Goal: Information Seeking & Learning: Learn about a topic

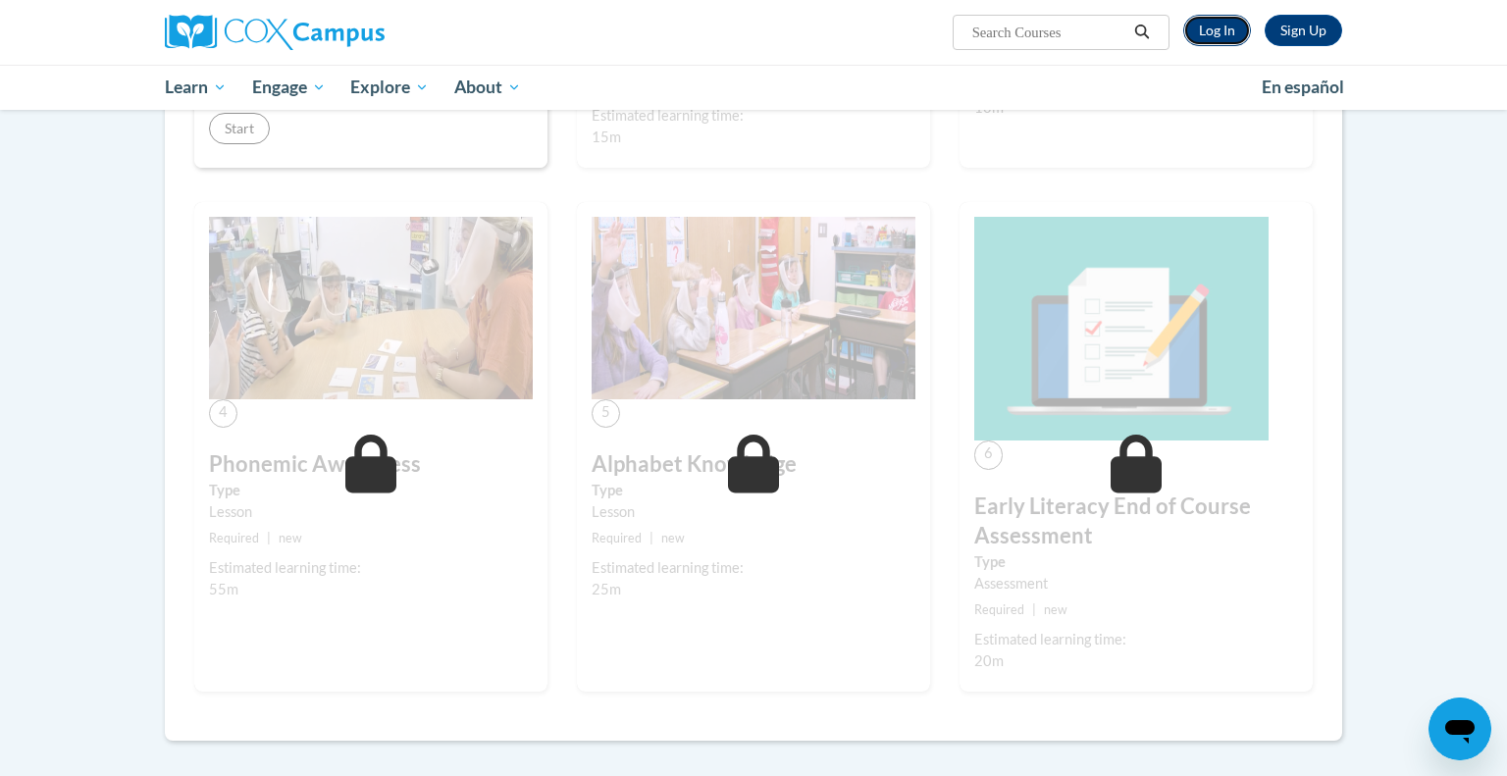
click at [1200, 35] on link "Log In" at bounding box center [1218, 30] width 68 height 31
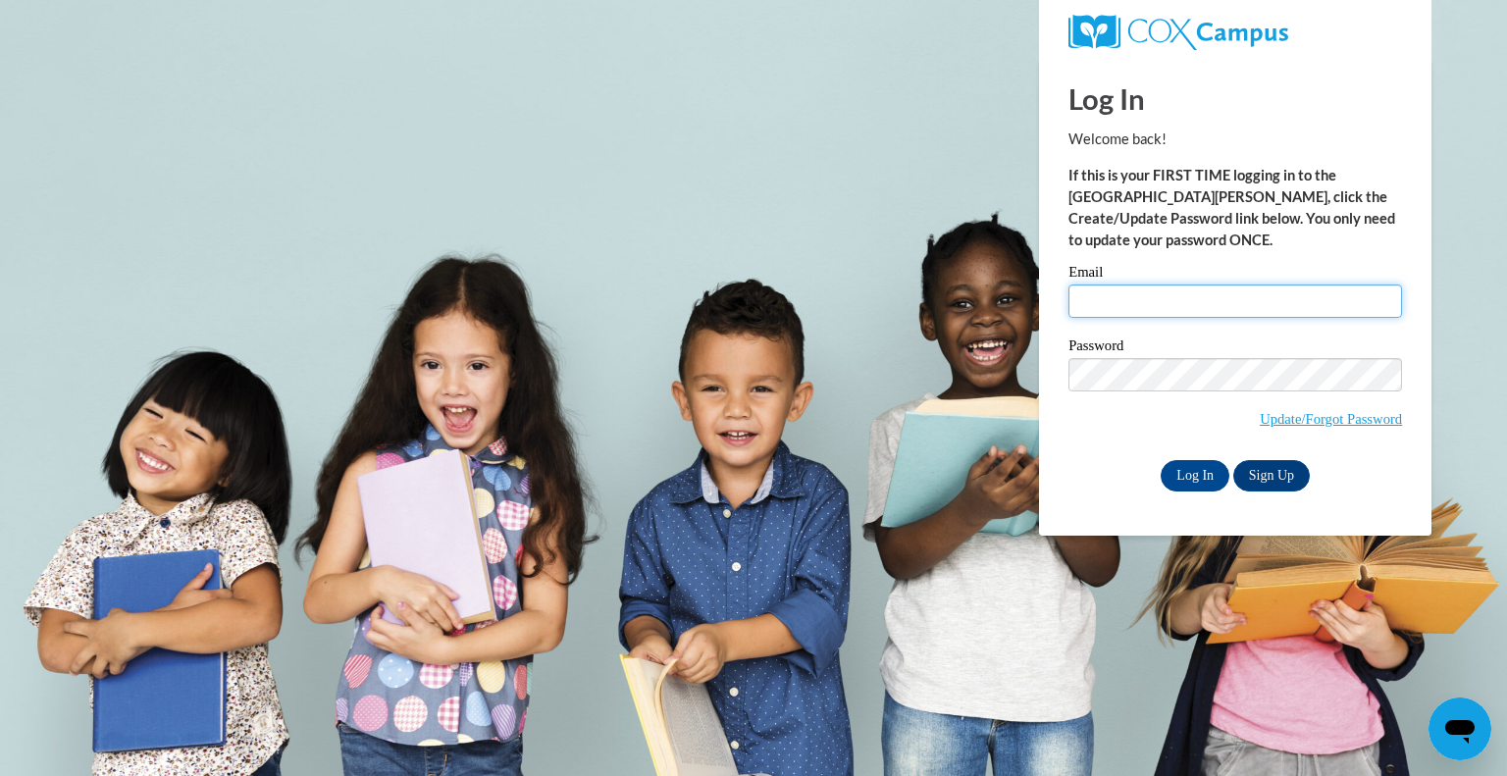
type input "kolson@greenfield.k12.wi.us"
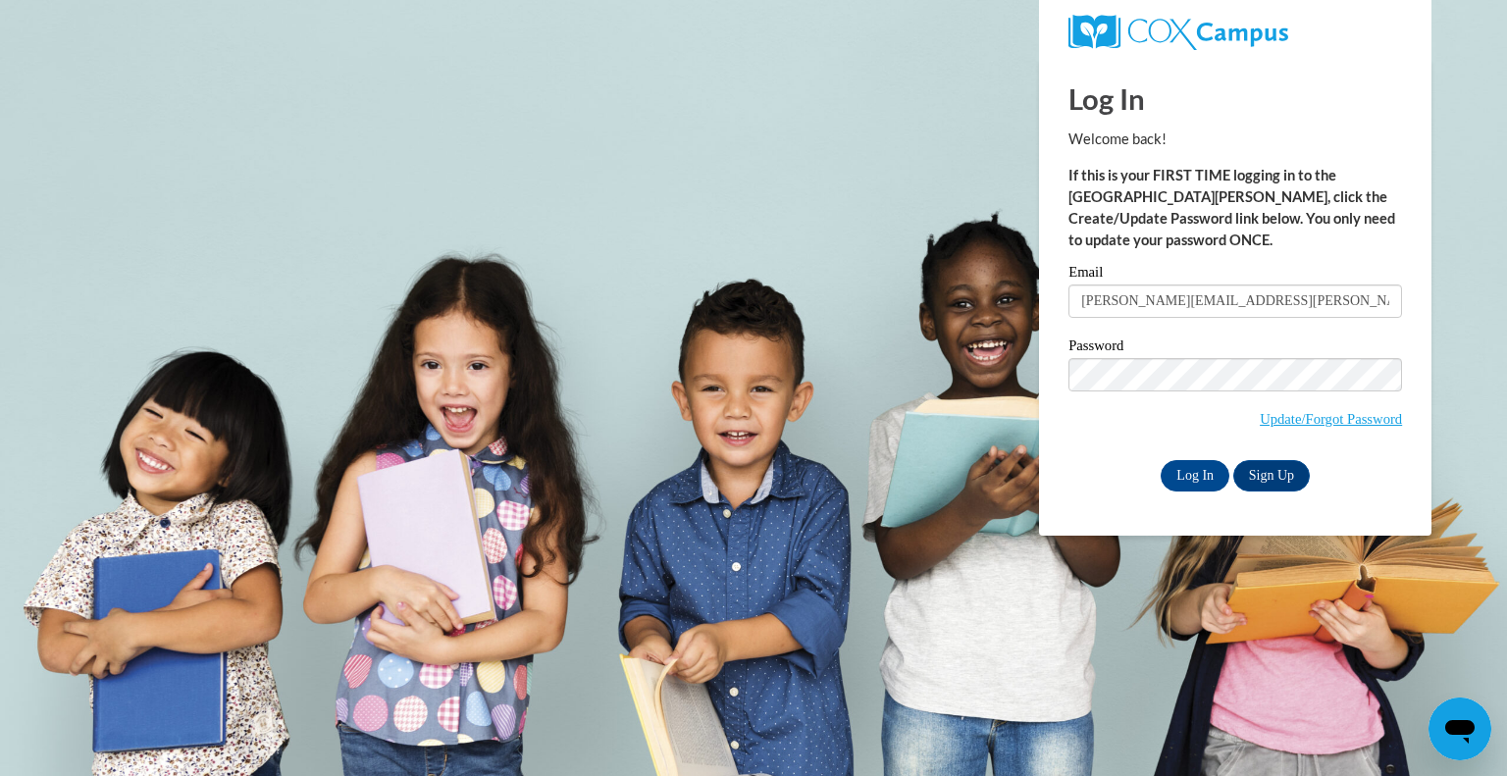
click at [1197, 514] on div "Log In Welcome back! If this is your FIRST TIME logging in to the NEW Cox Campu…" at bounding box center [1236, 297] width 422 height 477
click at [1195, 492] on input "Log In" at bounding box center [1195, 475] width 69 height 31
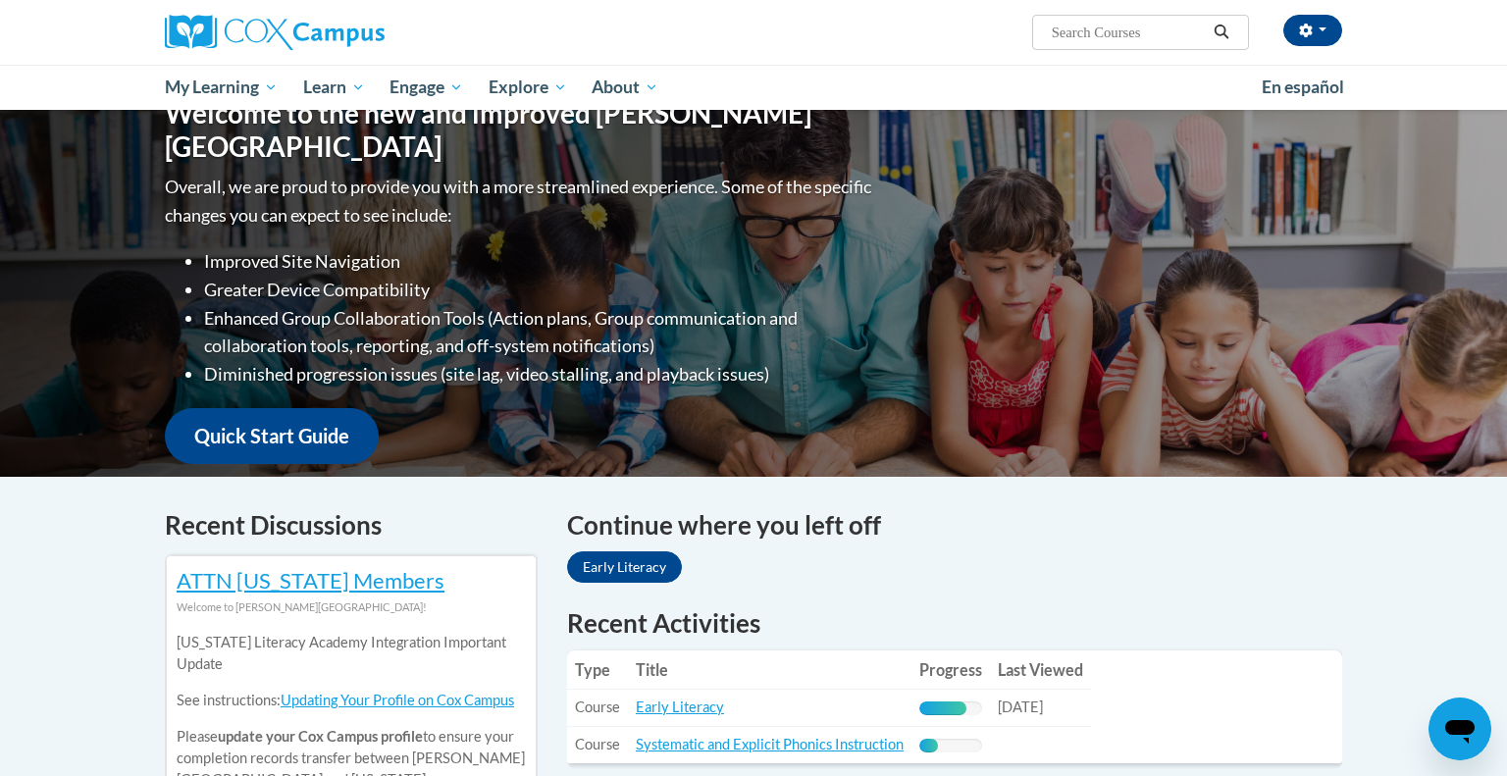
scroll to position [307, 0]
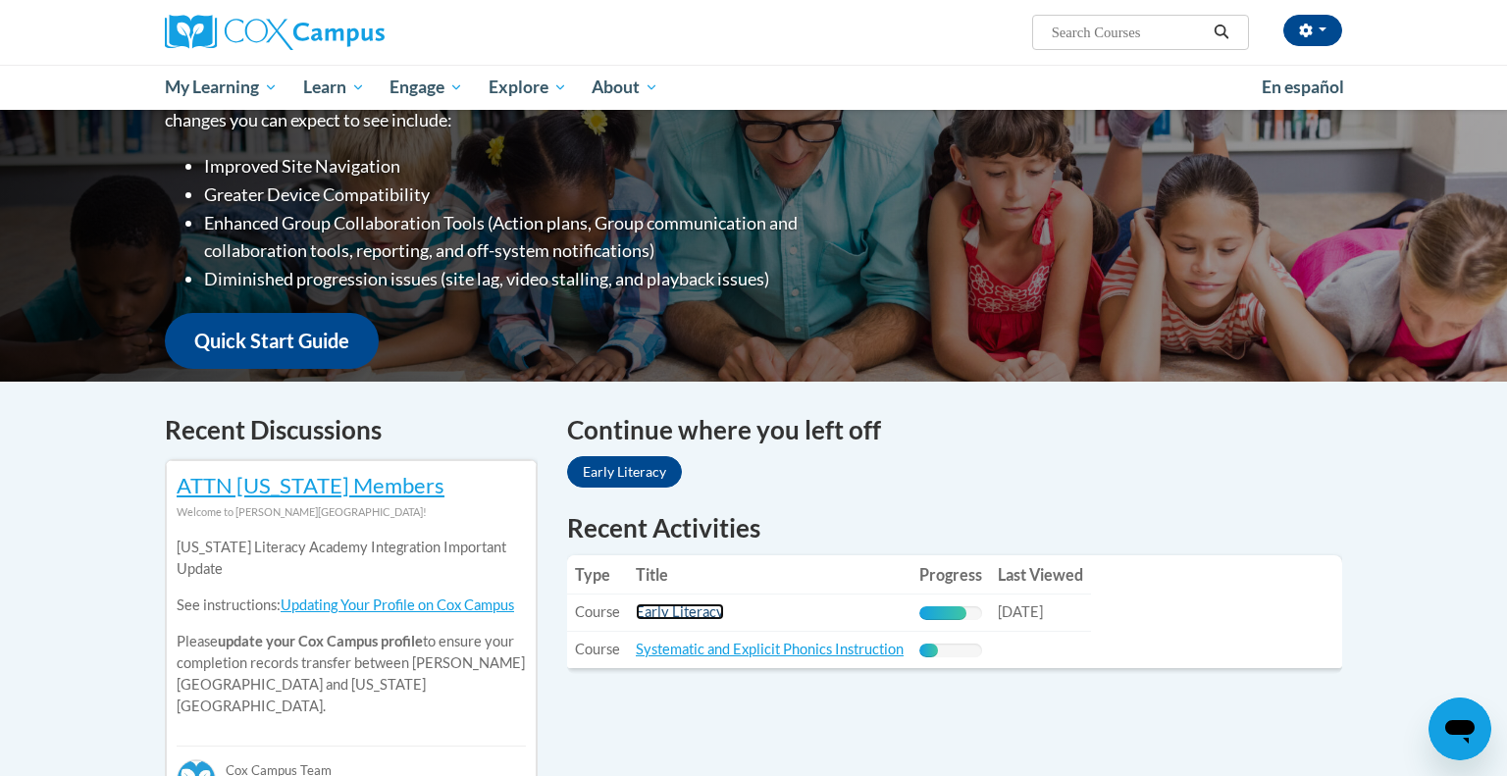
click at [678, 617] on link "Early Literacy" at bounding box center [680, 612] width 88 height 17
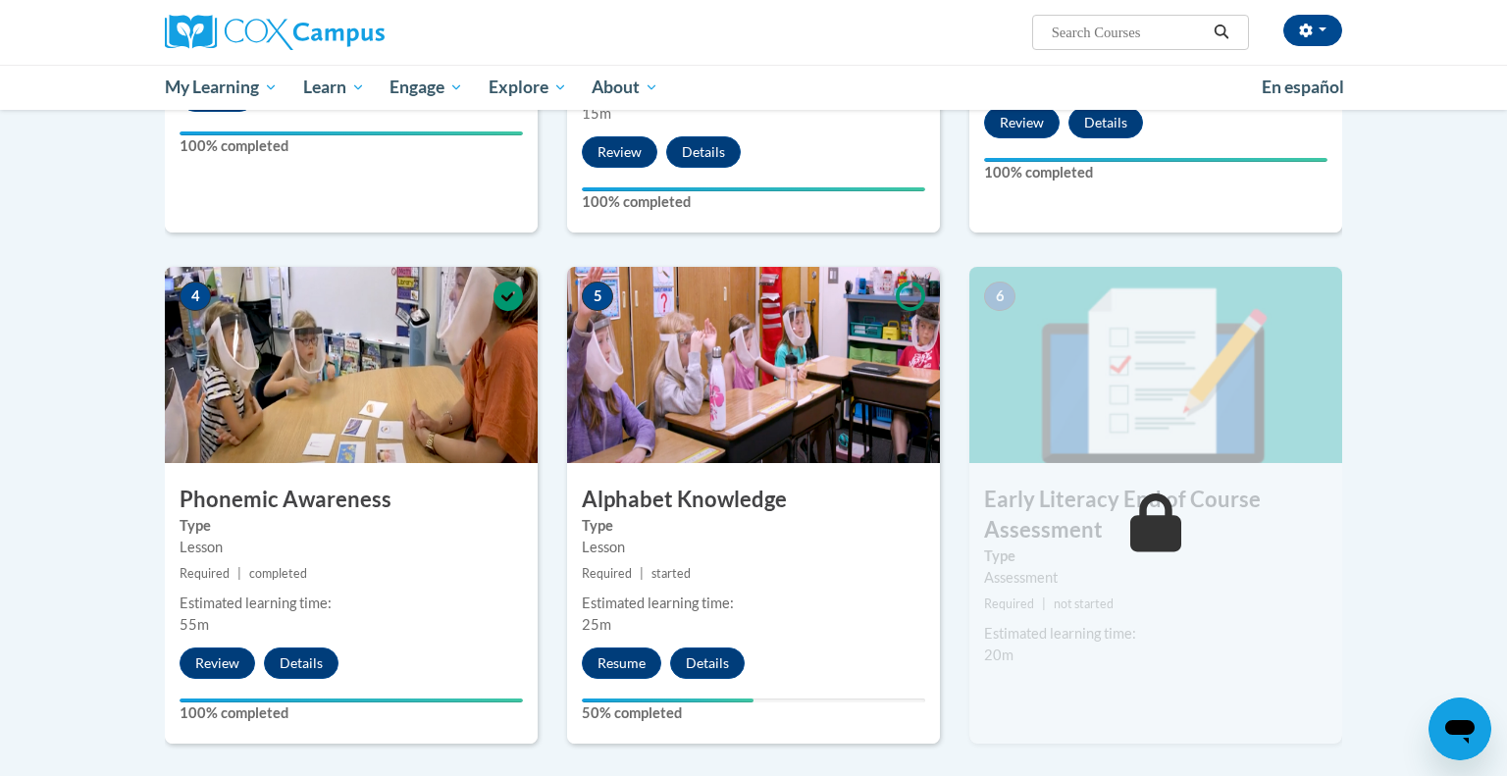
scroll to position [822, 0]
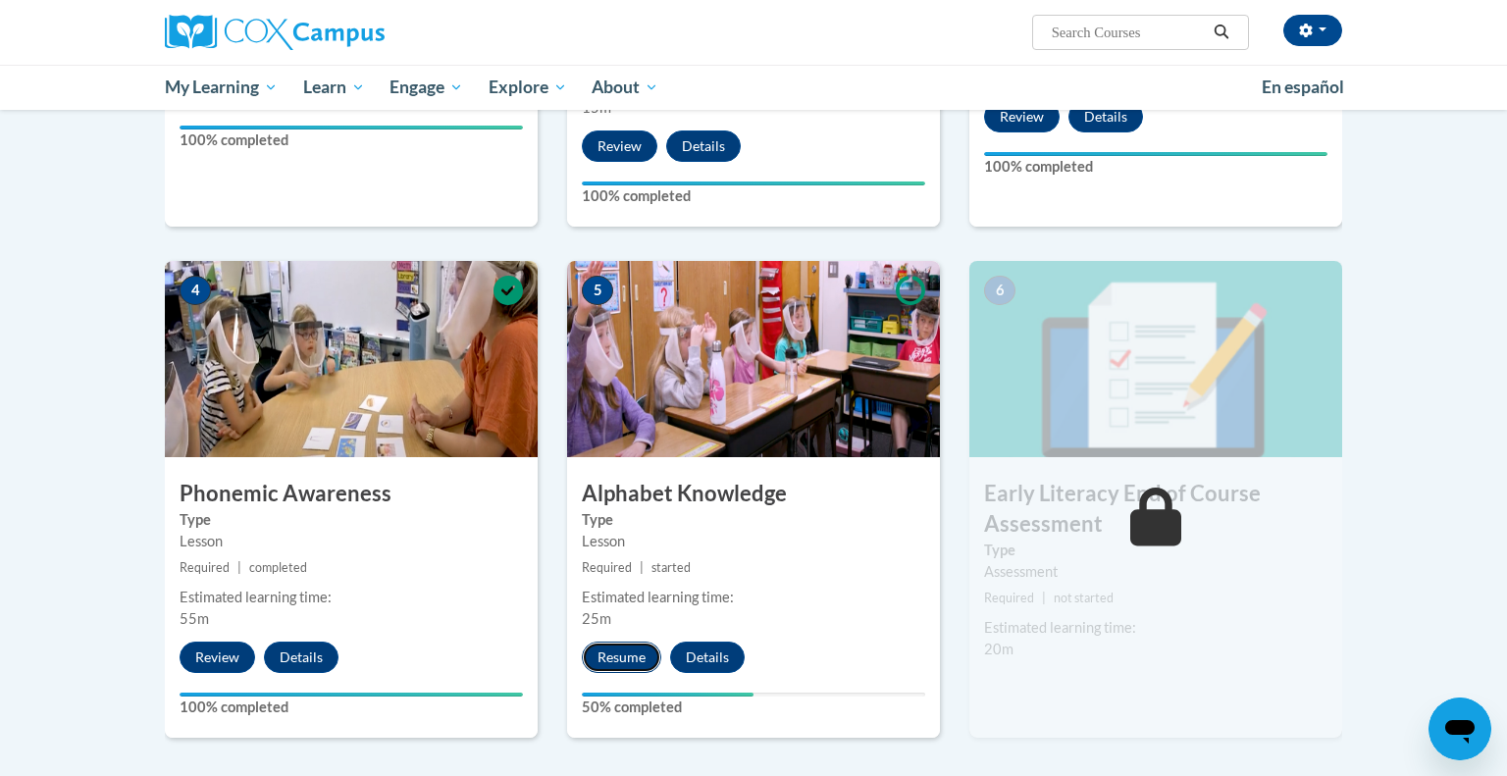
click at [616, 673] on button "Resume" at bounding box center [621, 657] width 79 height 31
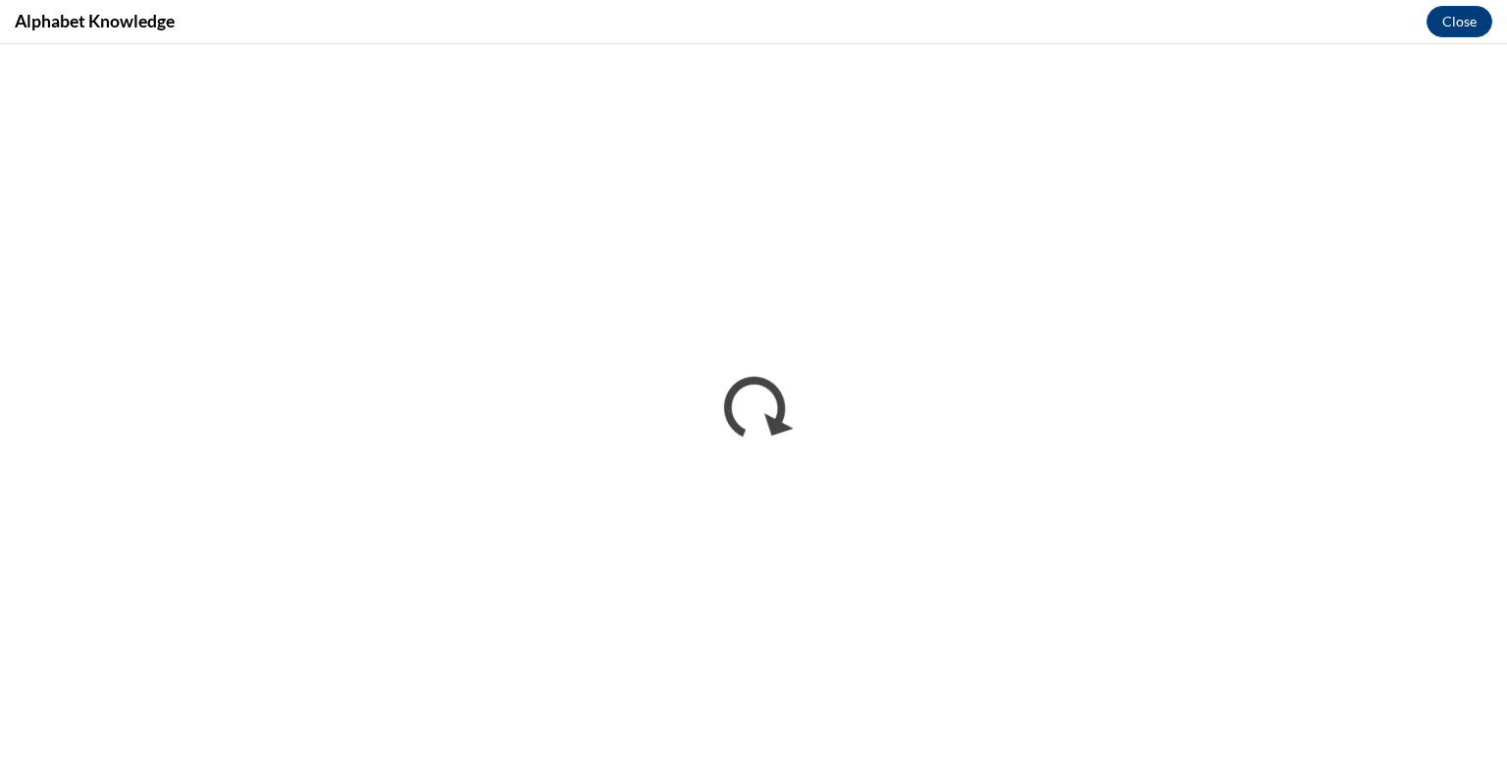
scroll to position [0, 0]
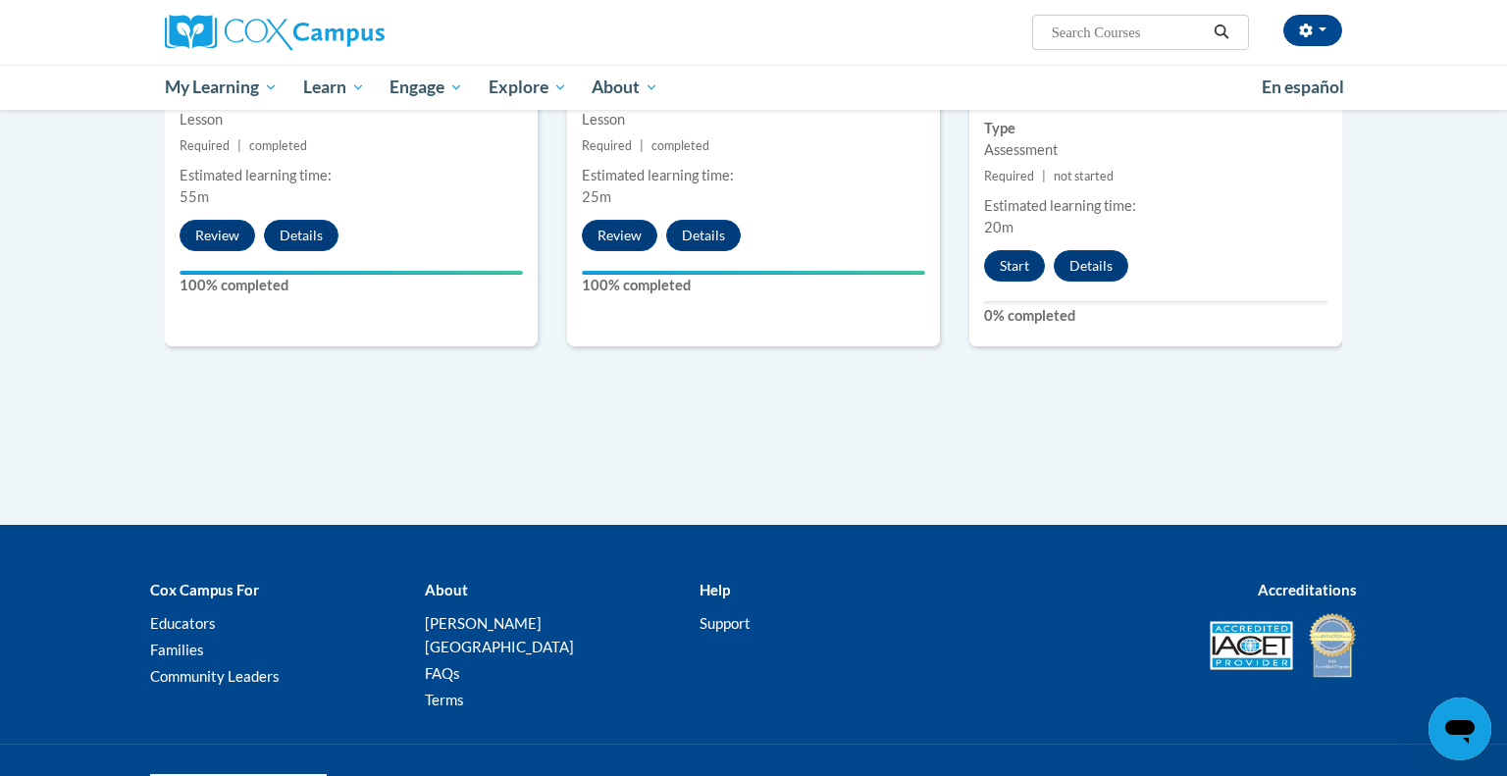
scroll to position [1318, 0]
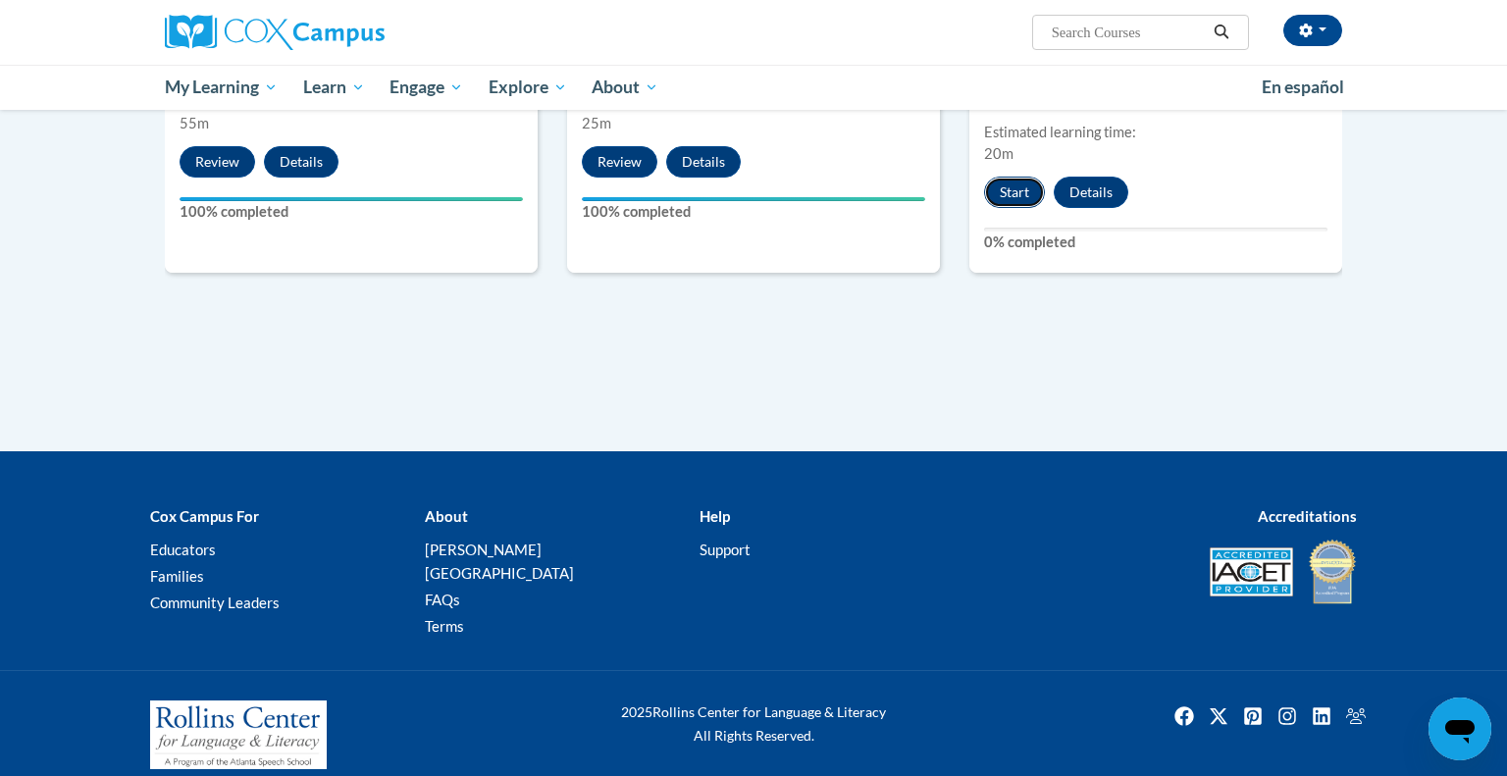
click at [1008, 208] on button "Start" at bounding box center [1014, 192] width 61 height 31
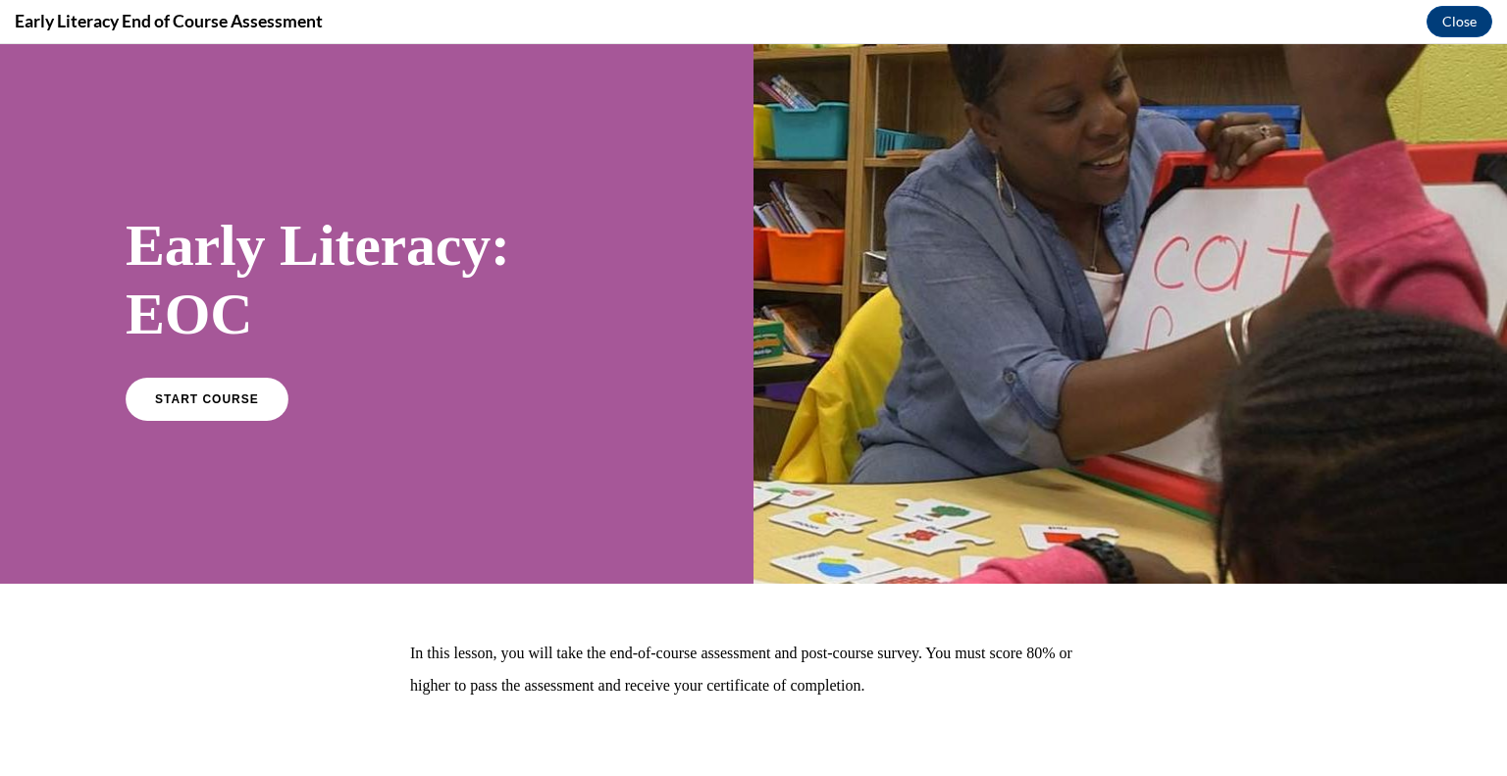
scroll to position [0, 0]
click at [177, 421] on link "START COURSE" at bounding box center [207, 398] width 171 height 45
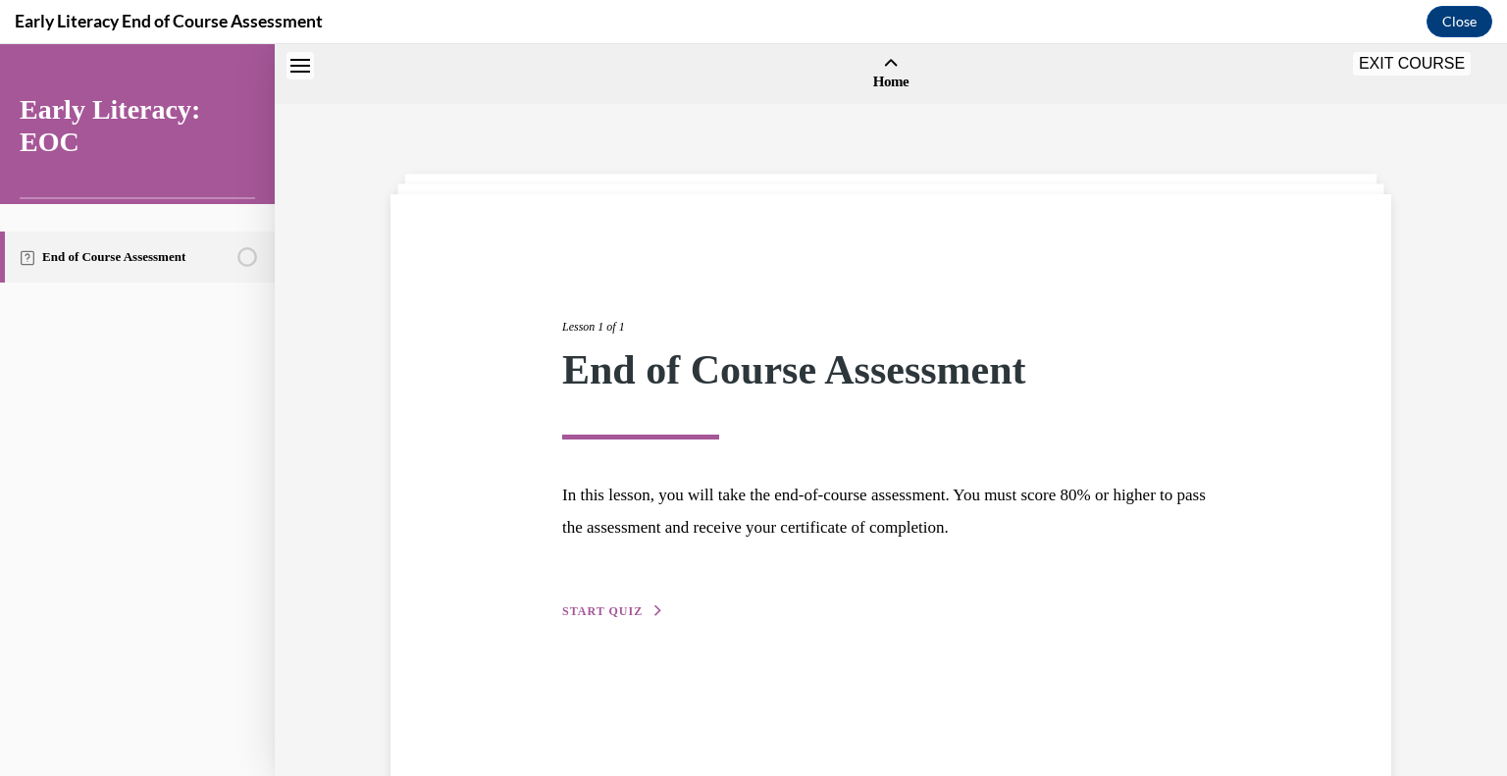
scroll to position [66, 0]
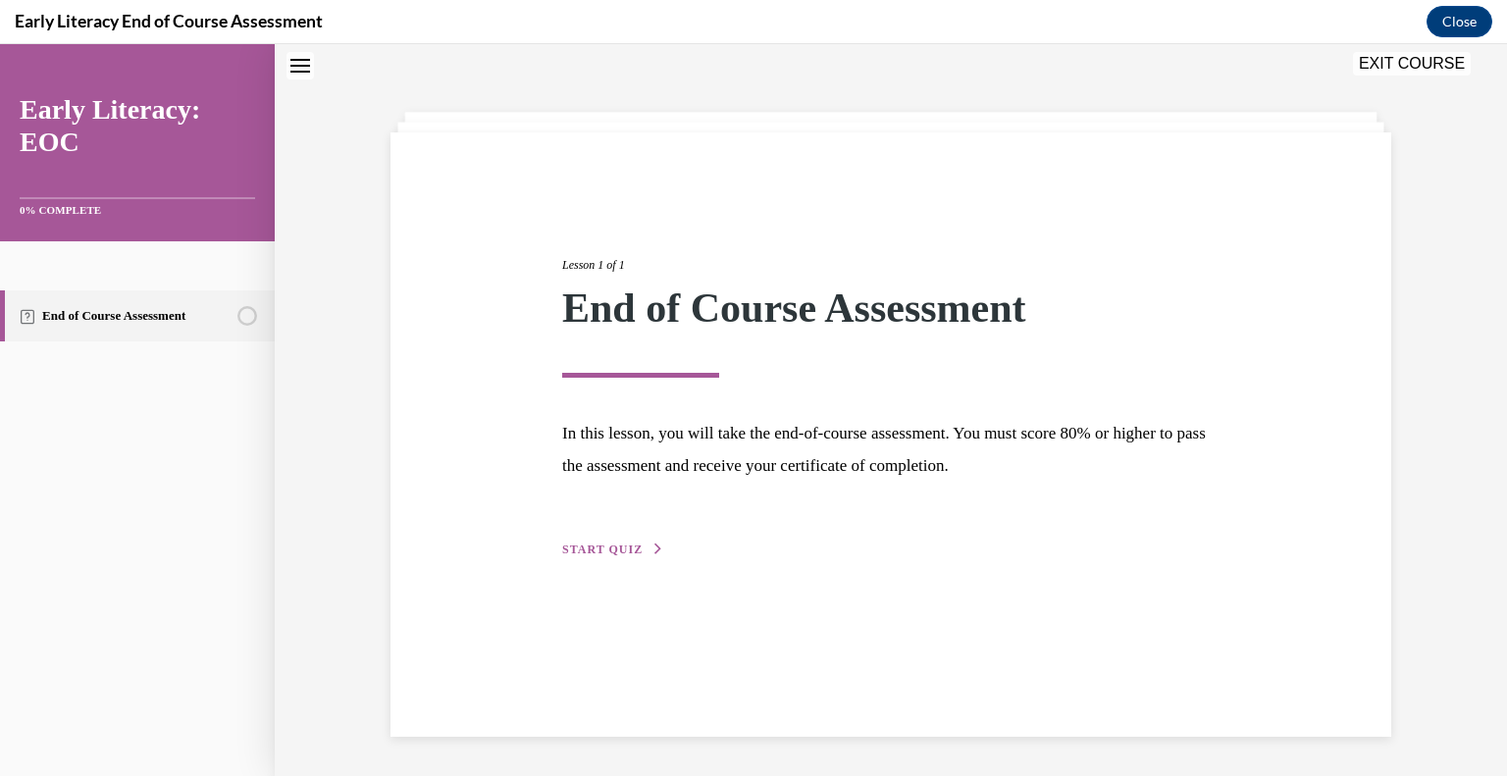
click at [587, 555] on span "START QUIZ" at bounding box center [602, 550] width 80 height 14
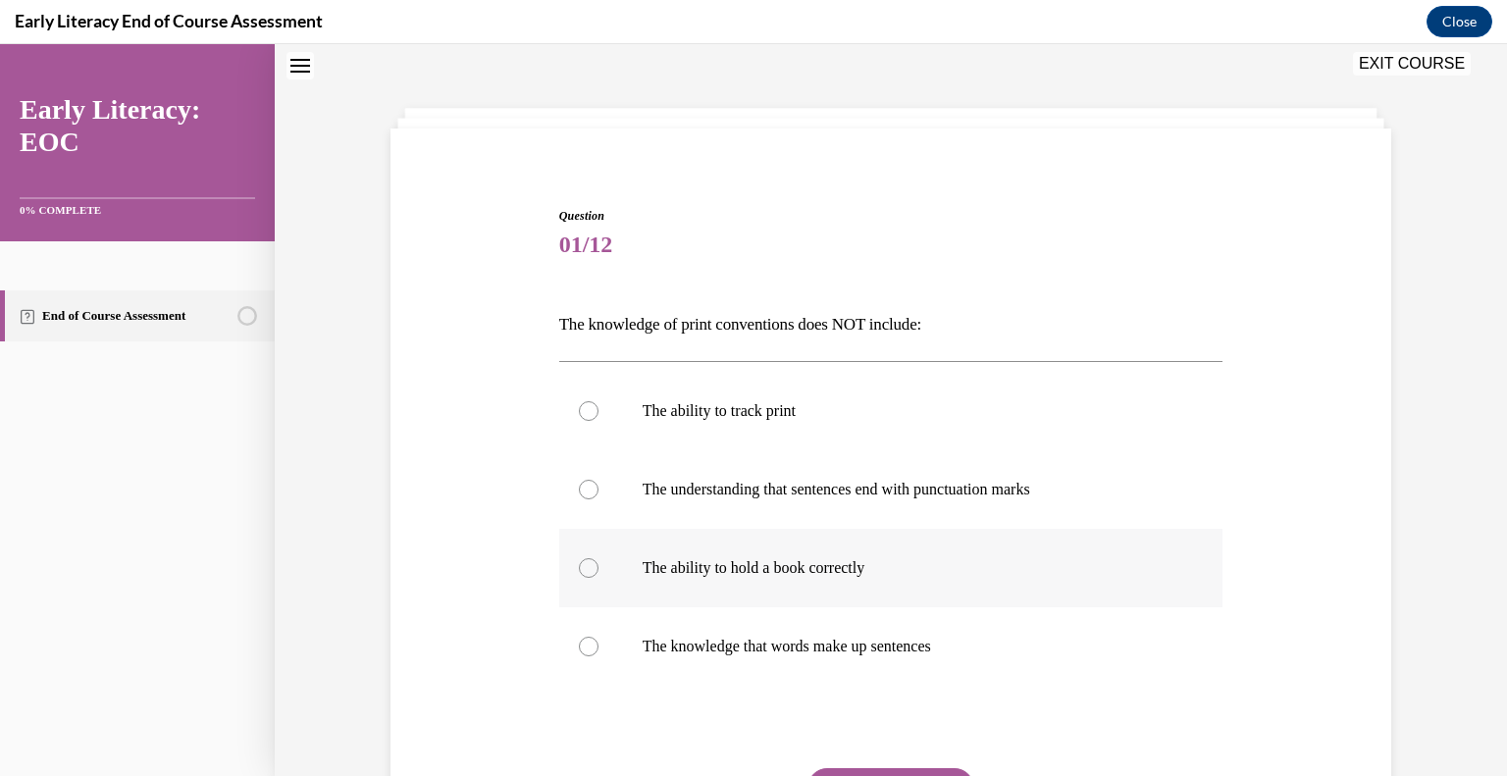
click at [591, 565] on div at bounding box center [589, 568] width 20 height 20
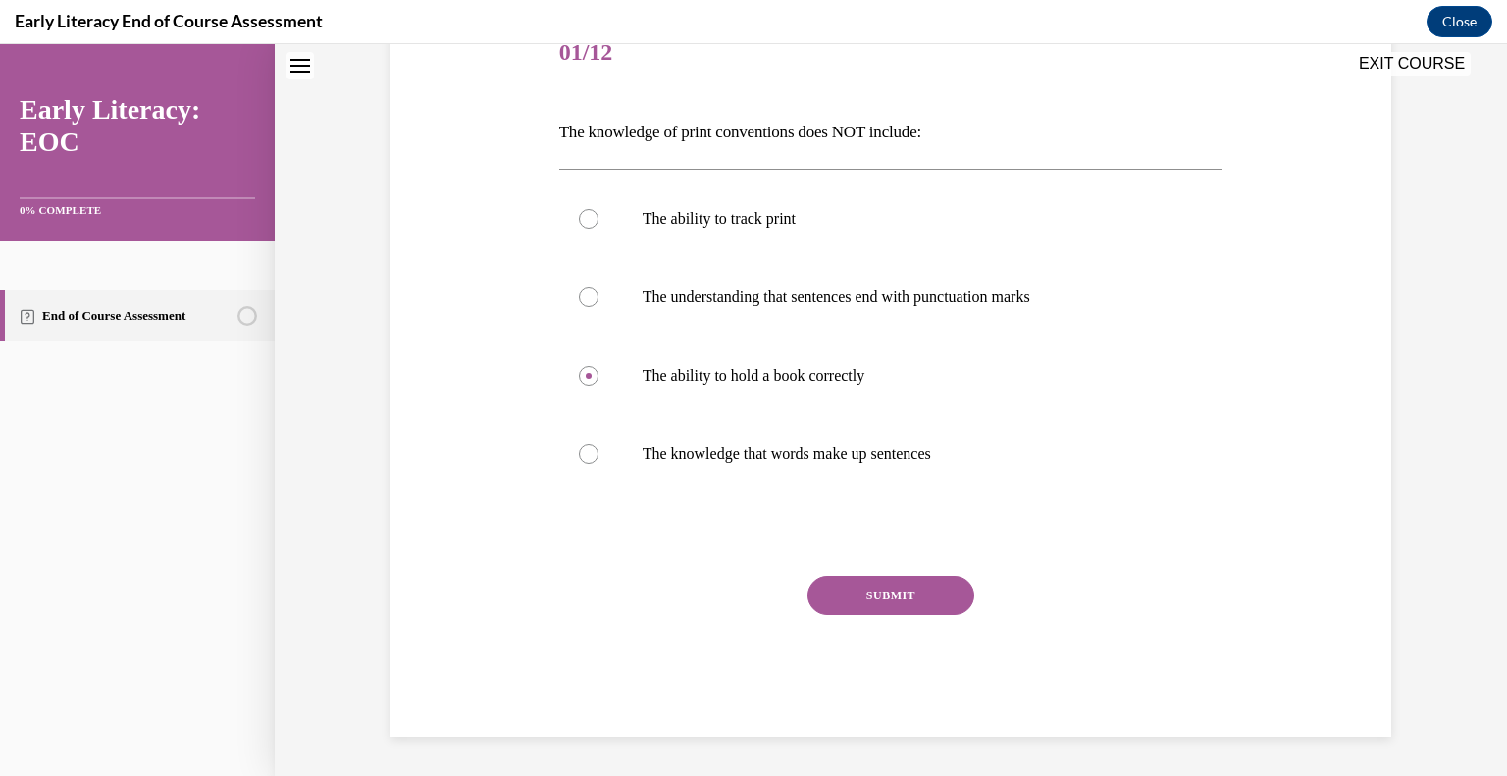
click at [849, 593] on button "SUBMIT" at bounding box center [891, 595] width 167 height 39
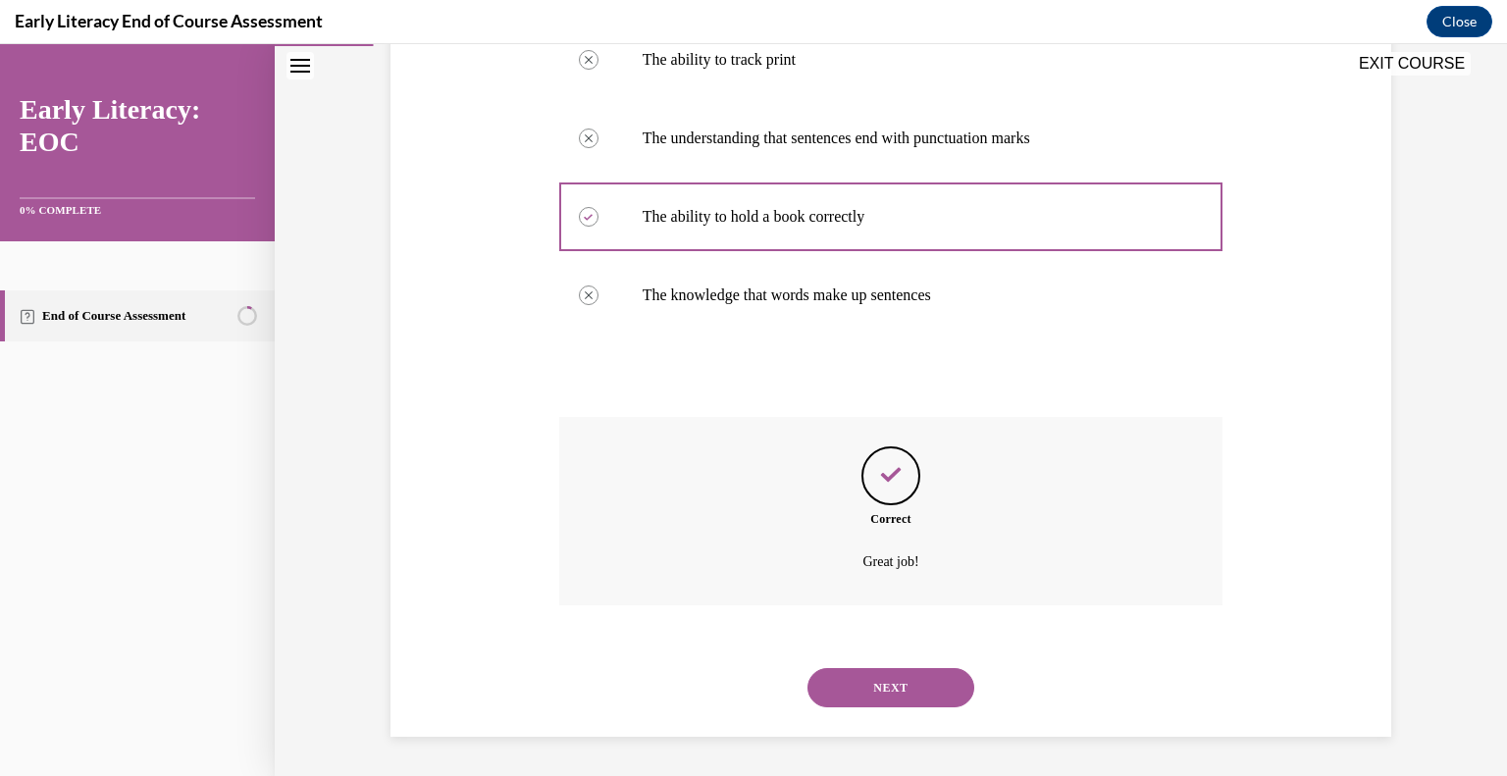
scroll to position [421, 0]
click at [883, 685] on button "NEXT" at bounding box center [891, 687] width 167 height 39
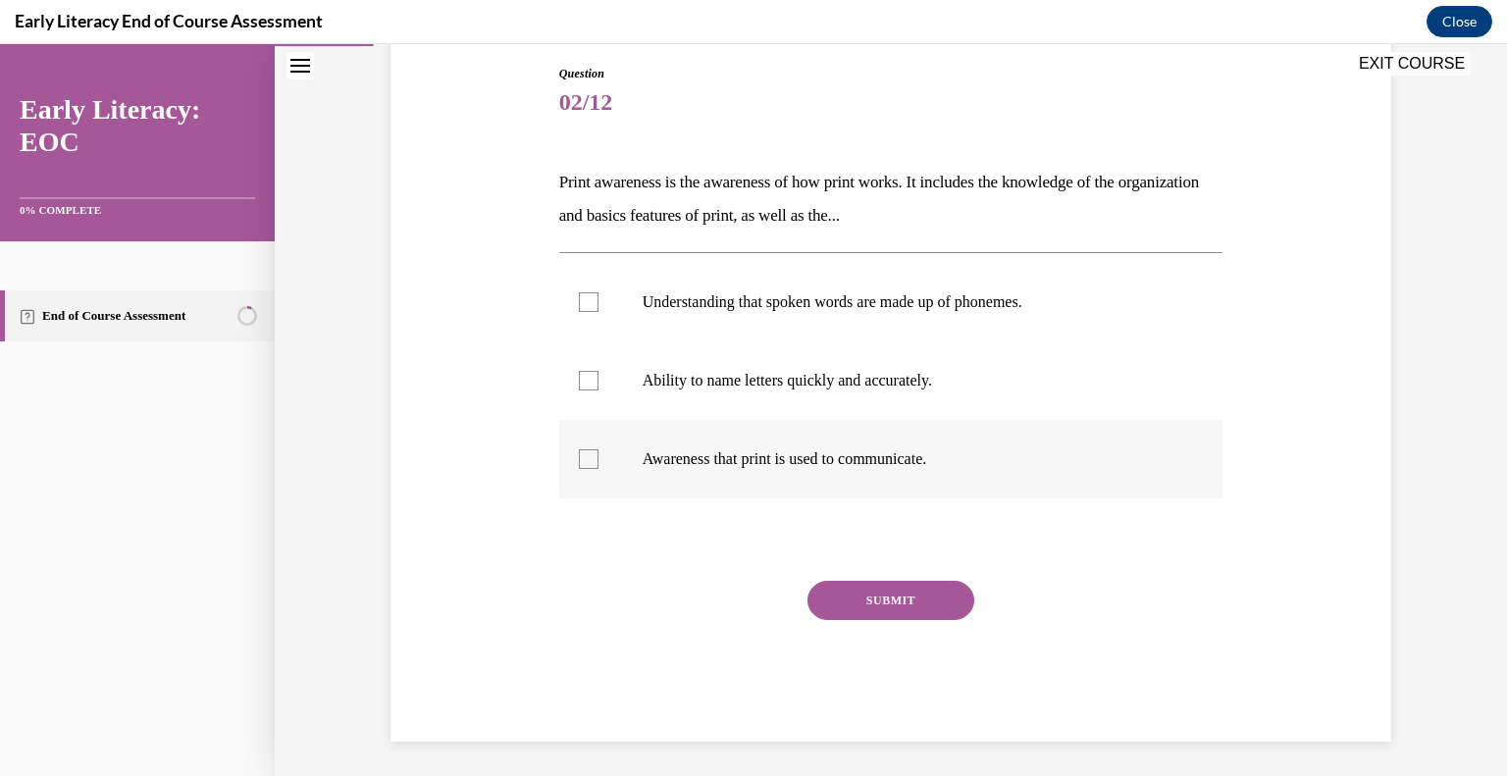
click at [1036, 437] on div at bounding box center [891, 459] width 664 height 79
click at [935, 593] on button "SUBMIT" at bounding box center [891, 600] width 167 height 39
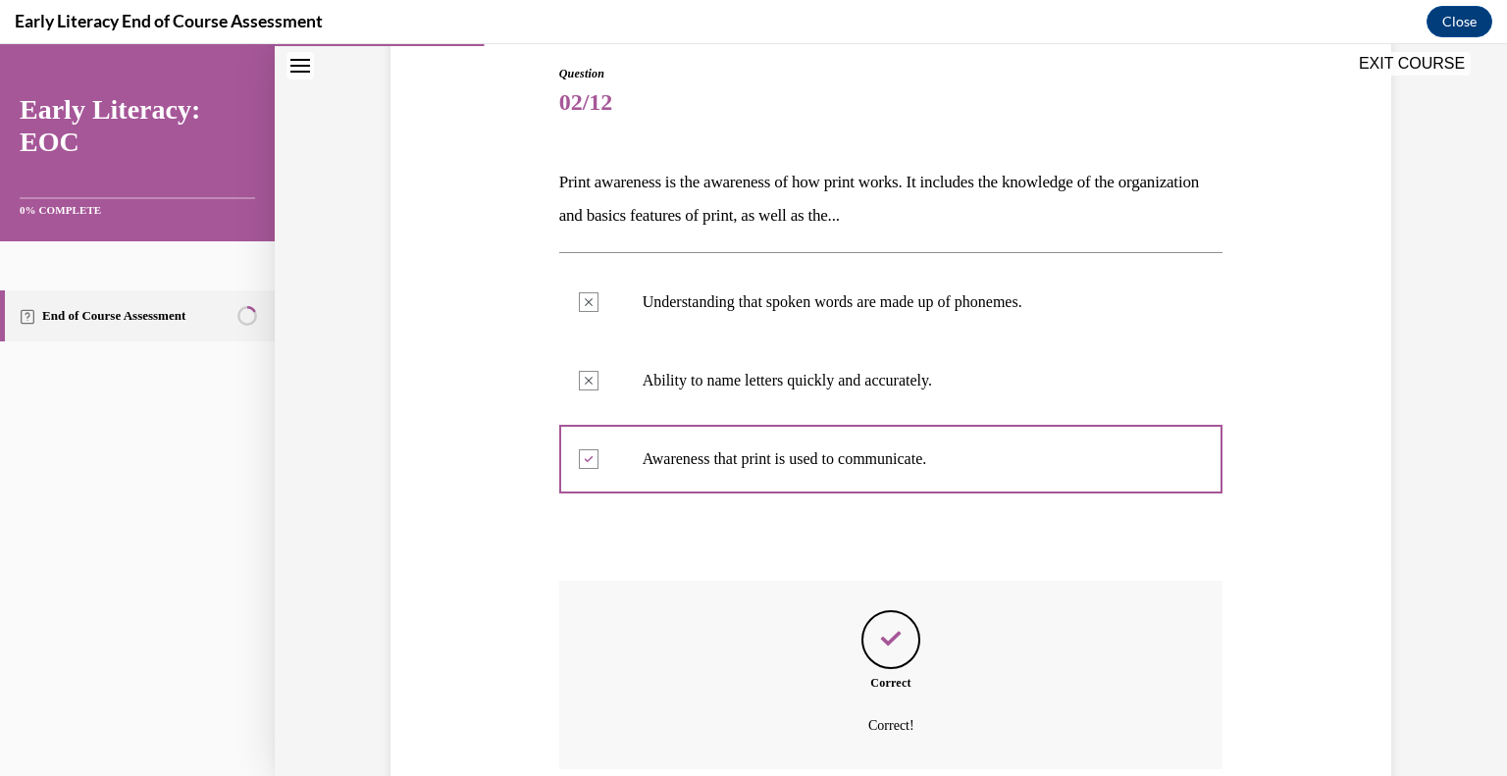
scroll to position [364, 0]
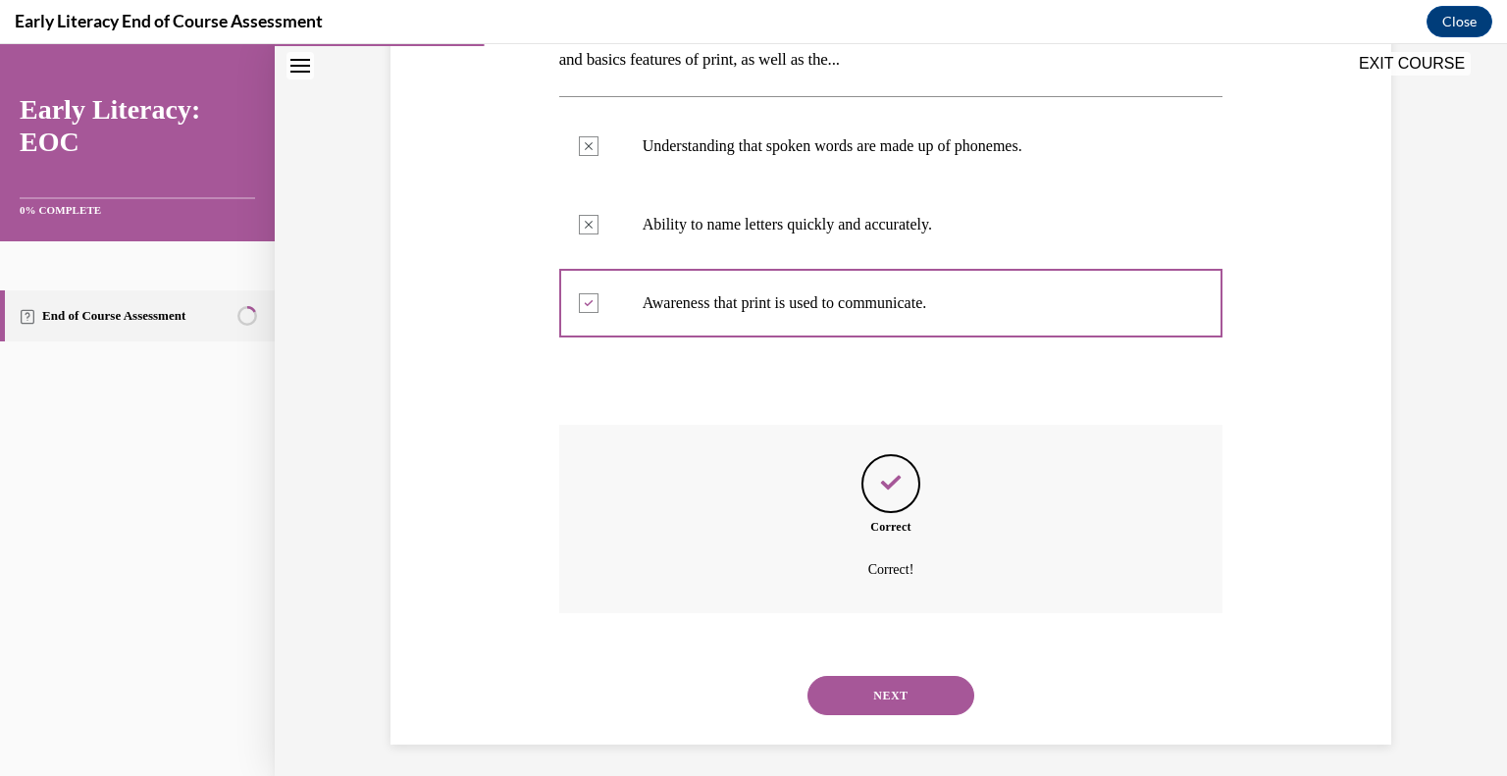
click at [914, 705] on button "NEXT" at bounding box center [891, 695] width 167 height 39
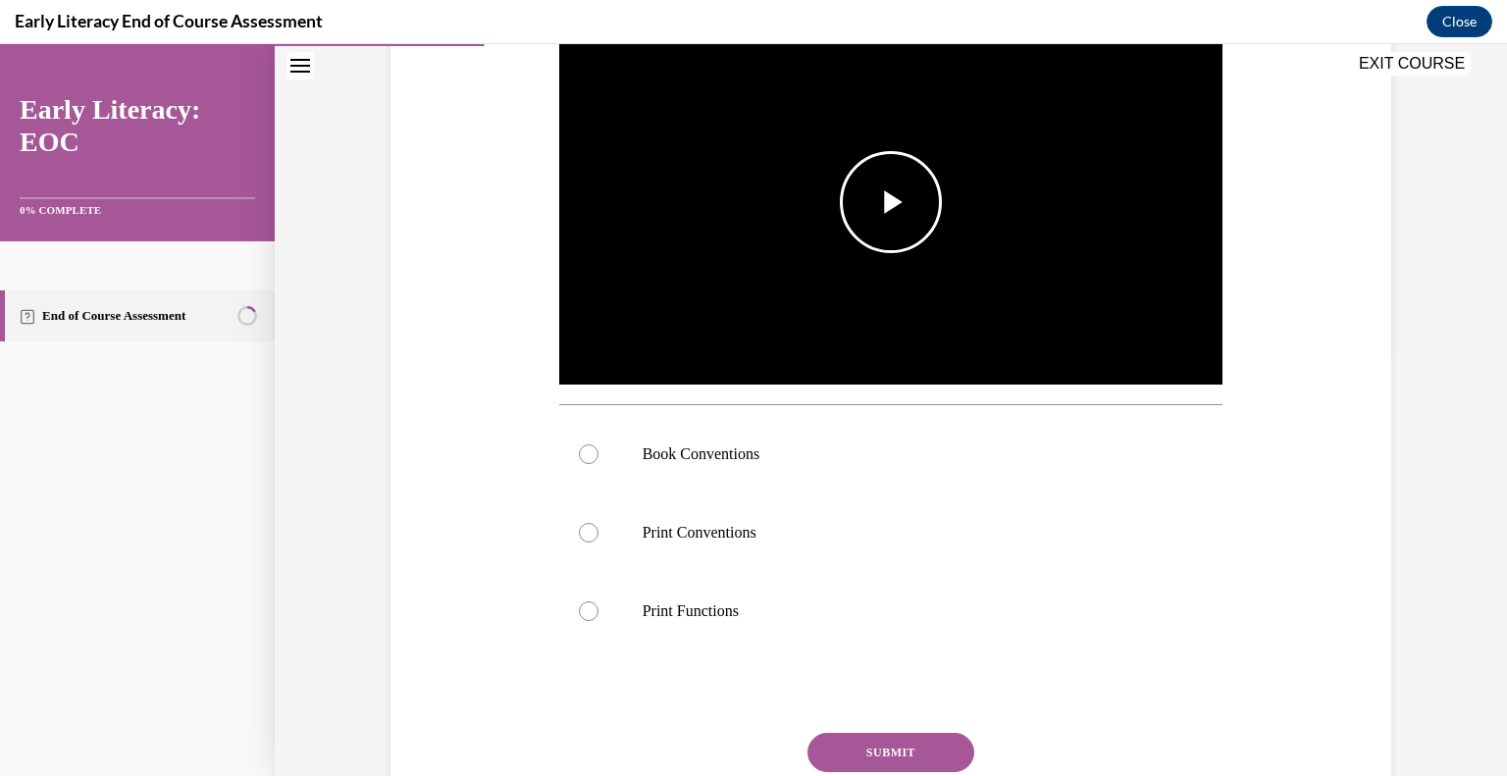
scroll to position [426, 0]
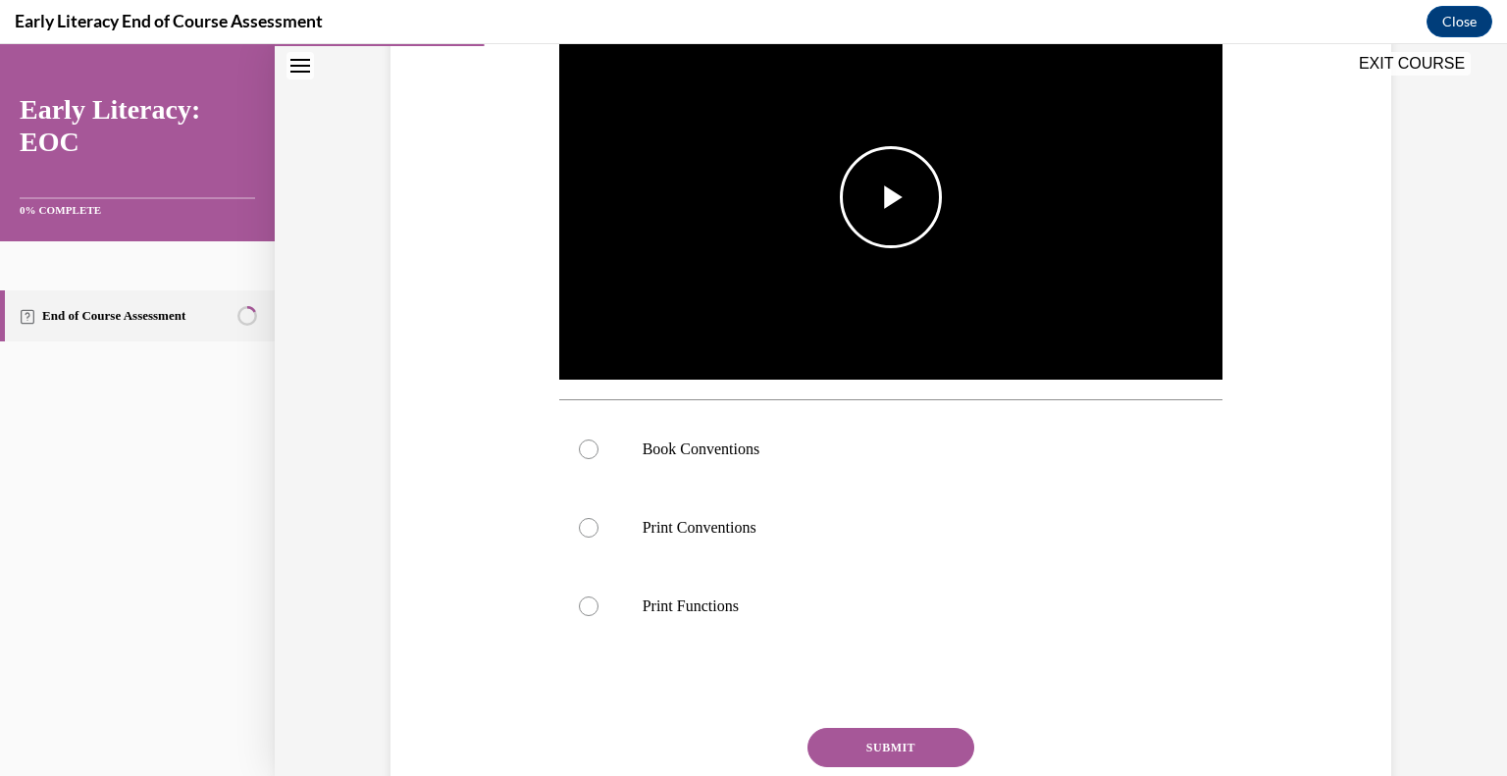
click at [891, 197] on span "Video player" at bounding box center [891, 197] width 0 height 0
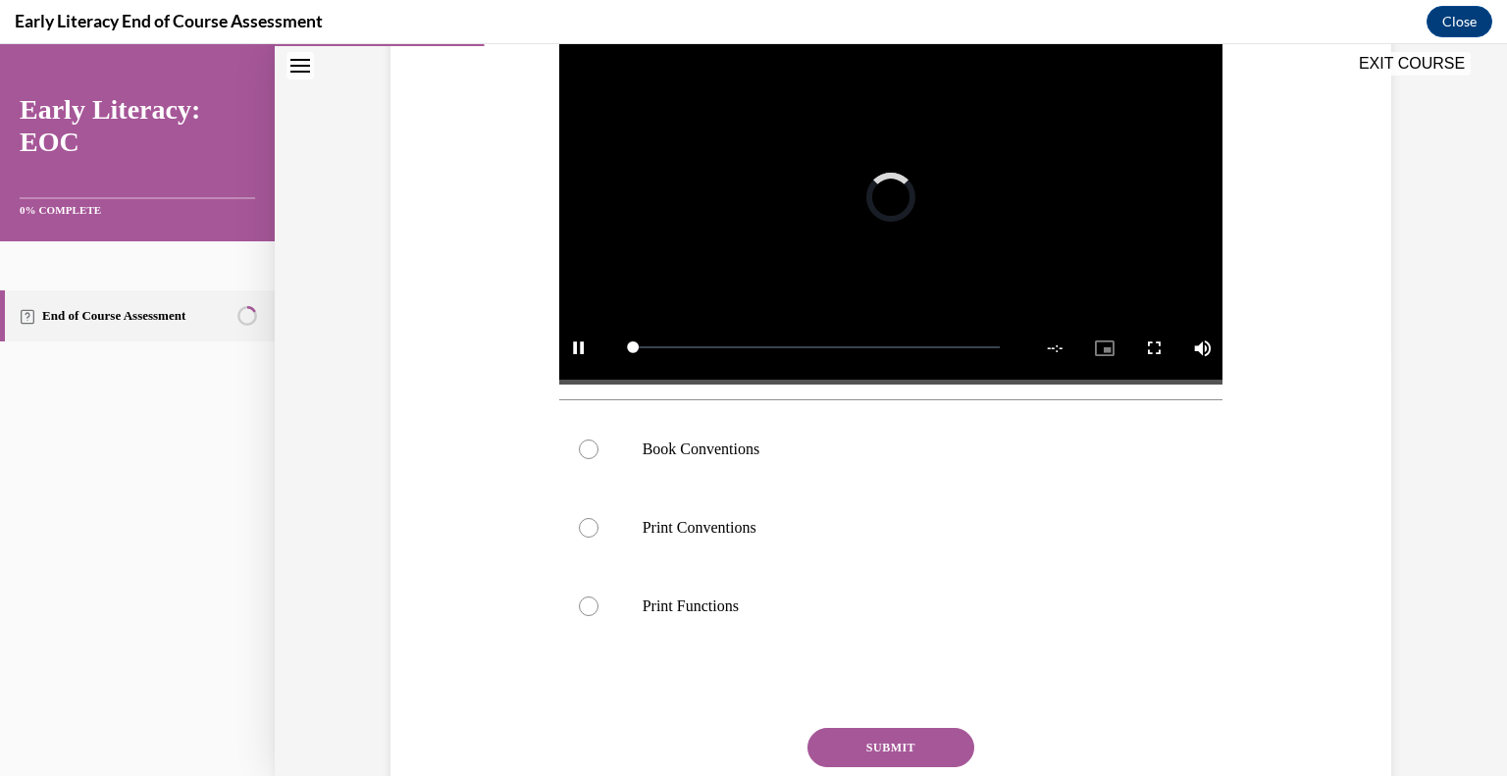
scroll to position [382, 0]
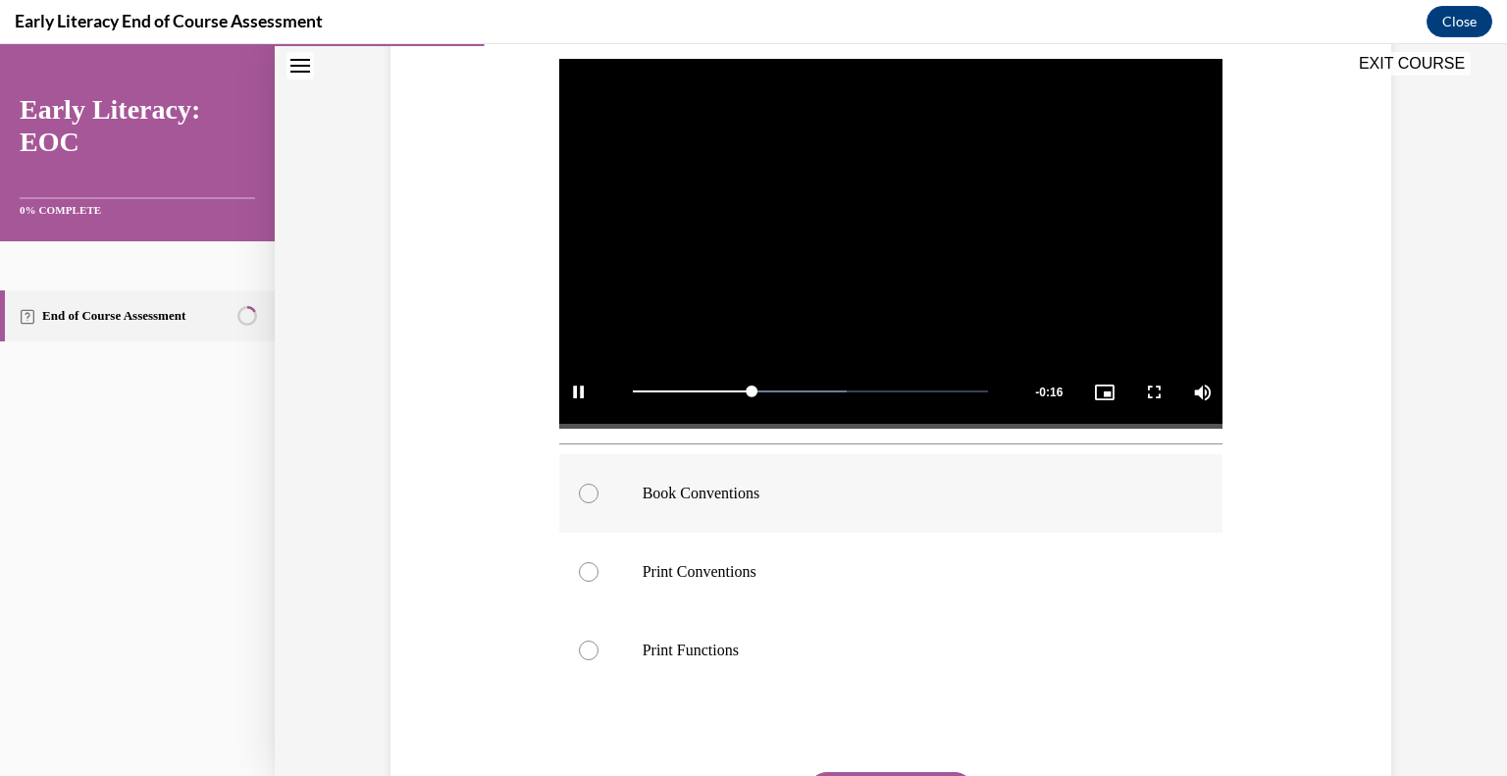
click at [606, 478] on div at bounding box center [891, 493] width 664 height 79
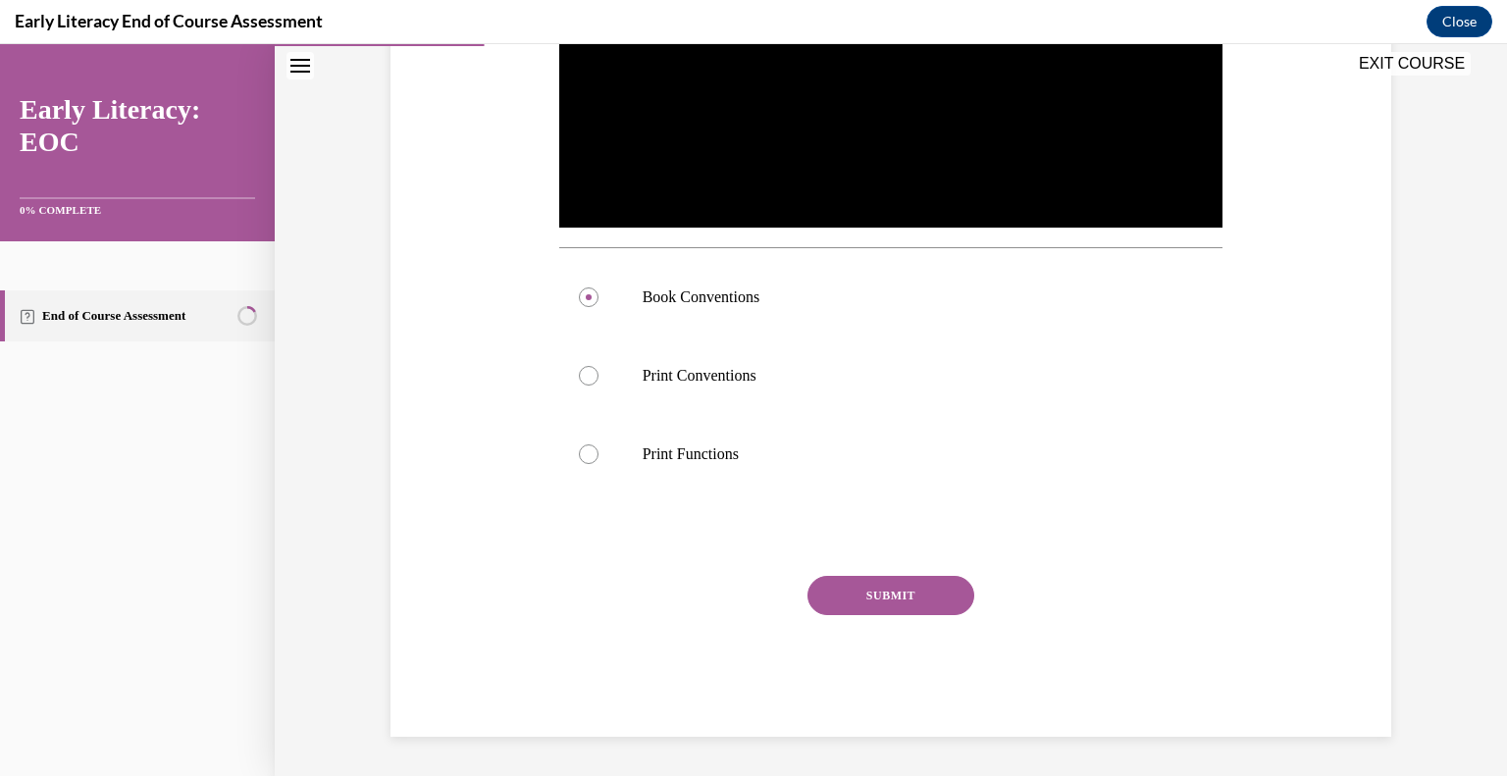
click at [873, 585] on button "SUBMIT" at bounding box center [891, 595] width 167 height 39
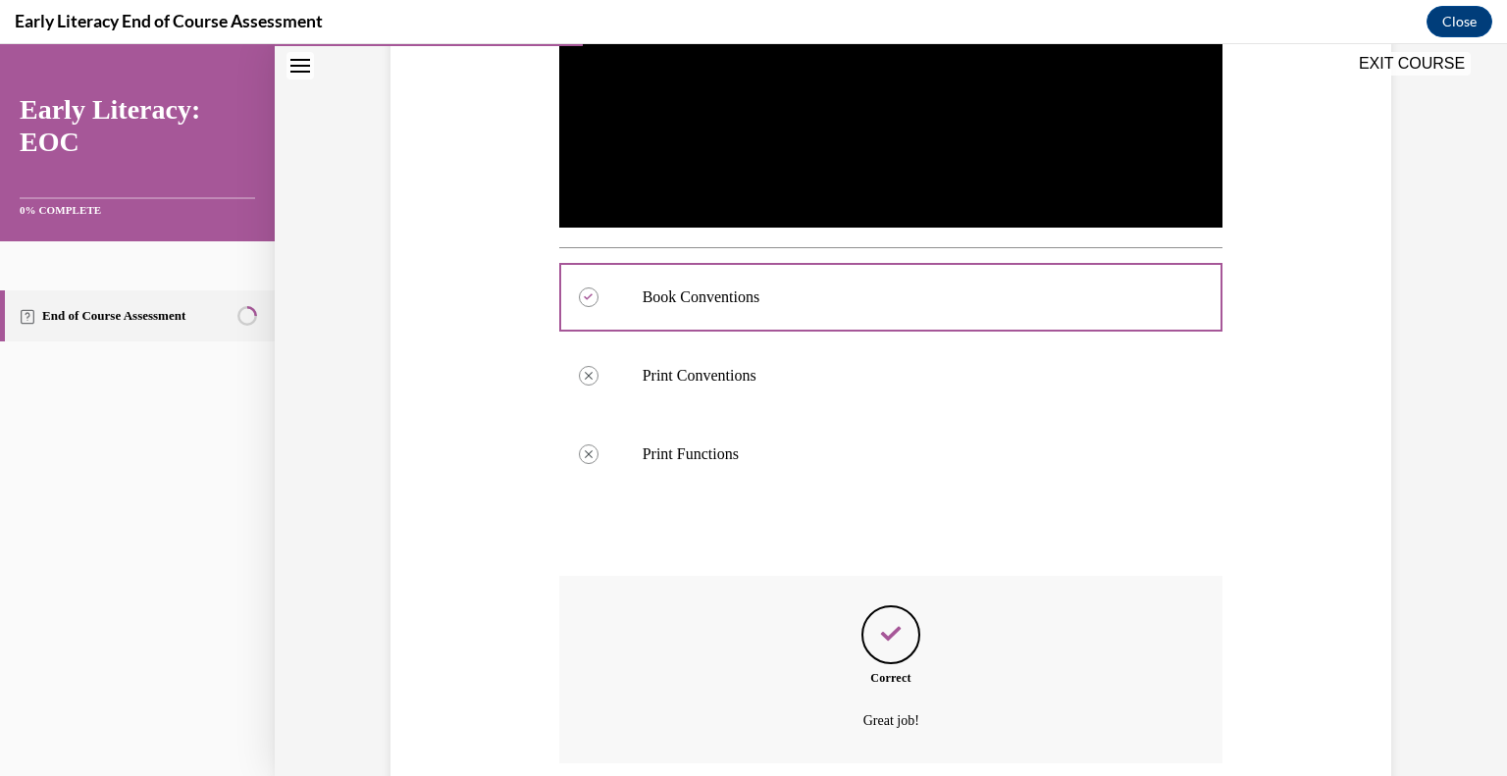
scroll to position [734, 0]
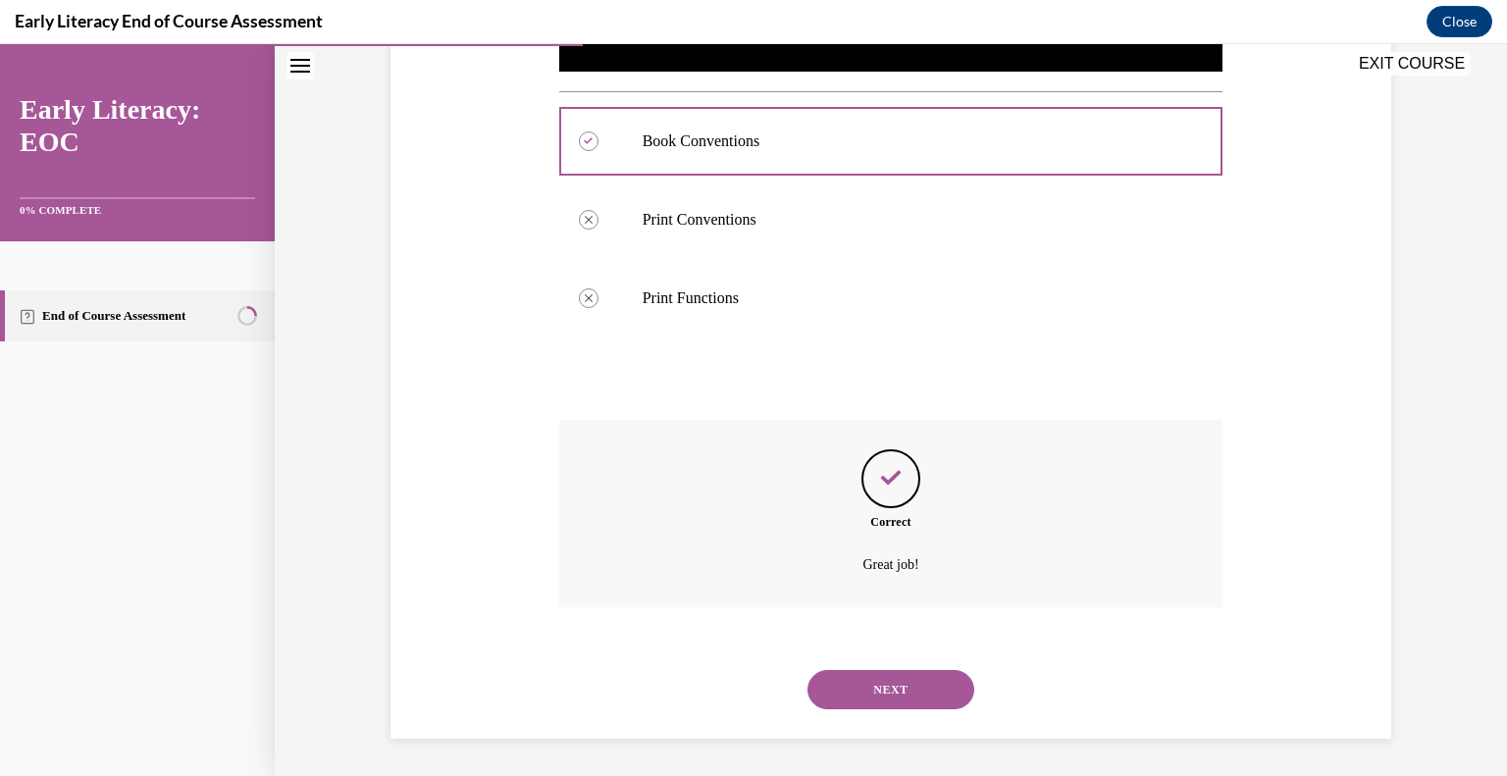
click at [880, 671] on button "NEXT" at bounding box center [891, 689] width 167 height 39
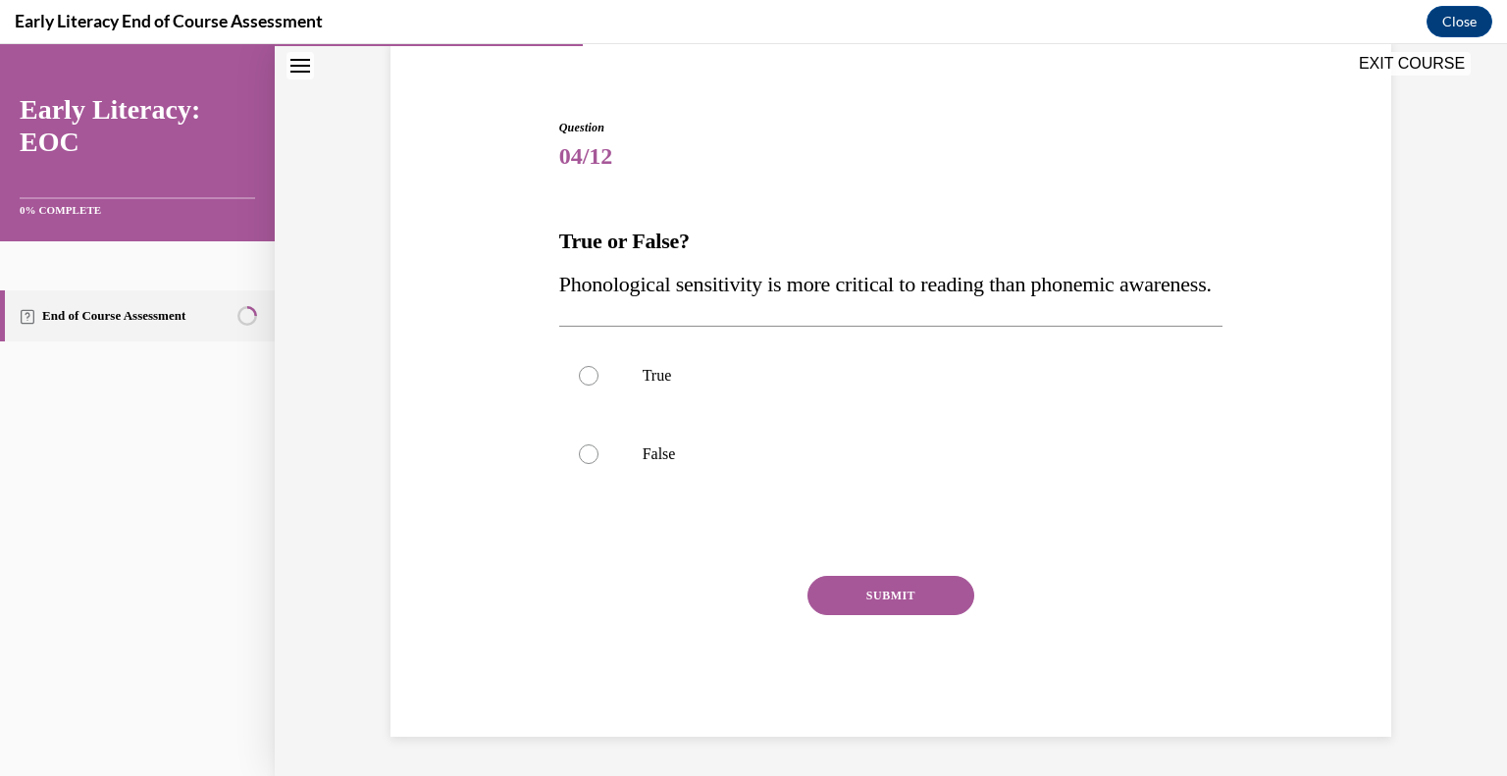
scroll to position [173, 0]
click at [653, 445] on p "False" at bounding box center [909, 455] width 532 height 20
click at [838, 605] on button "SUBMIT" at bounding box center [891, 595] width 167 height 39
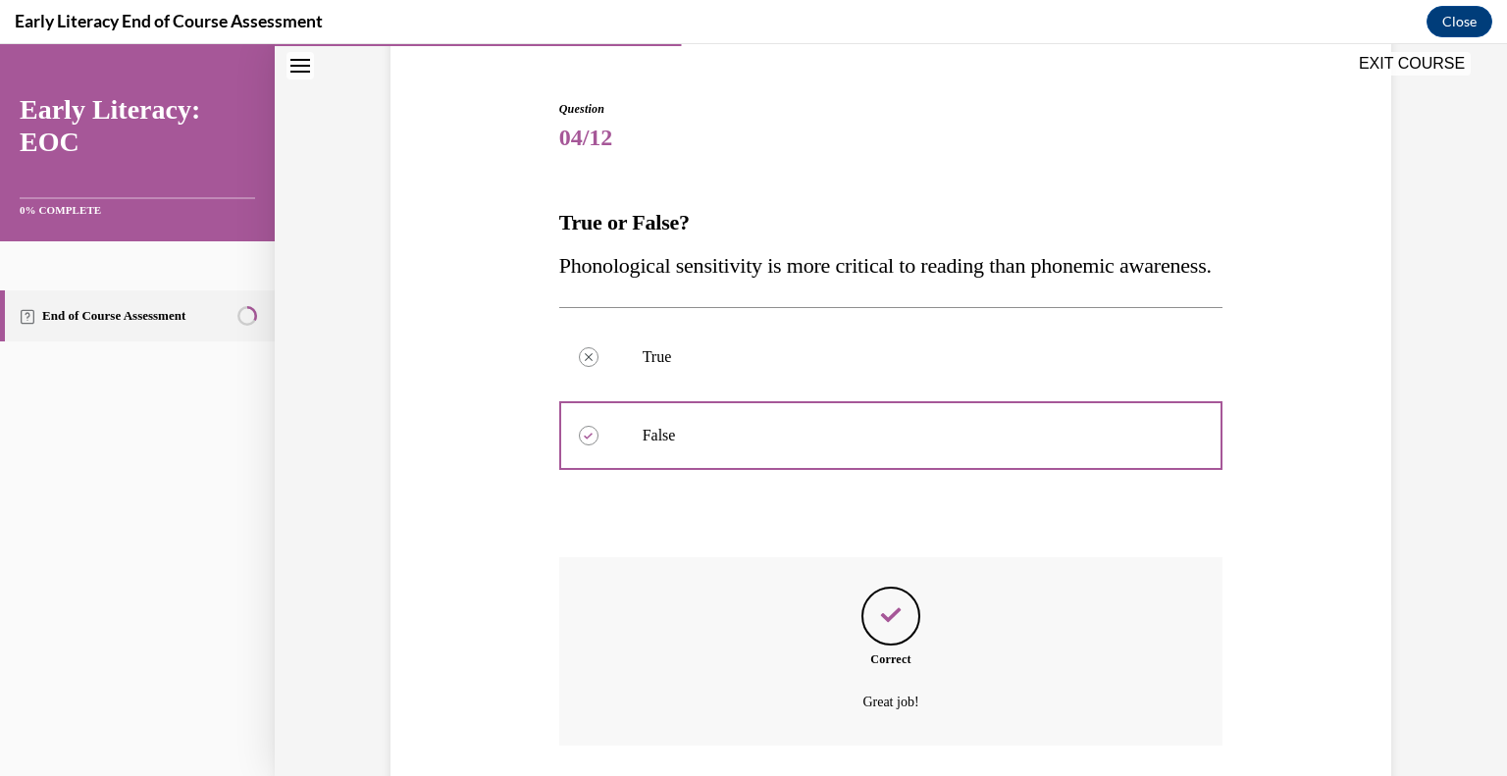
scroll to position [329, 0]
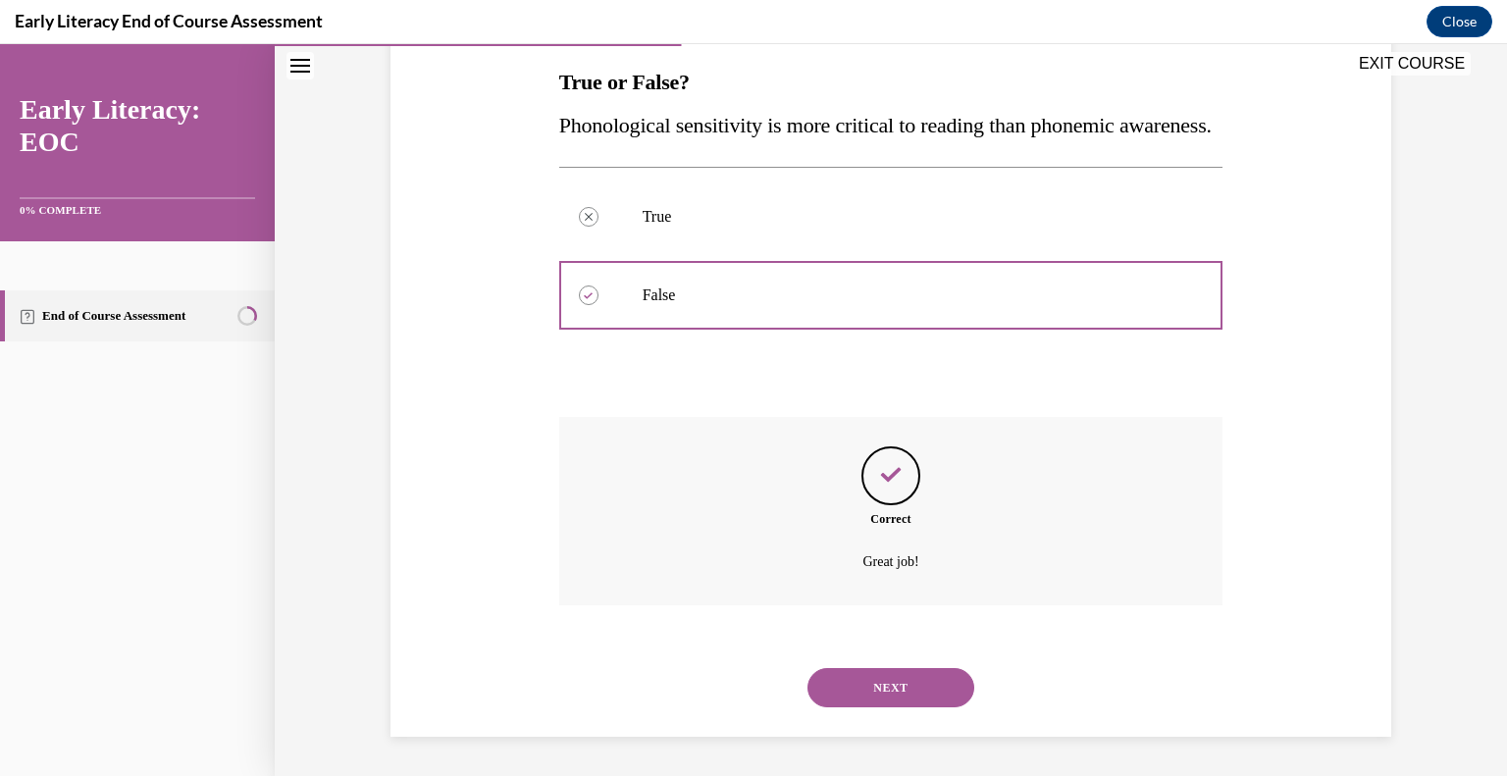
click at [881, 691] on button "NEXT" at bounding box center [891, 687] width 167 height 39
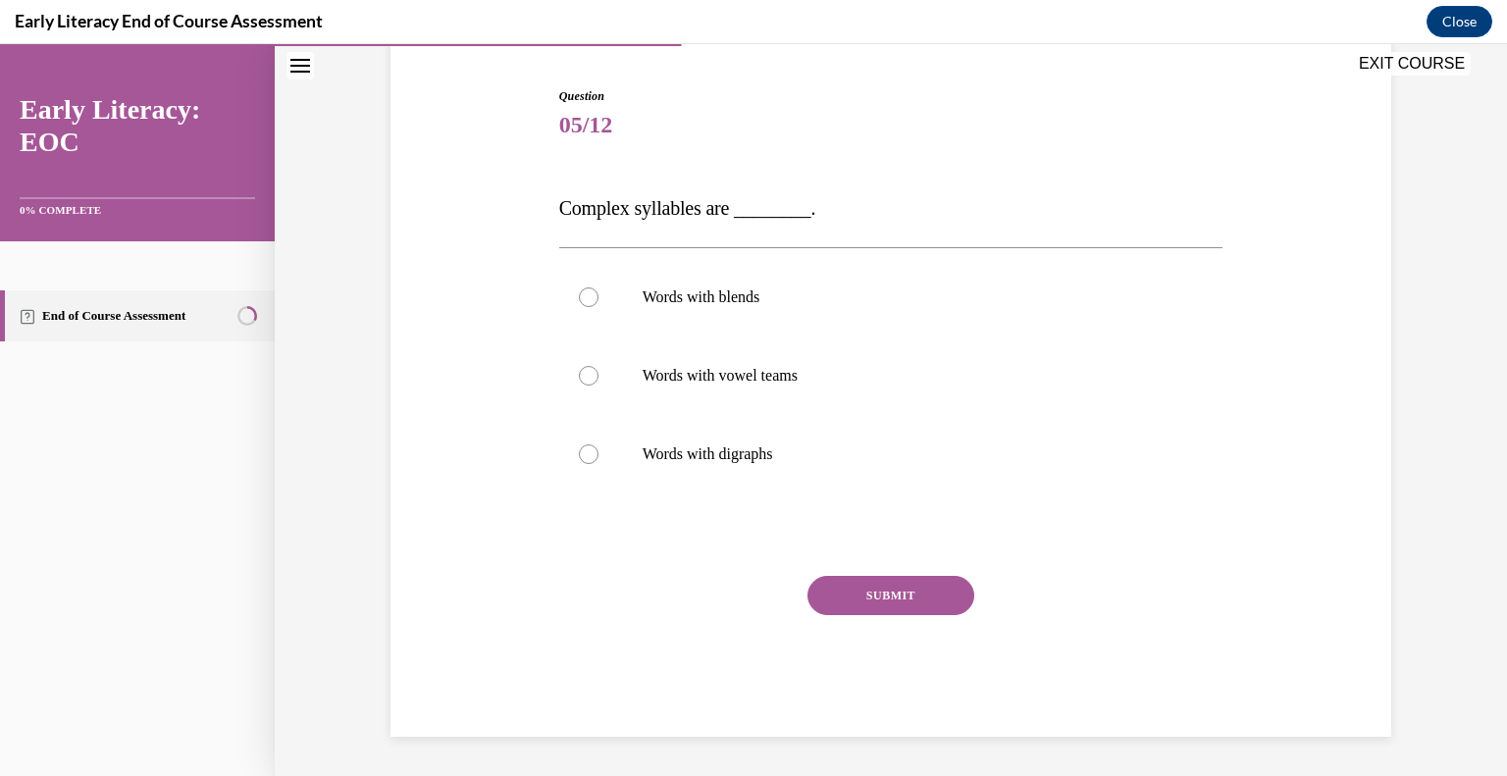
scroll to position [187, 0]
click at [793, 383] on div at bounding box center [891, 376] width 664 height 79
click at [574, 284] on div at bounding box center [891, 297] width 664 height 79
click at [833, 583] on button "SUBMIT" at bounding box center [891, 595] width 167 height 39
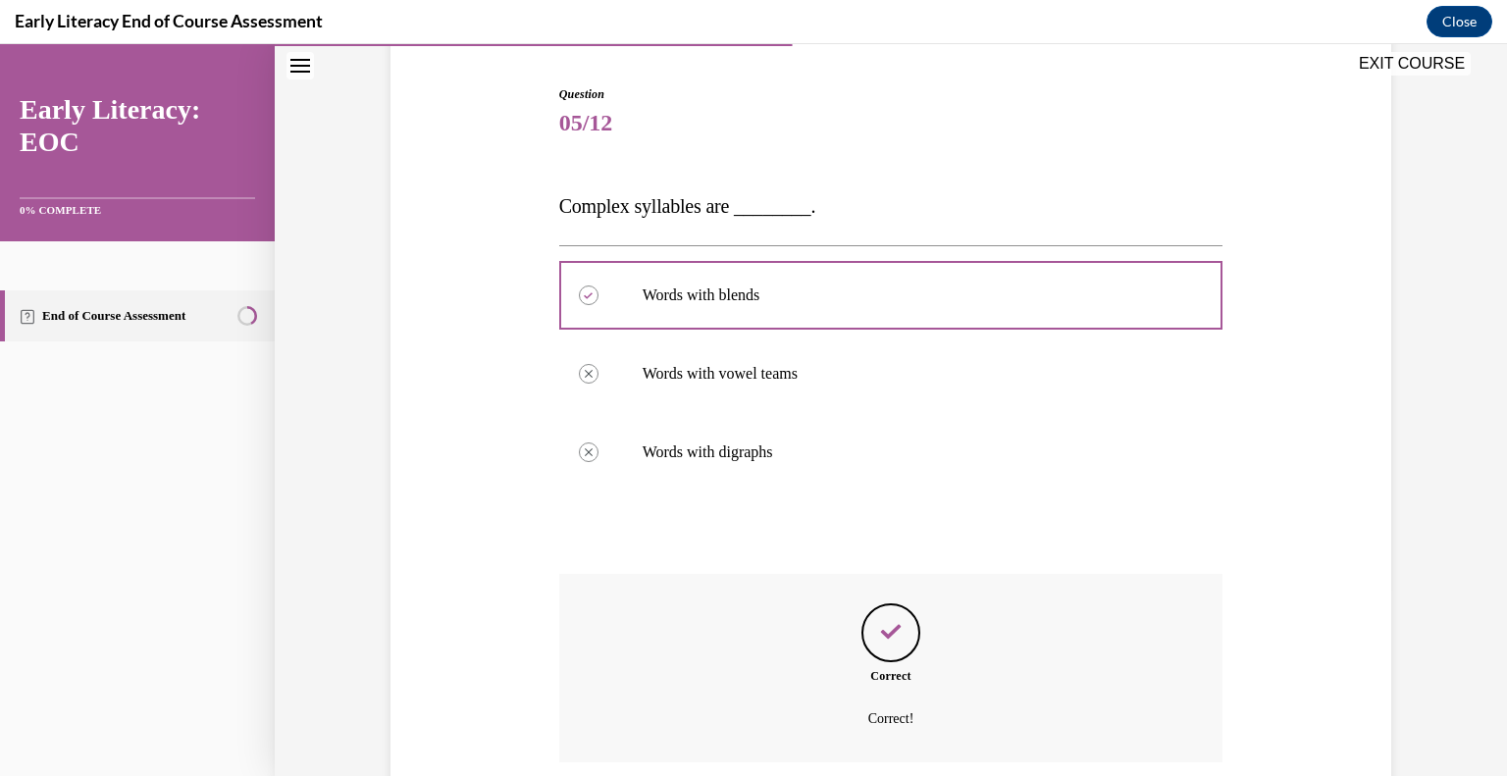
scroll to position [343, 0]
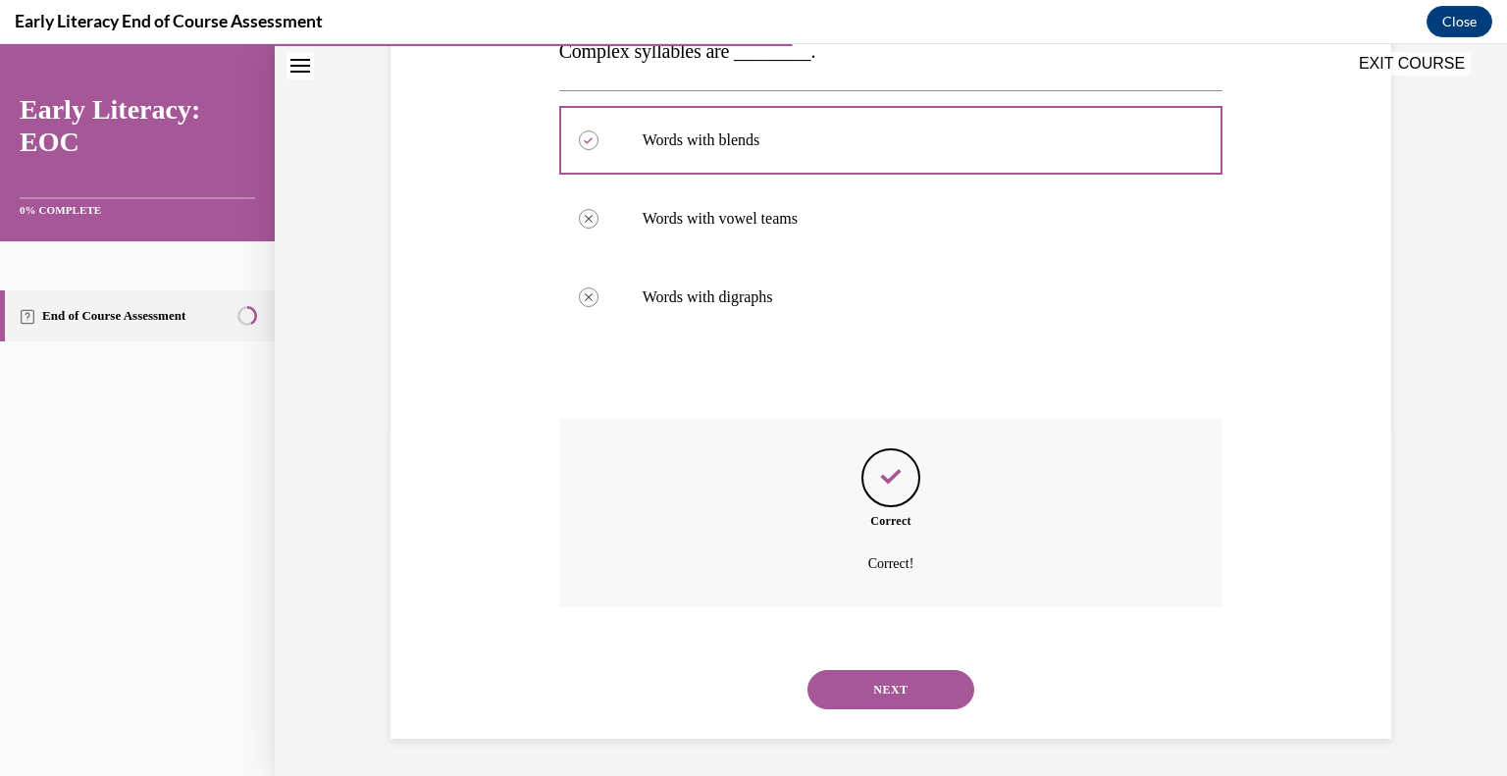
click at [876, 710] on div "NEXT" at bounding box center [891, 690] width 664 height 79
click at [870, 690] on button "NEXT" at bounding box center [891, 689] width 167 height 39
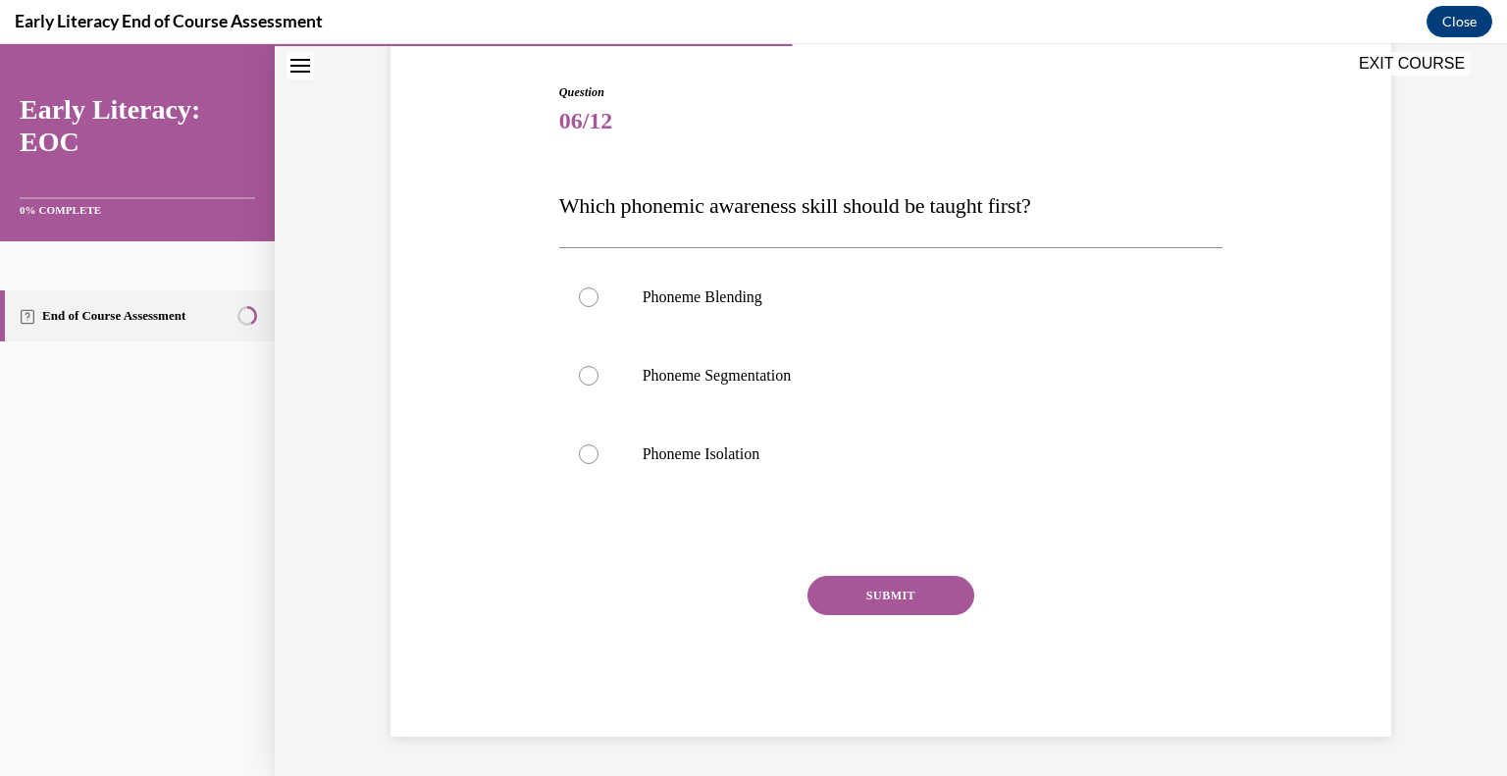
scroll to position [189, 0]
click at [685, 309] on div at bounding box center [891, 297] width 664 height 79
click at [612, 446] on div at bounding box center [891, 454] width 664 height 79
click at [873, 596] on button "SUBMIT" at bounding box center [891, 595] width 167 height 39
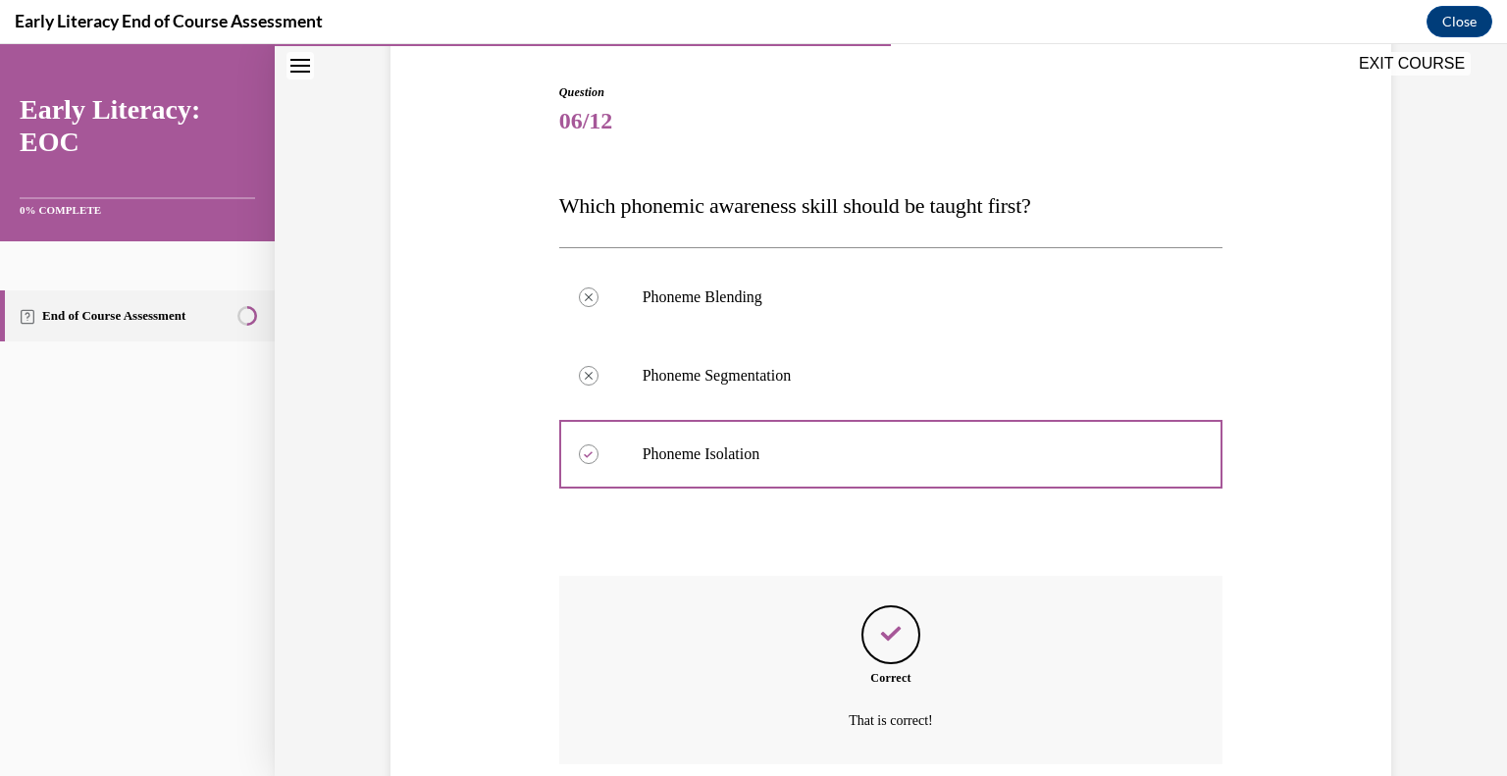
scroll to position [345, 0]
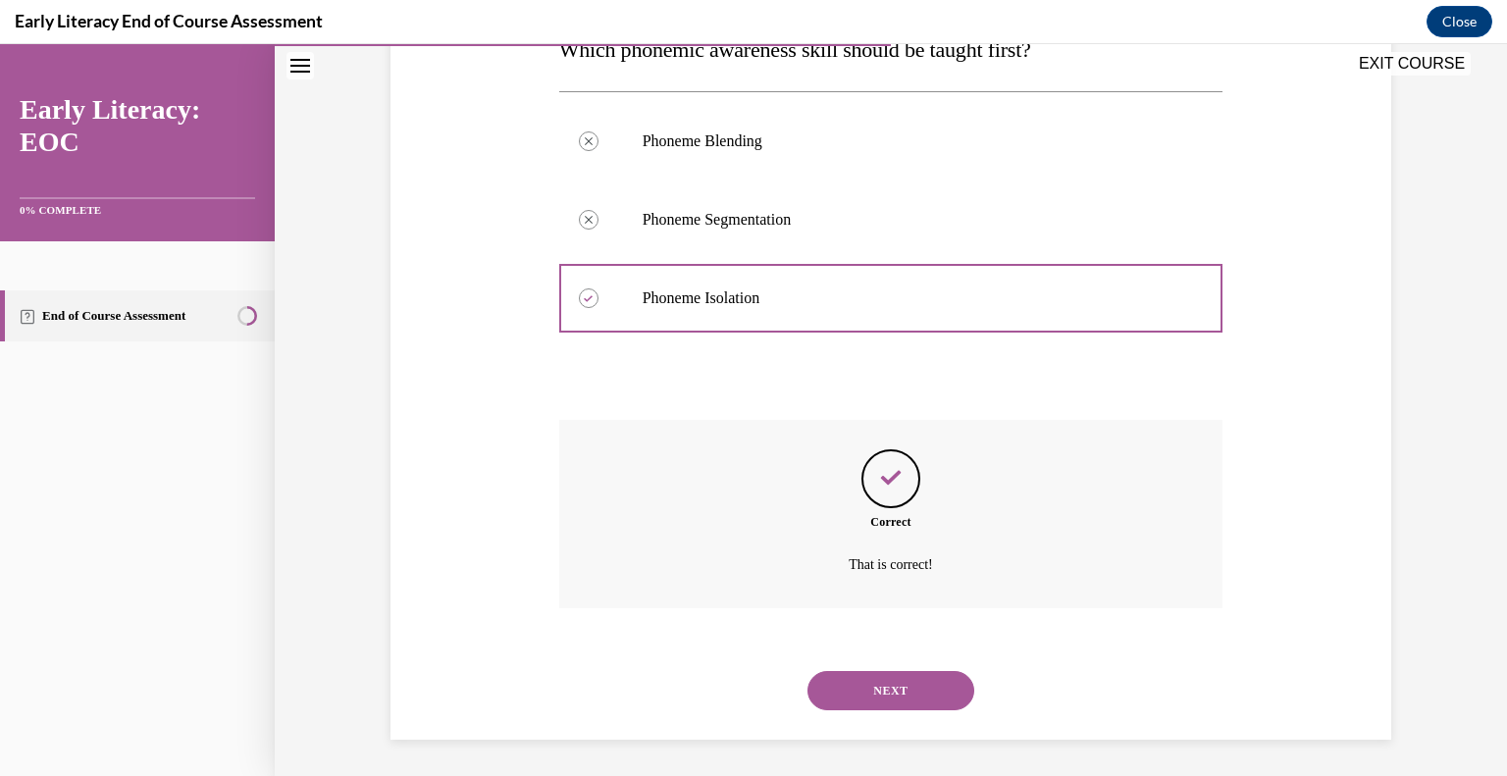
click at [899, 687] on button "NEXT" at bounding box center [891, 690] width 167 height 39
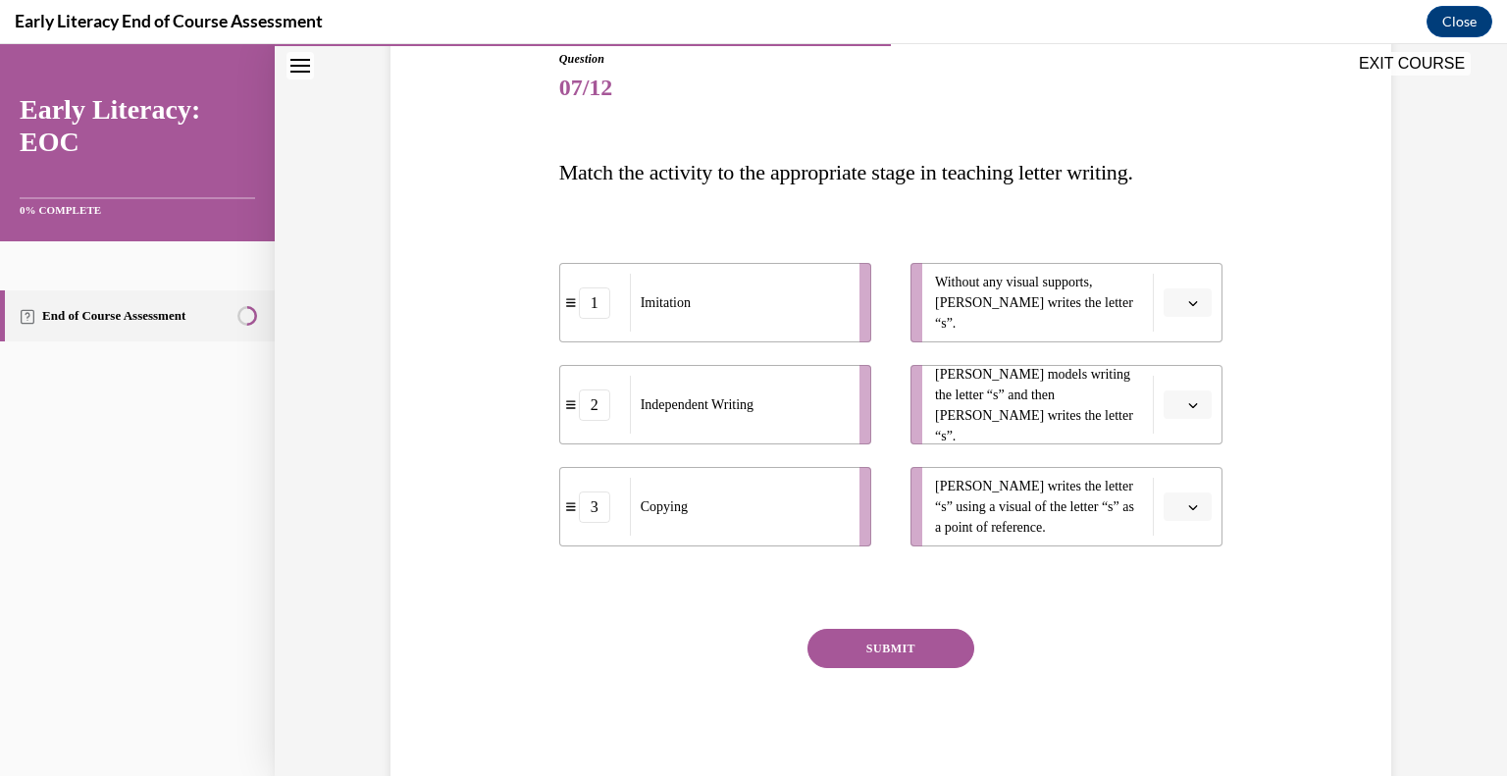
click at [1203, 289] on button "button" at bounding box center [1188, 303] width 48 height 29
click at [1176, 415] on div "2" at bounding box center [1186, 415] width 49 height 39
click at [1187, 399] on span "button" at bounding box center [1194, 405] width 14 height 14
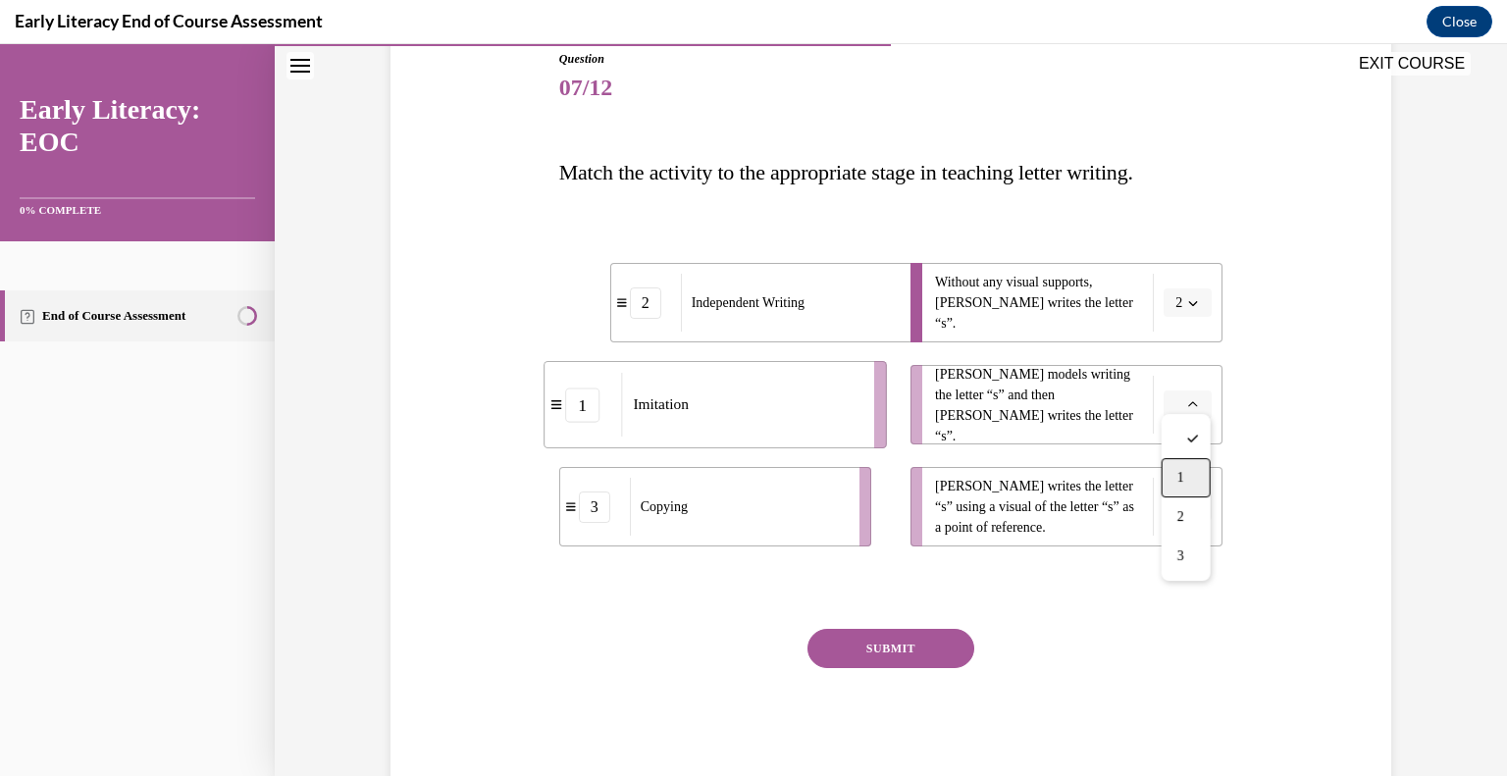
click at [1182, 480] on span "1" at bounding box center [1181, 478] width 7 height 16
click at [1188, 501] on span "button" at bounding box center [1194, 508] width 14 height 14
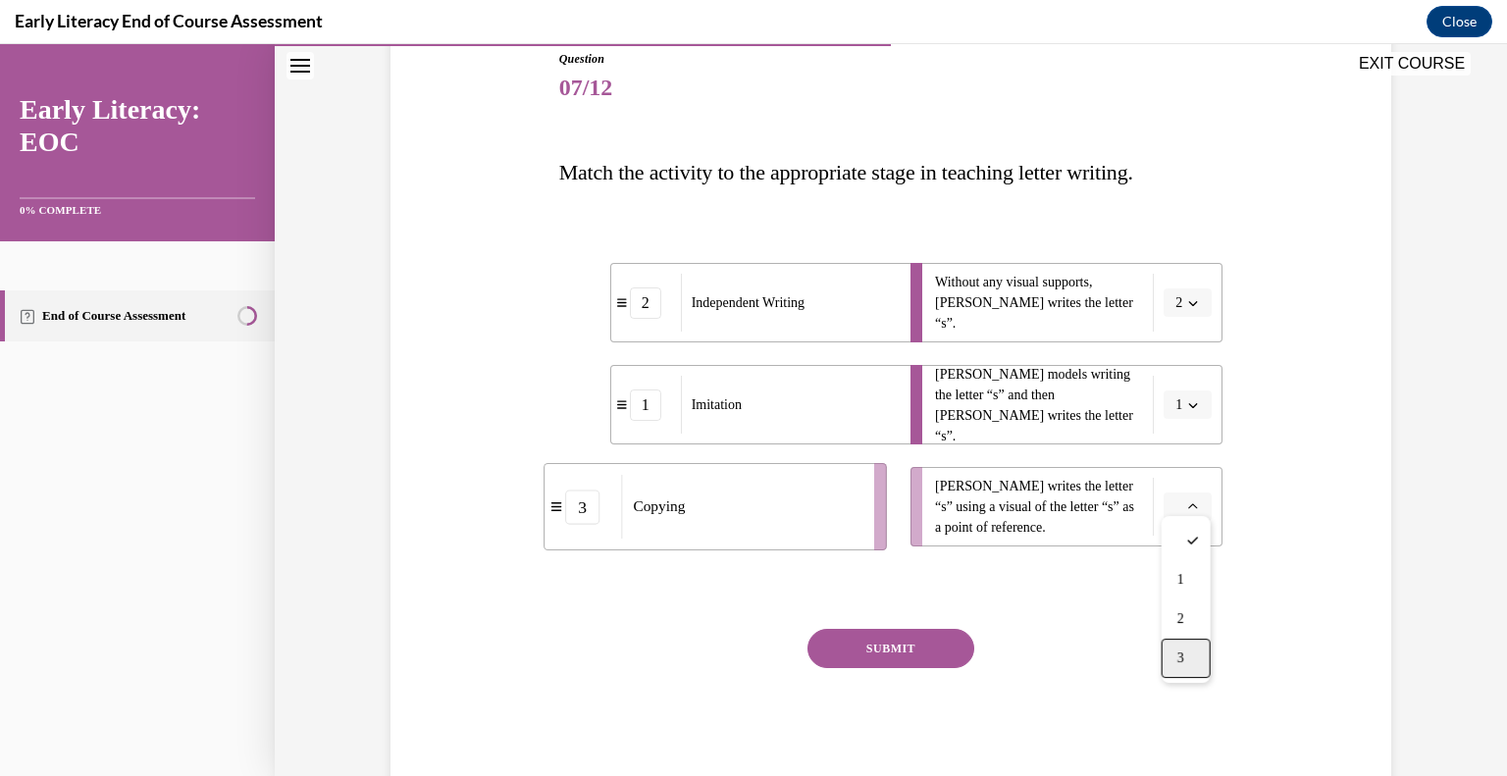
click at [1185, 670] on div "3" at bounding box center [1186, 658] width 49 height 39
click at [944, 629] on button "SUBMIT" at bounding box center [891, 648] width 167 height 39
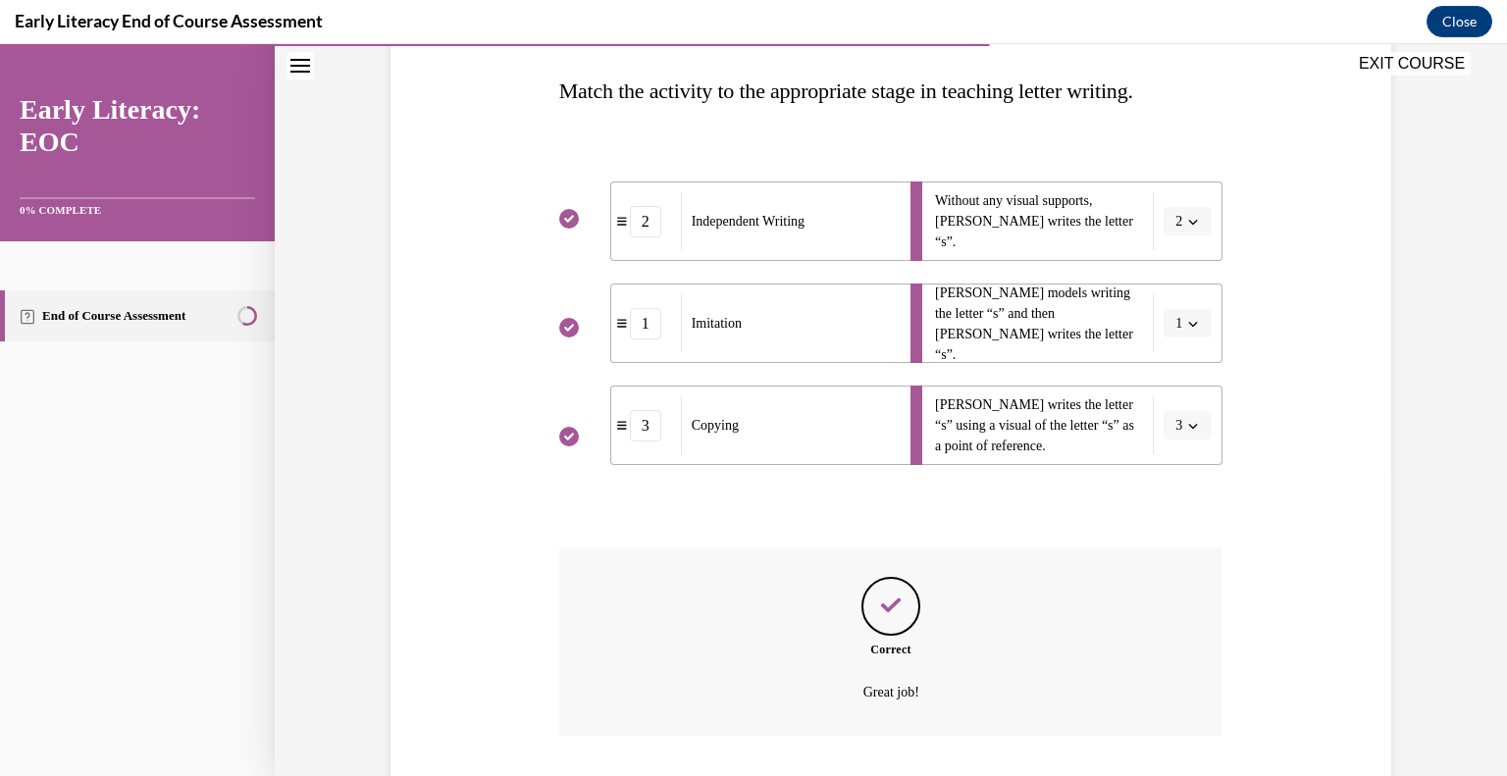
scroll to position [420, 0]
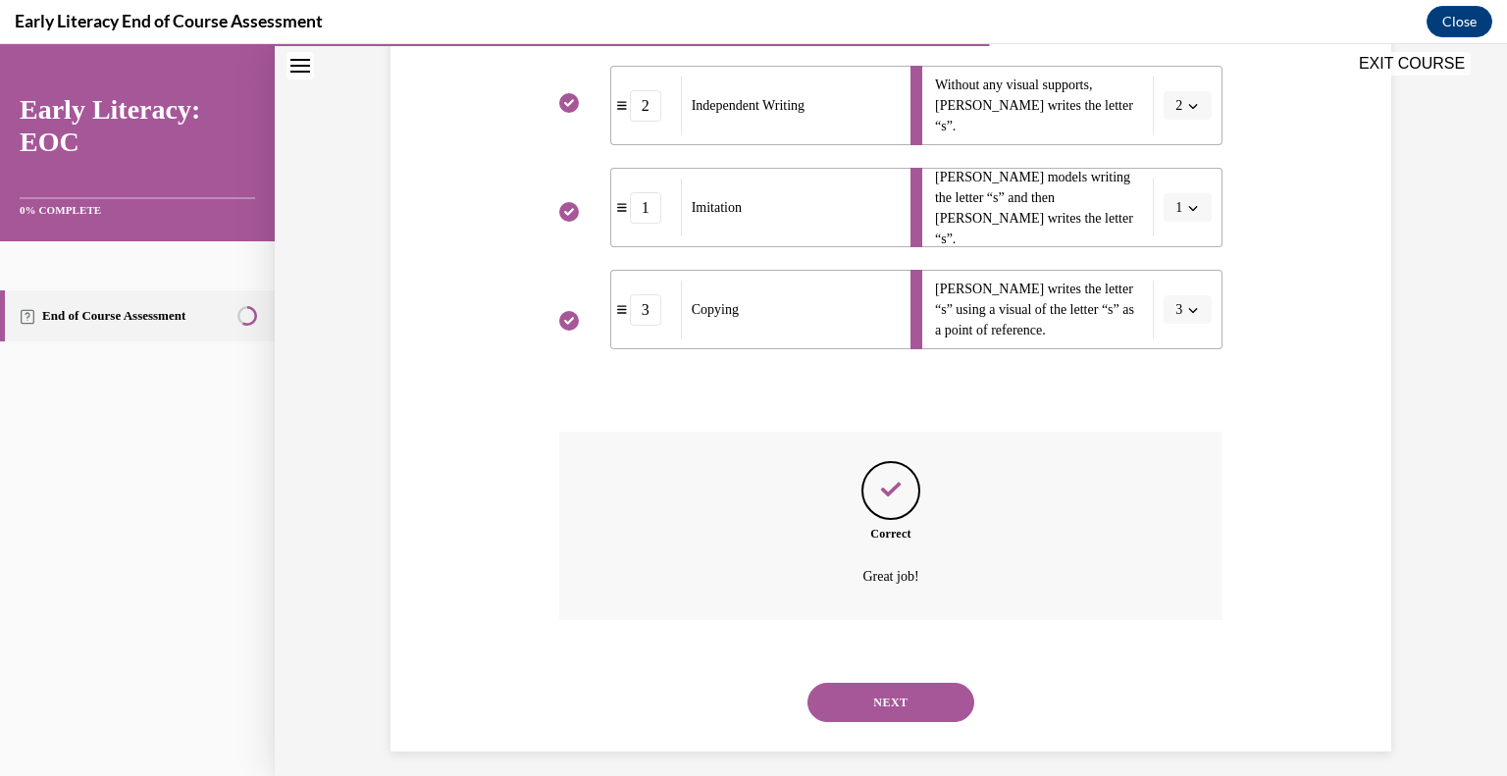
click at [918, 685] on button "NEXT" at bounding box center [891, 702] width 167 height 39
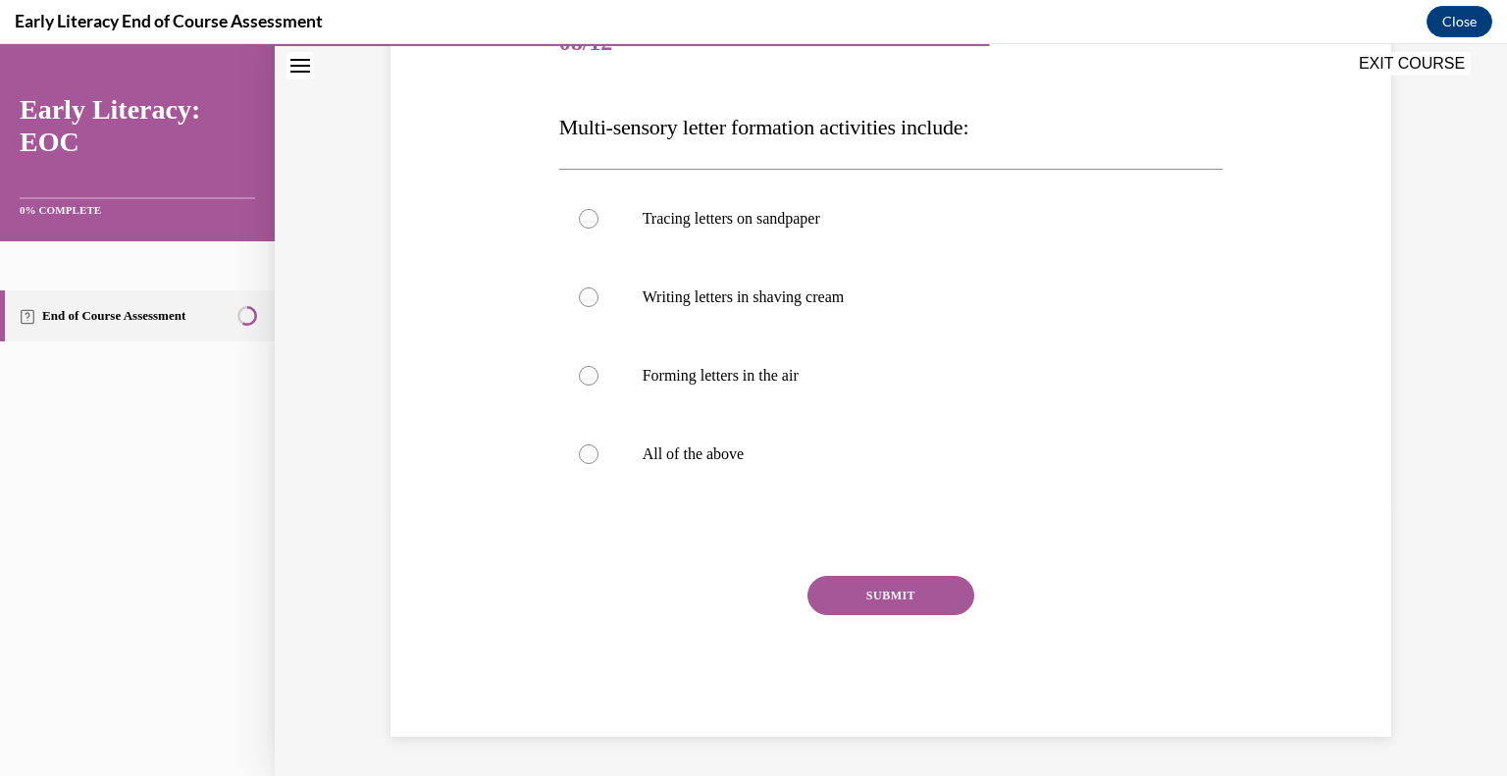
scroll to position [223, 0]
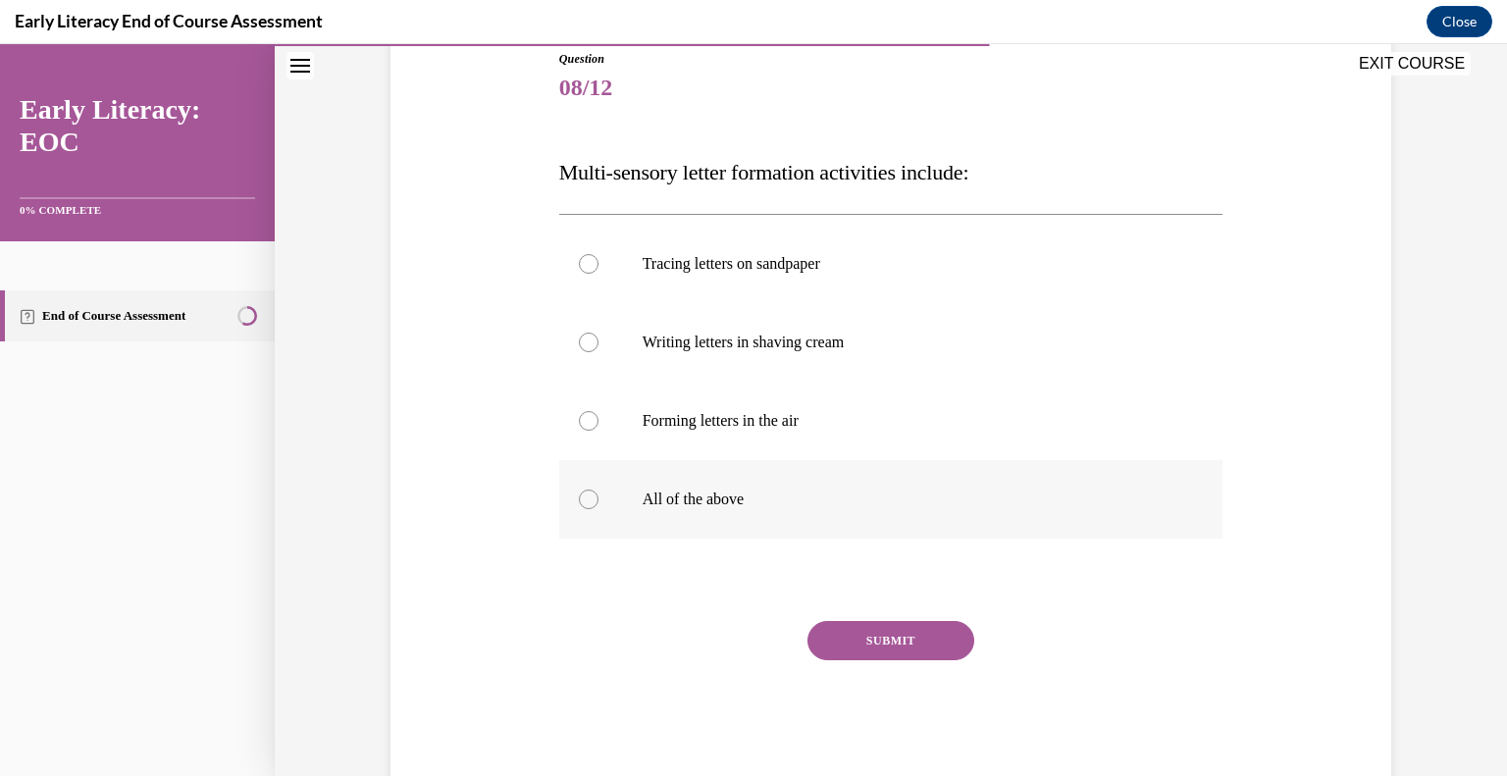
click at [938, 508] on p "All of the above" at bounding box center [909, 500] width 532 height 20
click at [891, 646] on button "SUBMIT" at bounding box center [891, 640] width 167 height 39
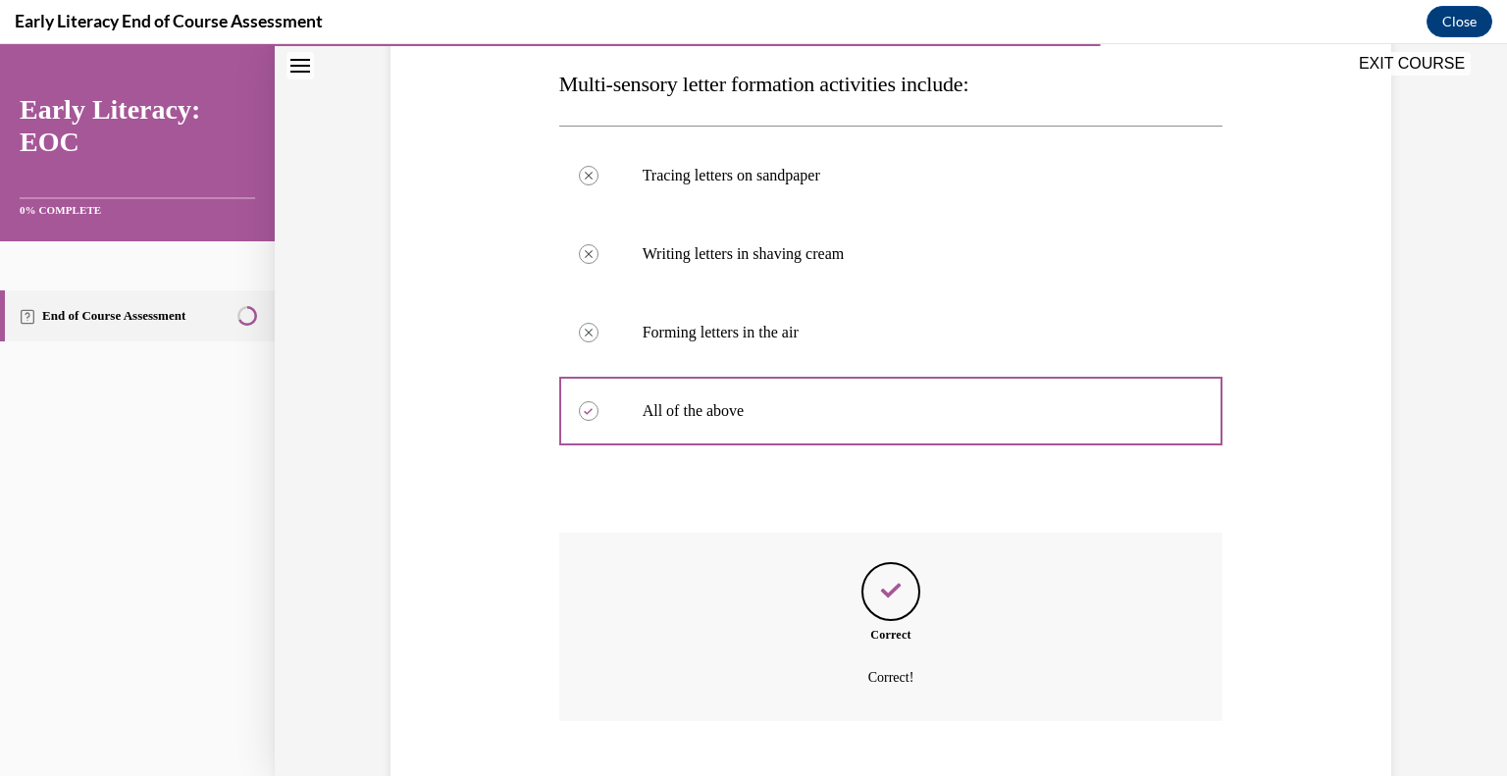
scroll to position [428, 0]
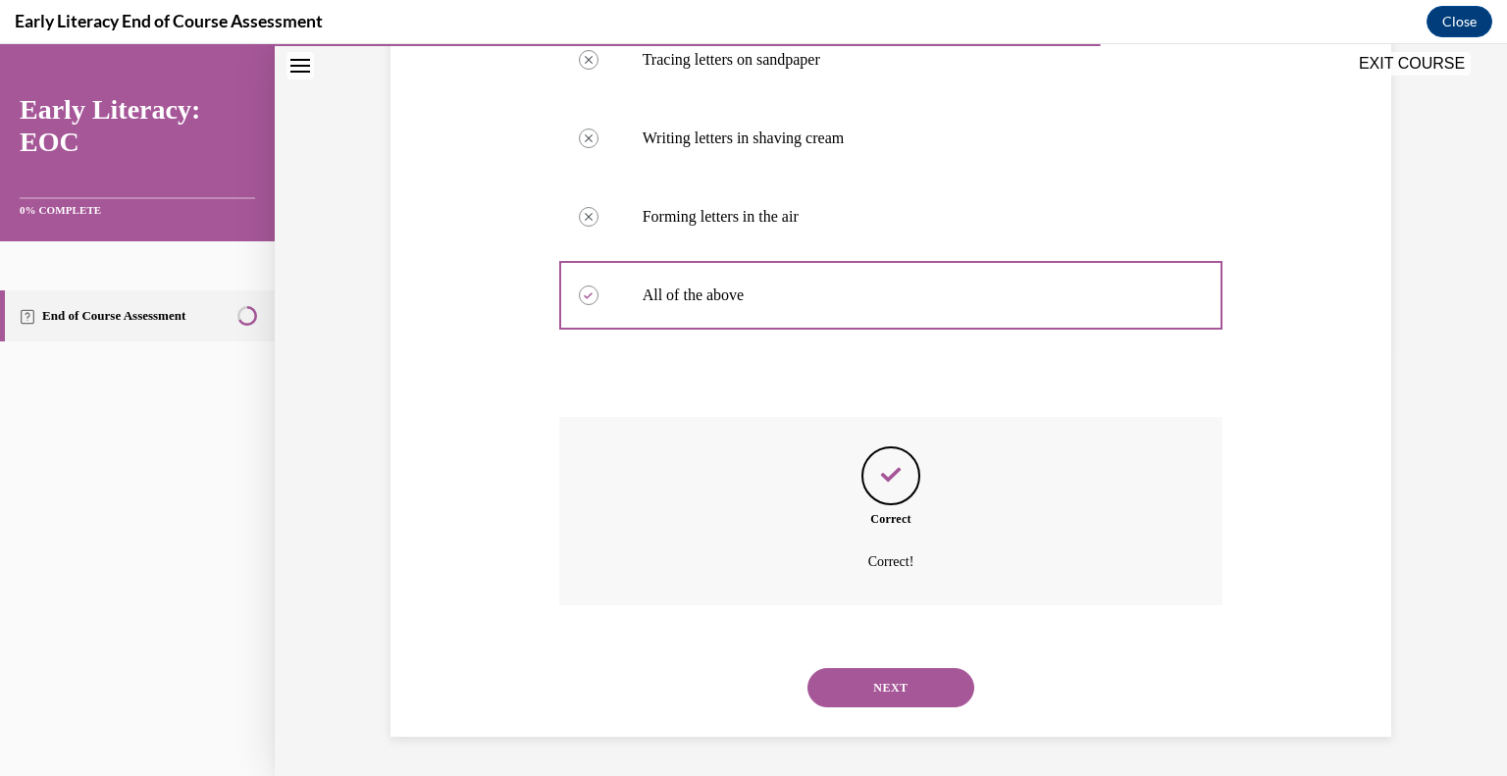
click at [889, 692] on button "NEXT" at bounding box center [891, 687] width 167 height 39
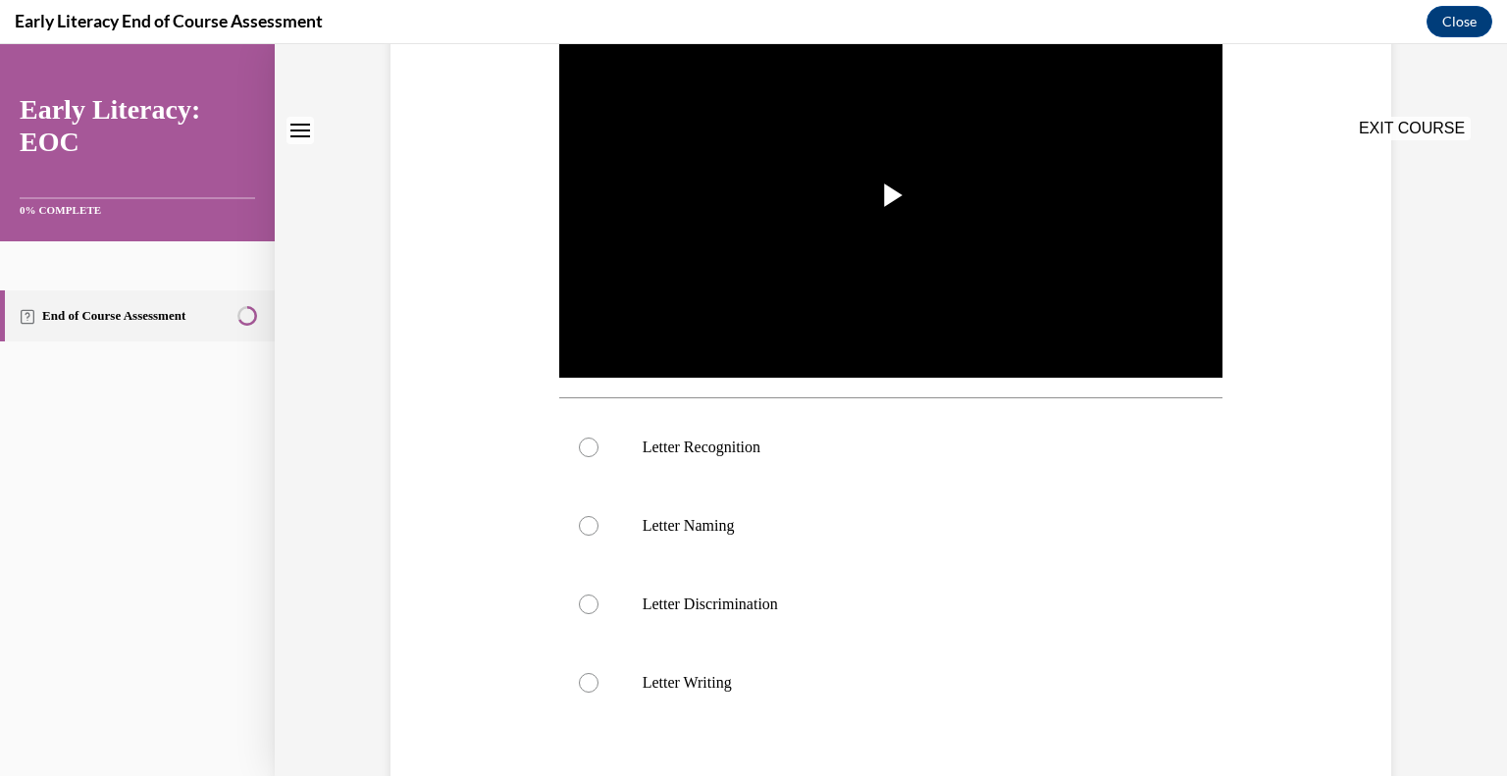
scroll to position [0, 0]
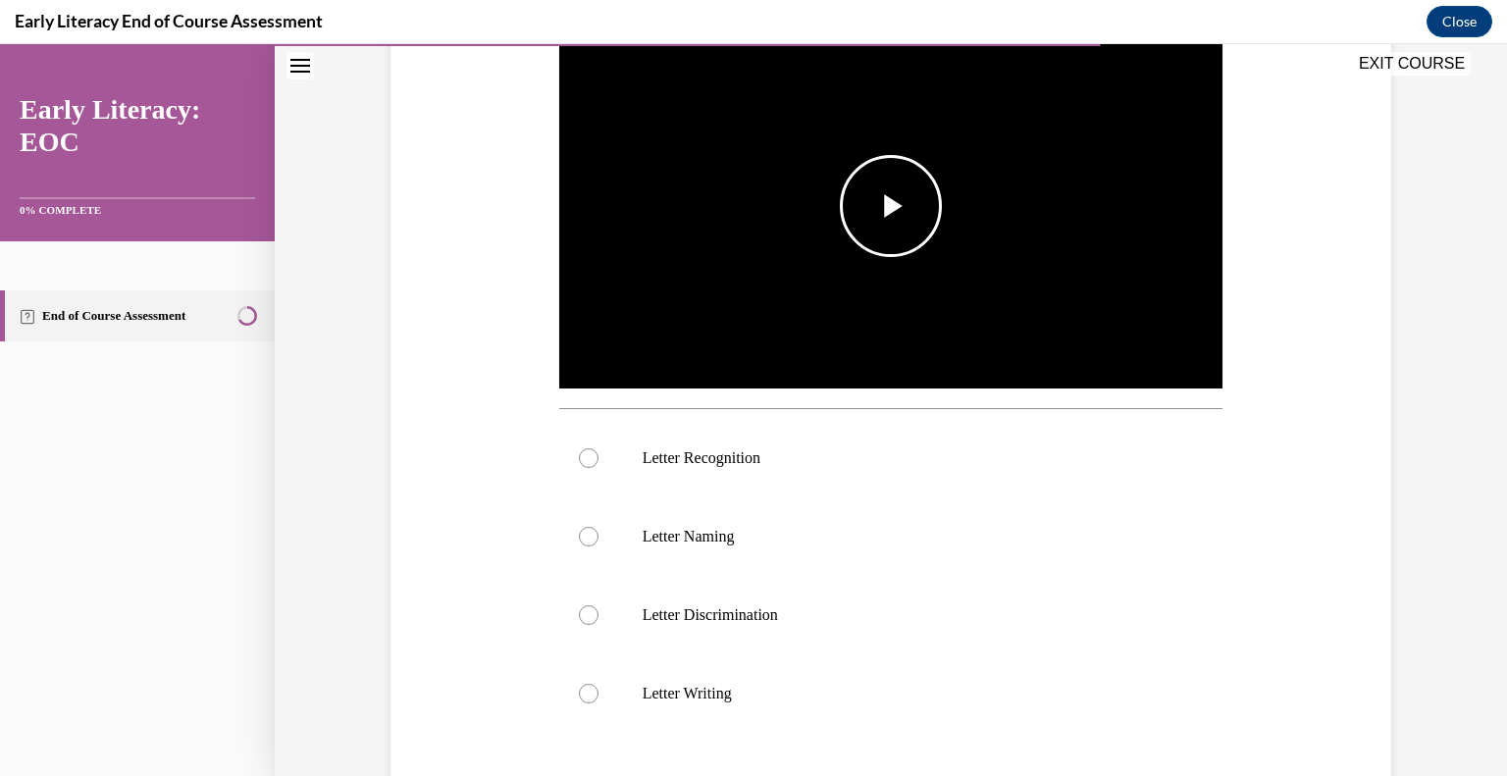
click at [891, 206] on span "Video player" at bounding box center [891, 206] width 0 height 0
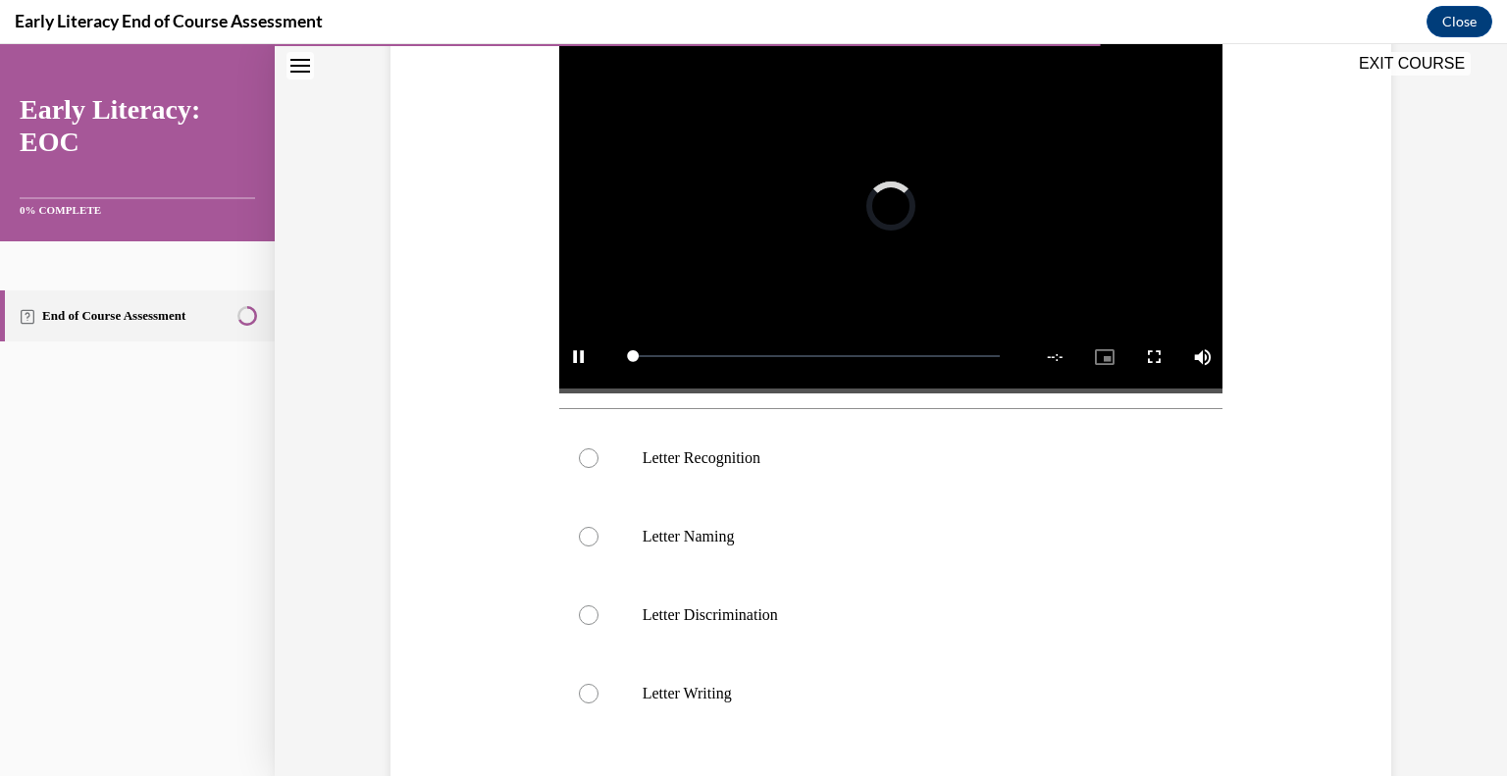
scroll to position [382, 0]
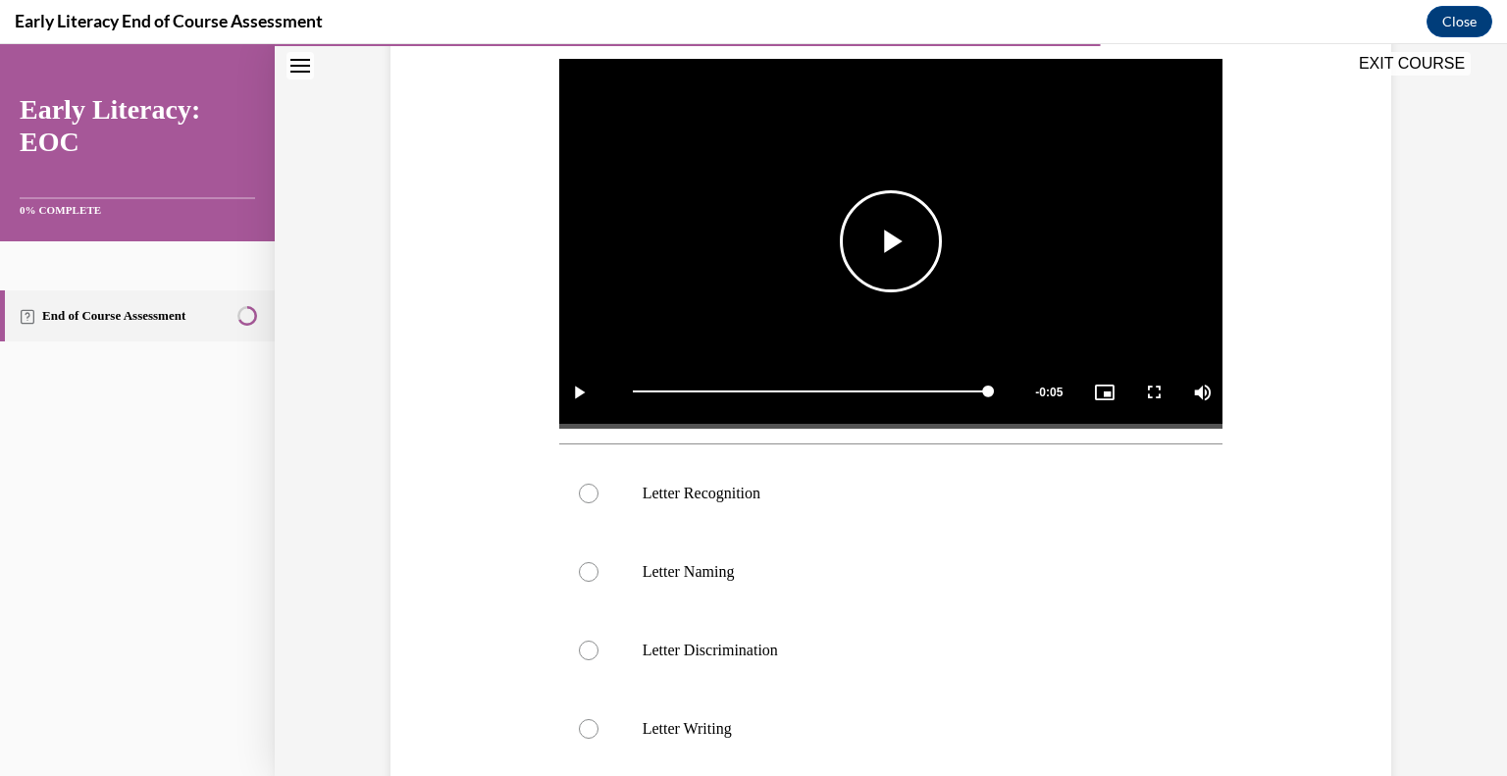
click at [891, 241] on span "Video player" at bounding box center [891, 241] width 0 height 0
click at [725, 484] on p "Letter Recognition" at bounding box center [909, 494] width 532 height 20
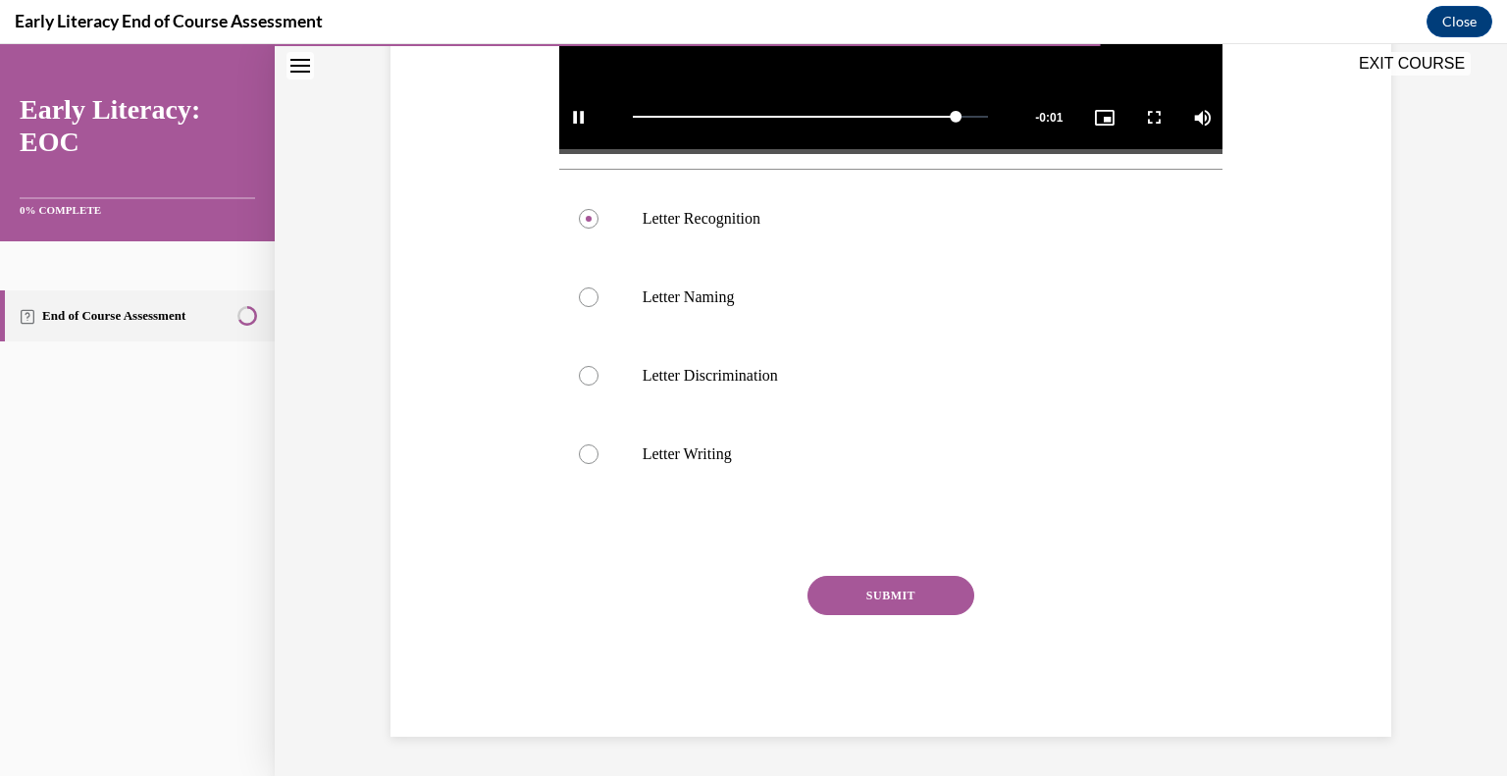
click at [868, 600] on button "SUBMIT" at bounding box center [891, 595] width 167 height 39
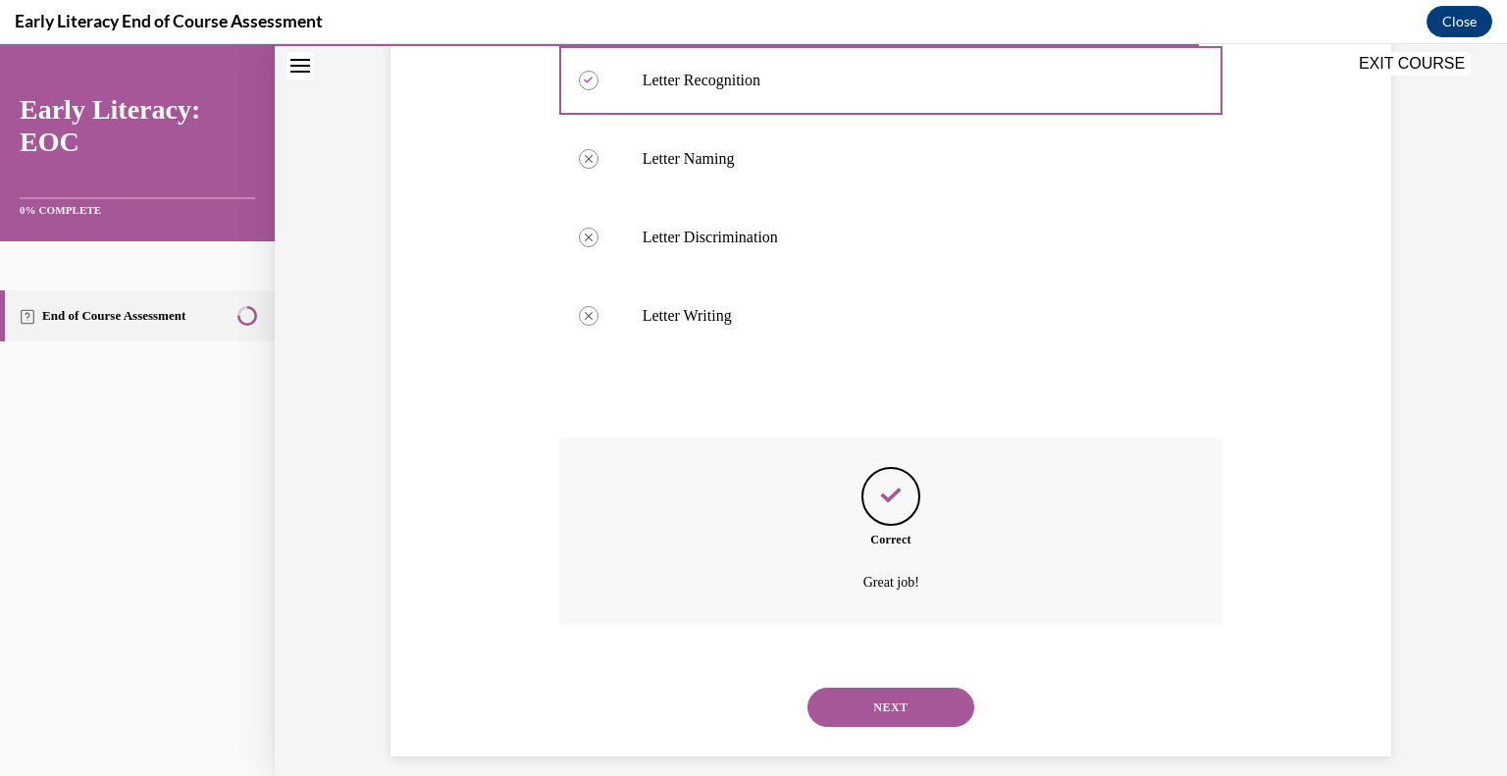
scroll to position [817, 0]
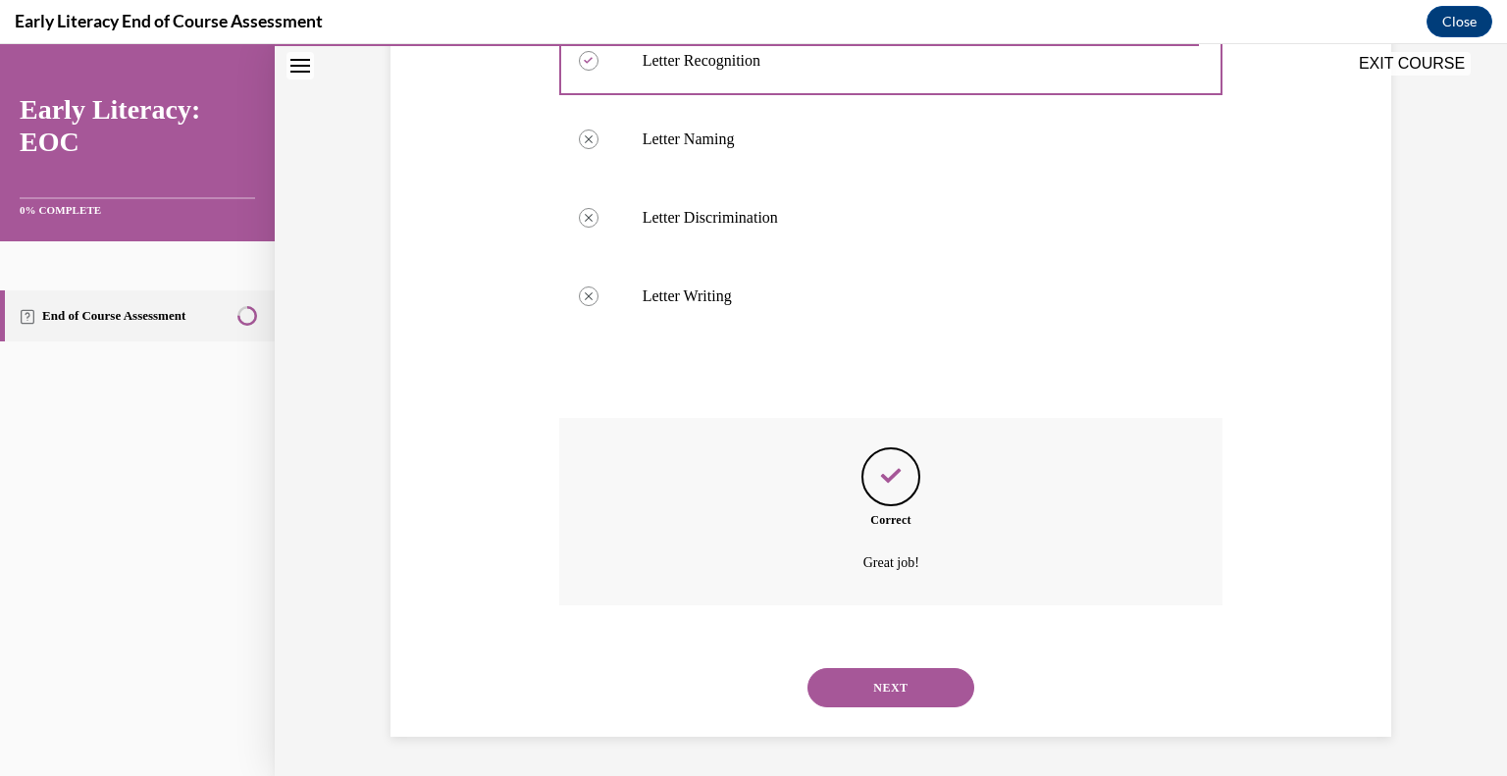
click at [880, 696] on button "NEXT" at bounding box center [891, 687] width 167 height 39
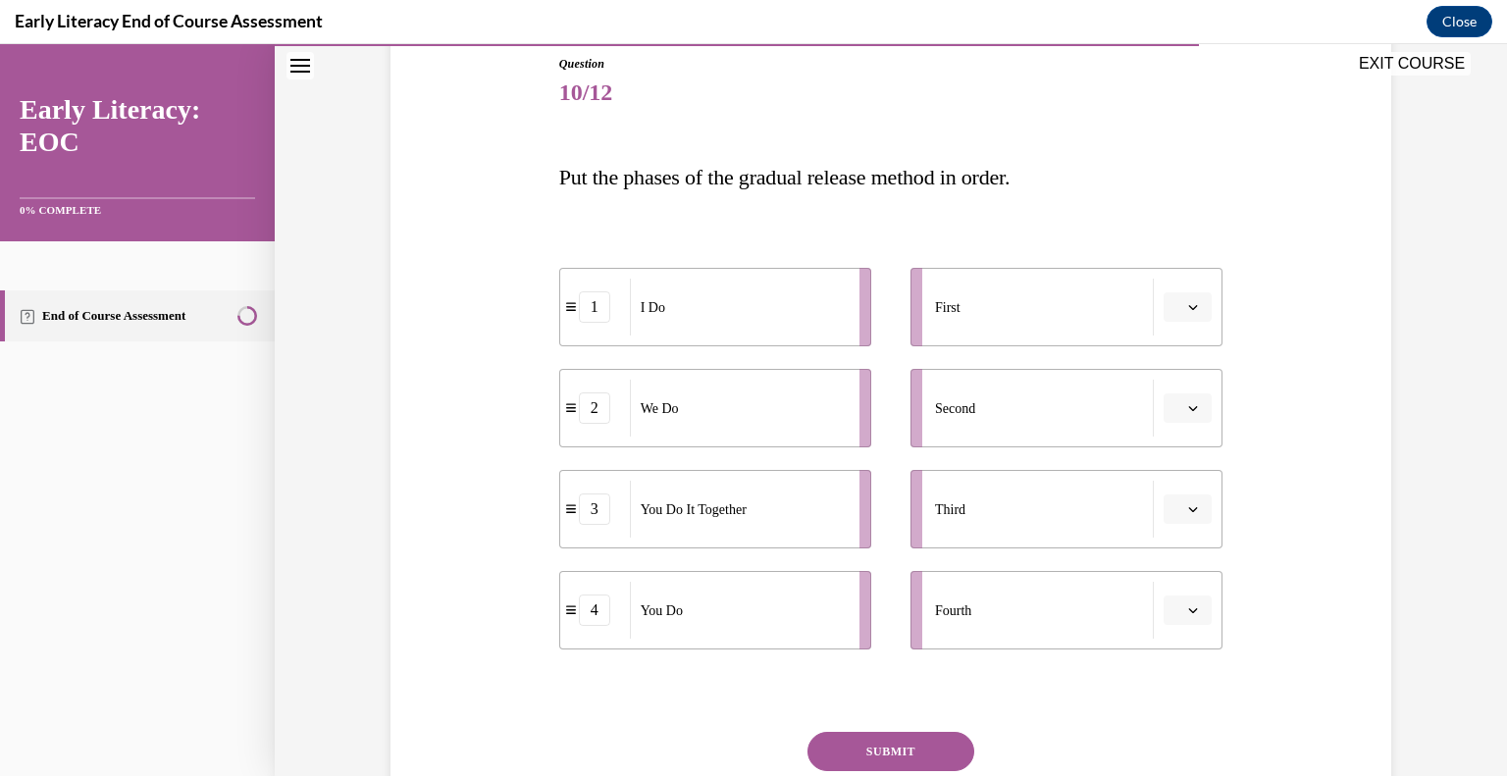
scroll to position [220, 0]
click at [1209, 291] on button "button" at bounding box center [1188, 305] width 48 height 29
click at [1189, 376] on div "1" at bounding box center [1186, 377] width 49 height 39
click at [1189, 392] on button "button" at bounding box center [1188, 406] width 48 height 29
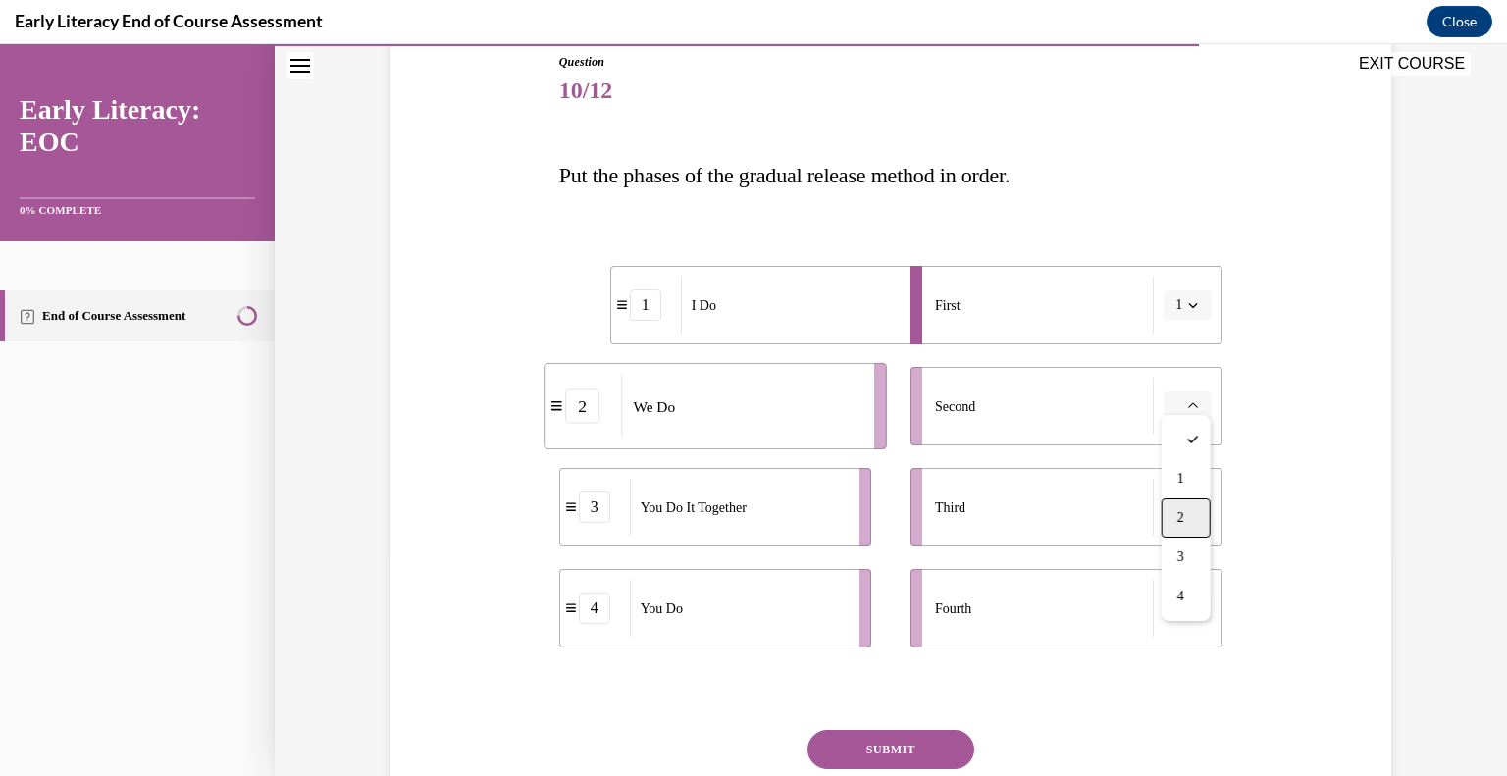
click at [1186, 514] on div "2" at bounding box center [1186, 518] width 49 height 39
click at [1186, 514] on li "Third" at bounding box center [1067, 507] width 312 height 79
click at [1181, 500] on span "Please select an option" at bounding box center [1179, 508] width 7 height 20
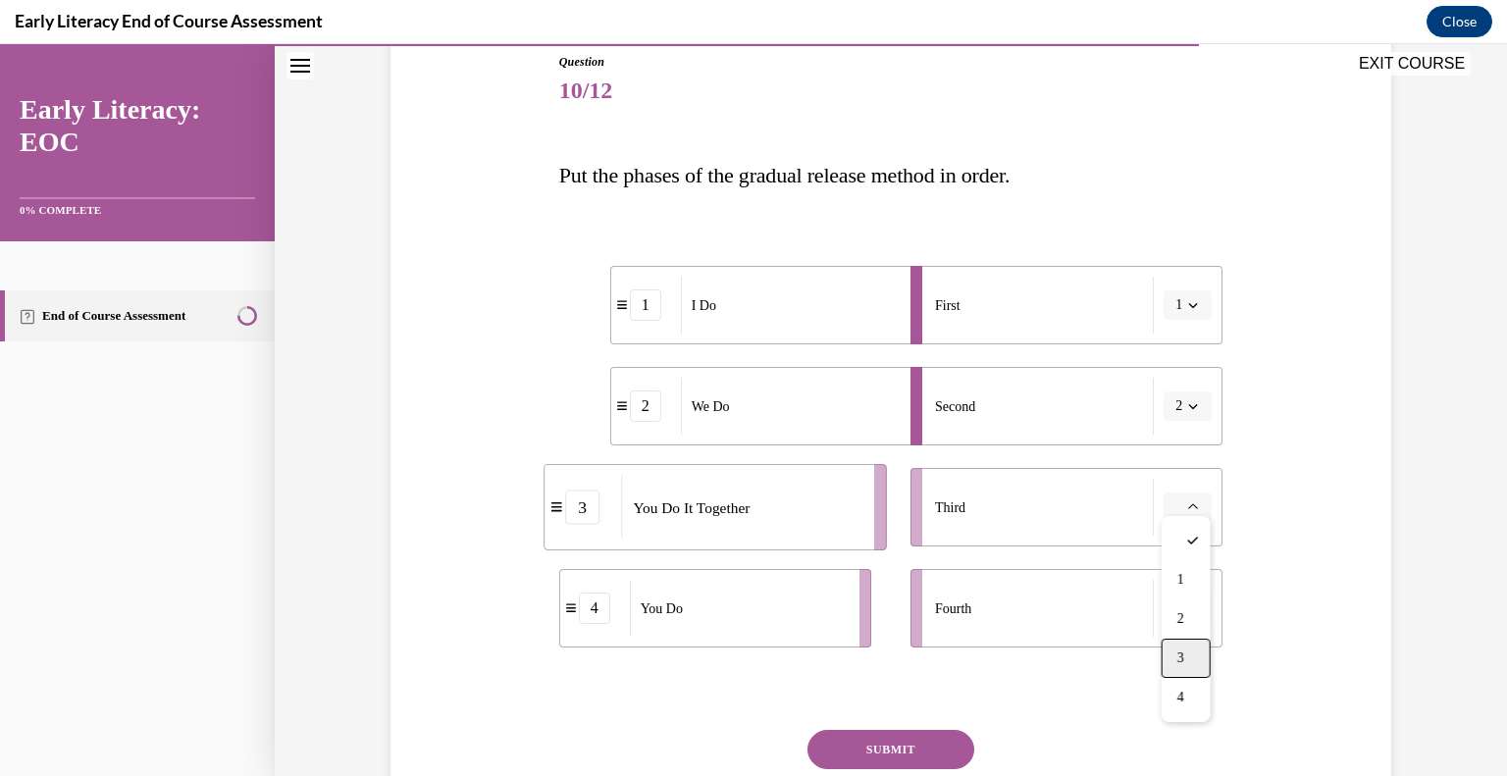
click at [1184, 666] on span "3" at bounding box center [1181, 659] width 7 height 16
click at [1177, 603] on span "Please select an option" at bounding box center [1179, 609] width 7 height 20
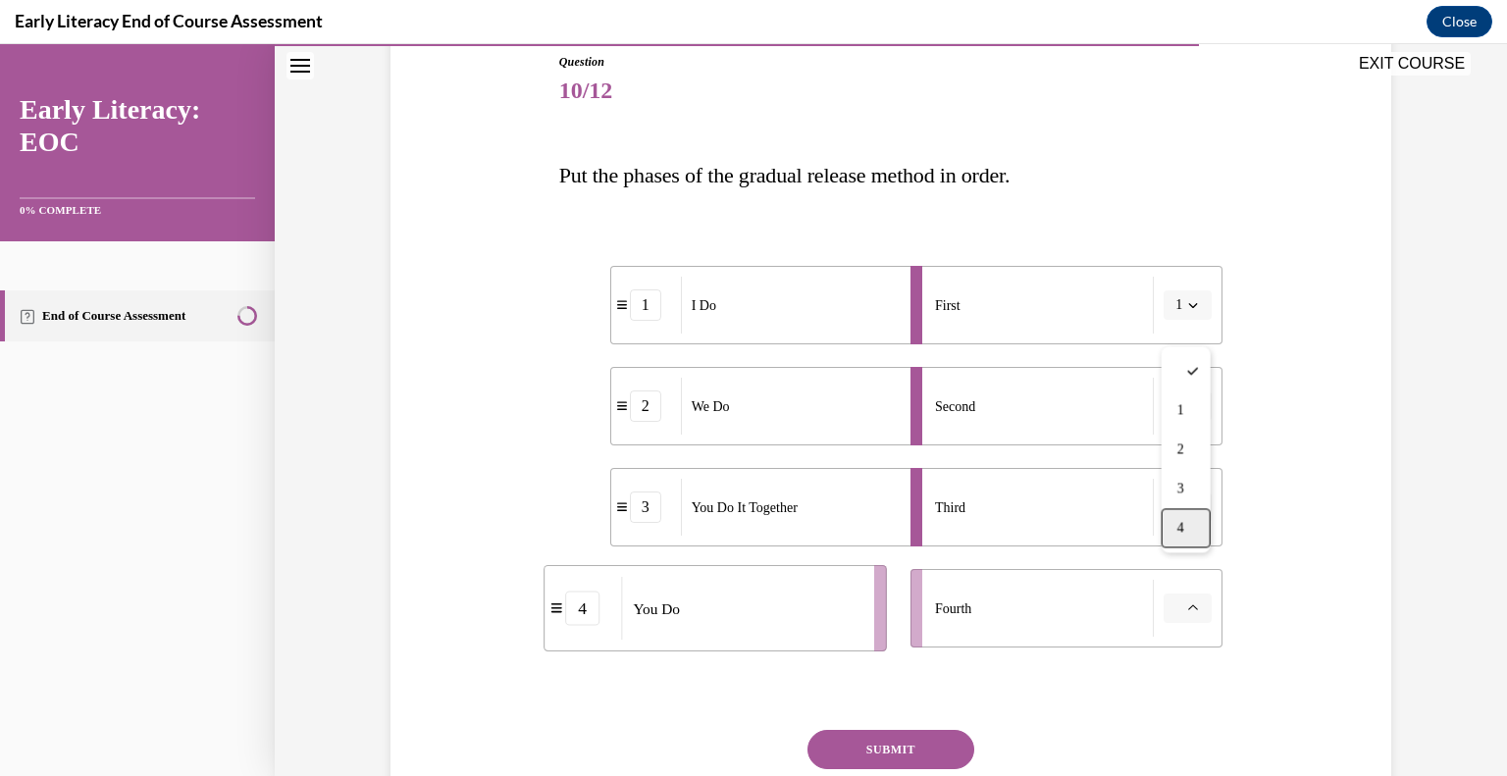
click at [1180, 536] on span "4" at bounding box center [1181, 528] width 7 height 16
click at [943, 742] on button "SUBMIT" at bounding box center [891, 749] width 167 height 39
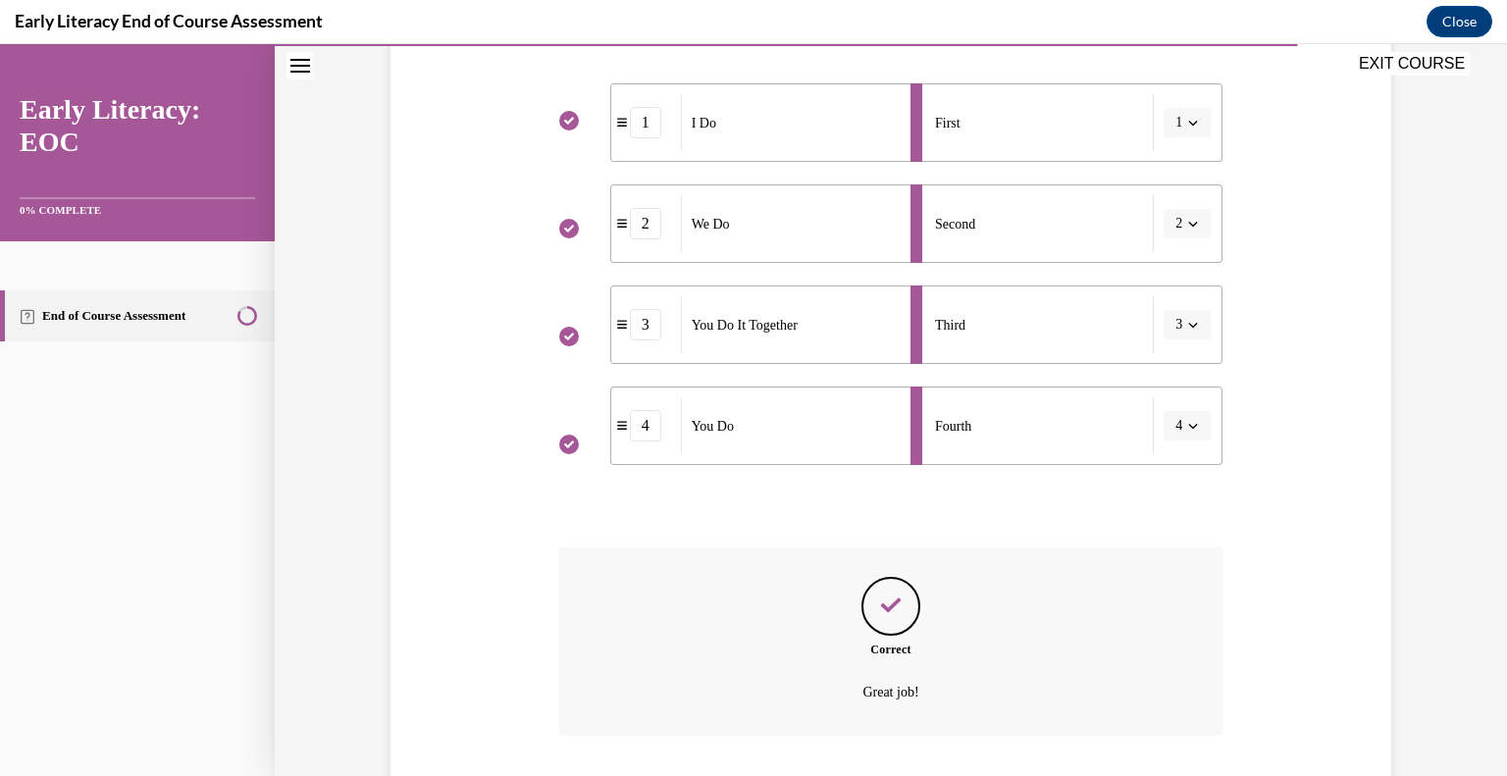
scroll to position [518, 0]
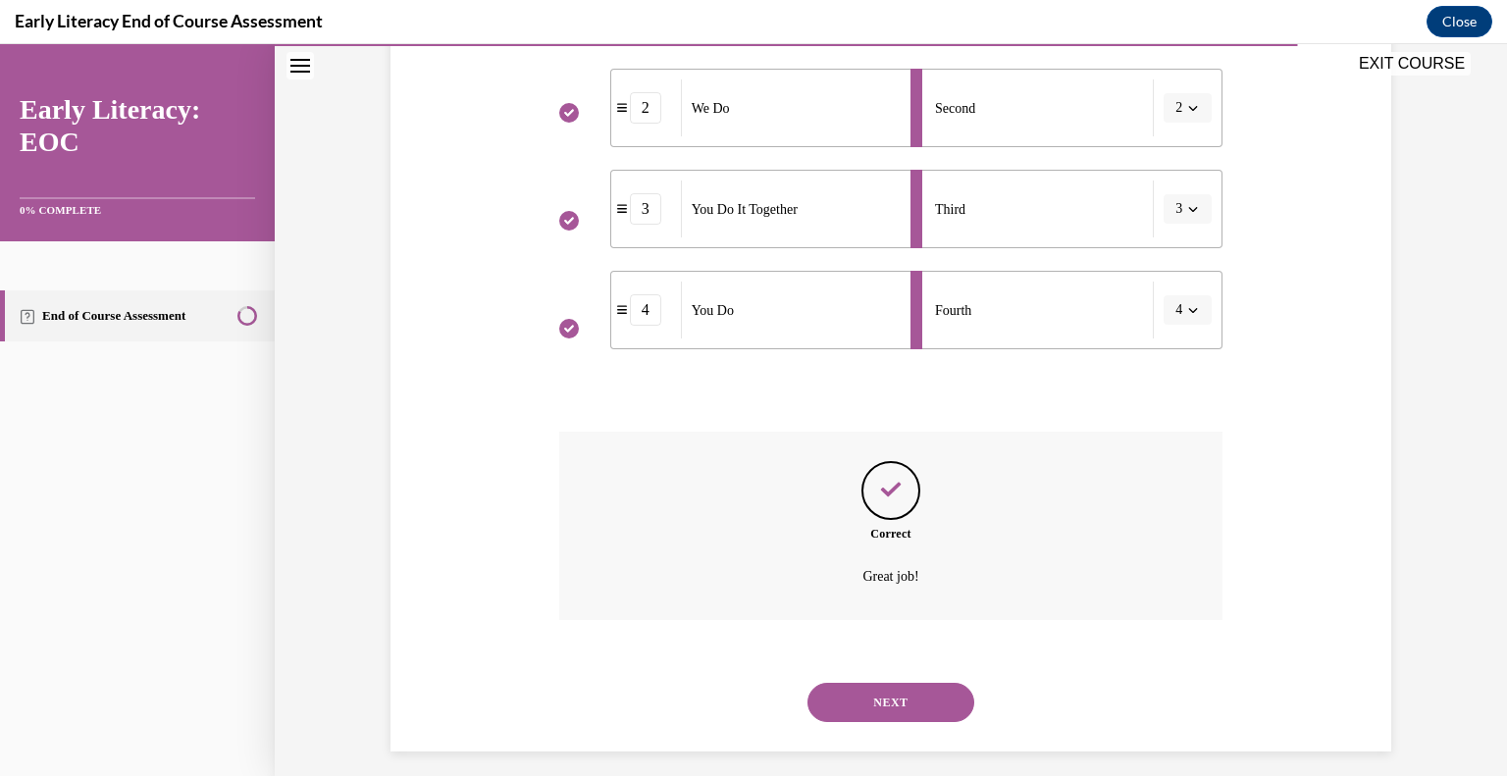
click at [919, 692] on button "NEXT" at bounding box center [891, 702] width 167 height 39
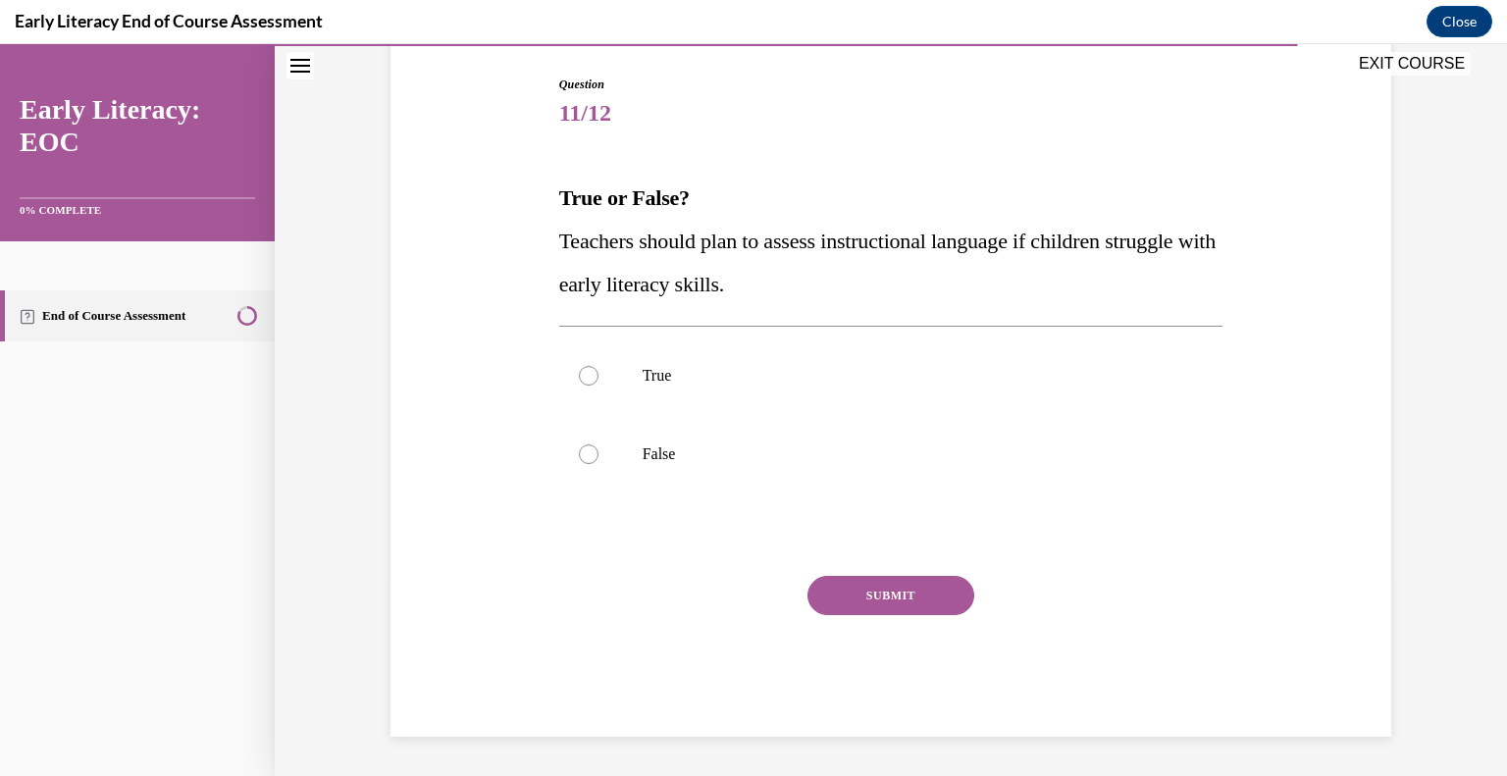
scroll to position [173, 0]
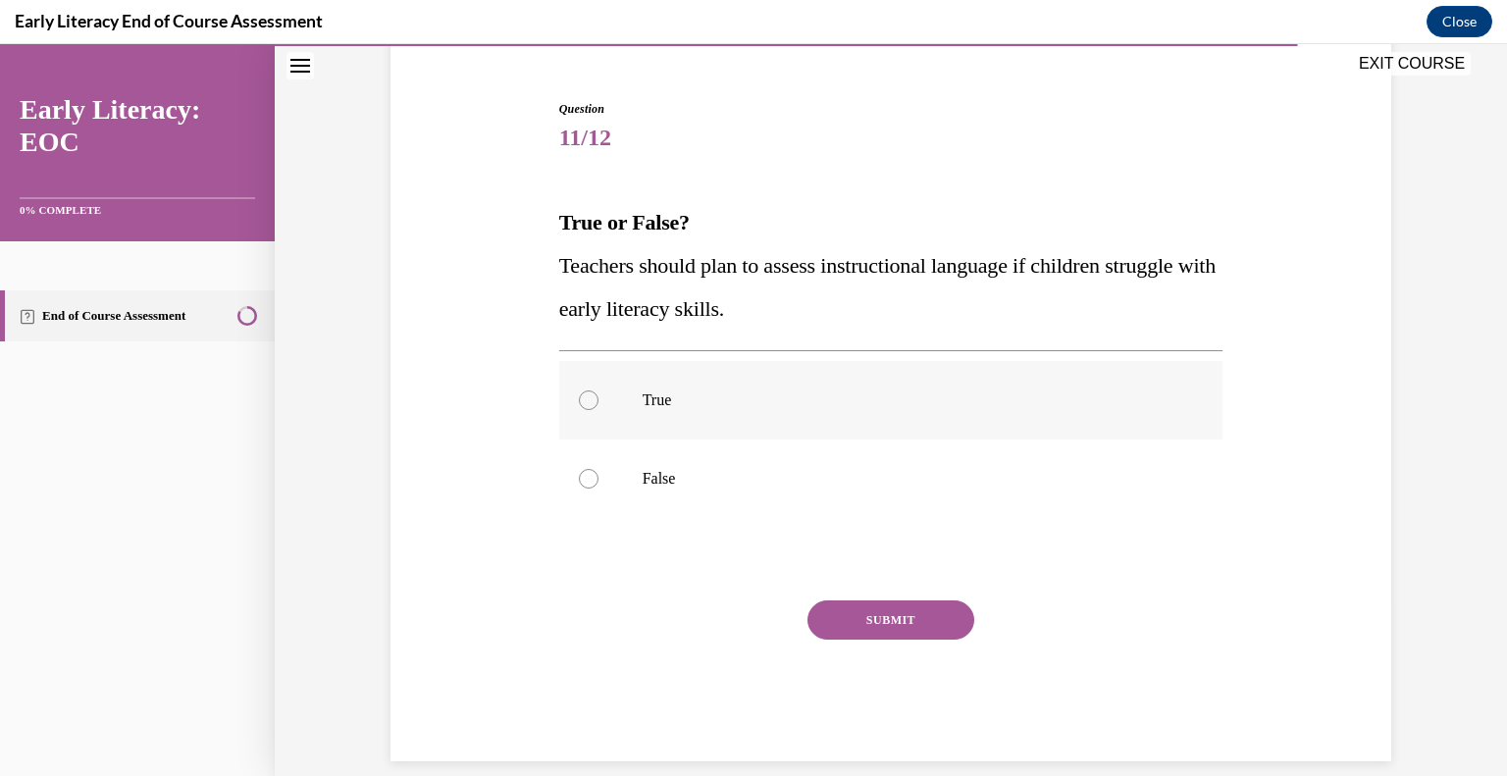
click at [602, 366] on div at bounding box center [891, 400] width 664 height 79
click at [906, 601] on button "SUBMIT" at bounding box center [891, 620] width 167 height 39
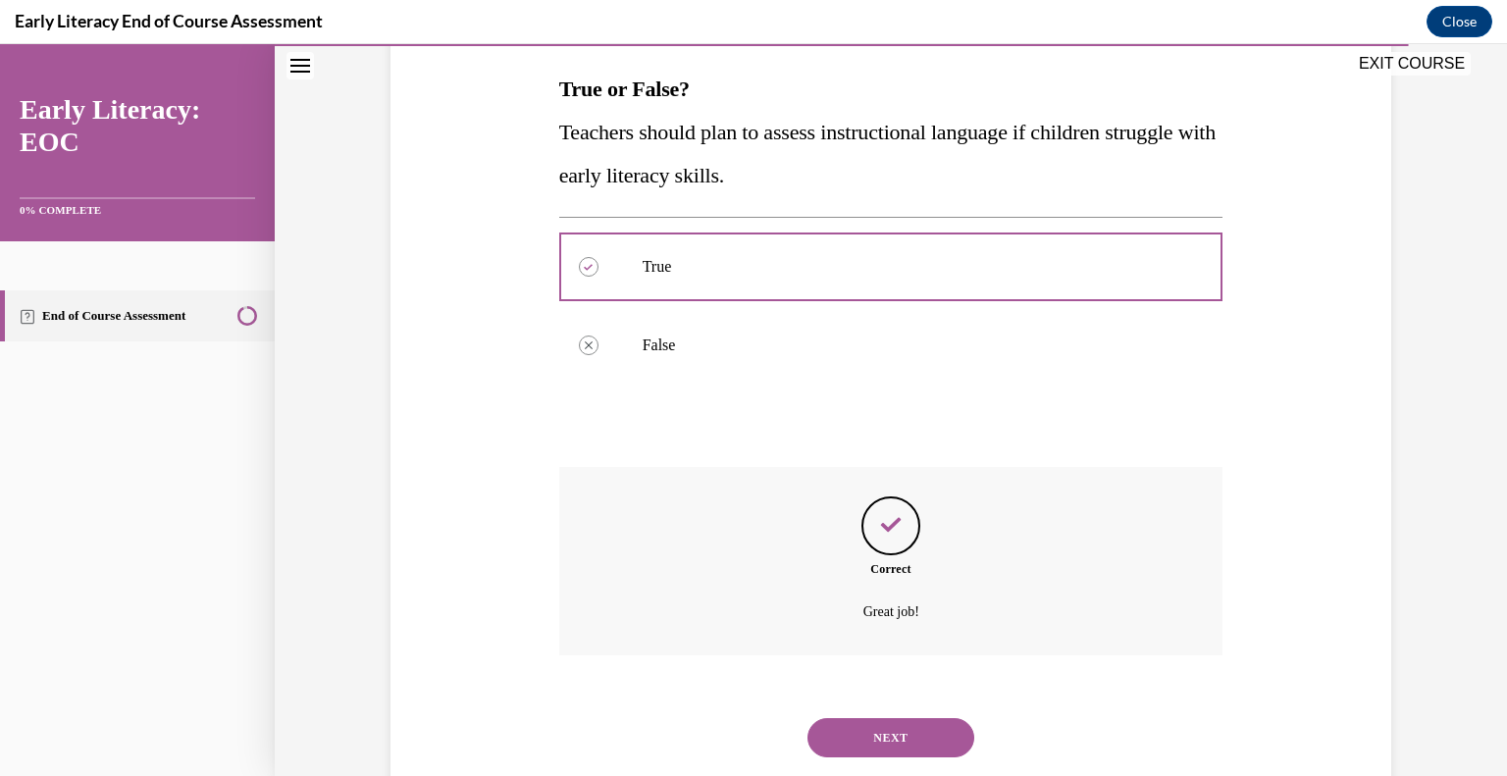
scroll to position [329, 0]
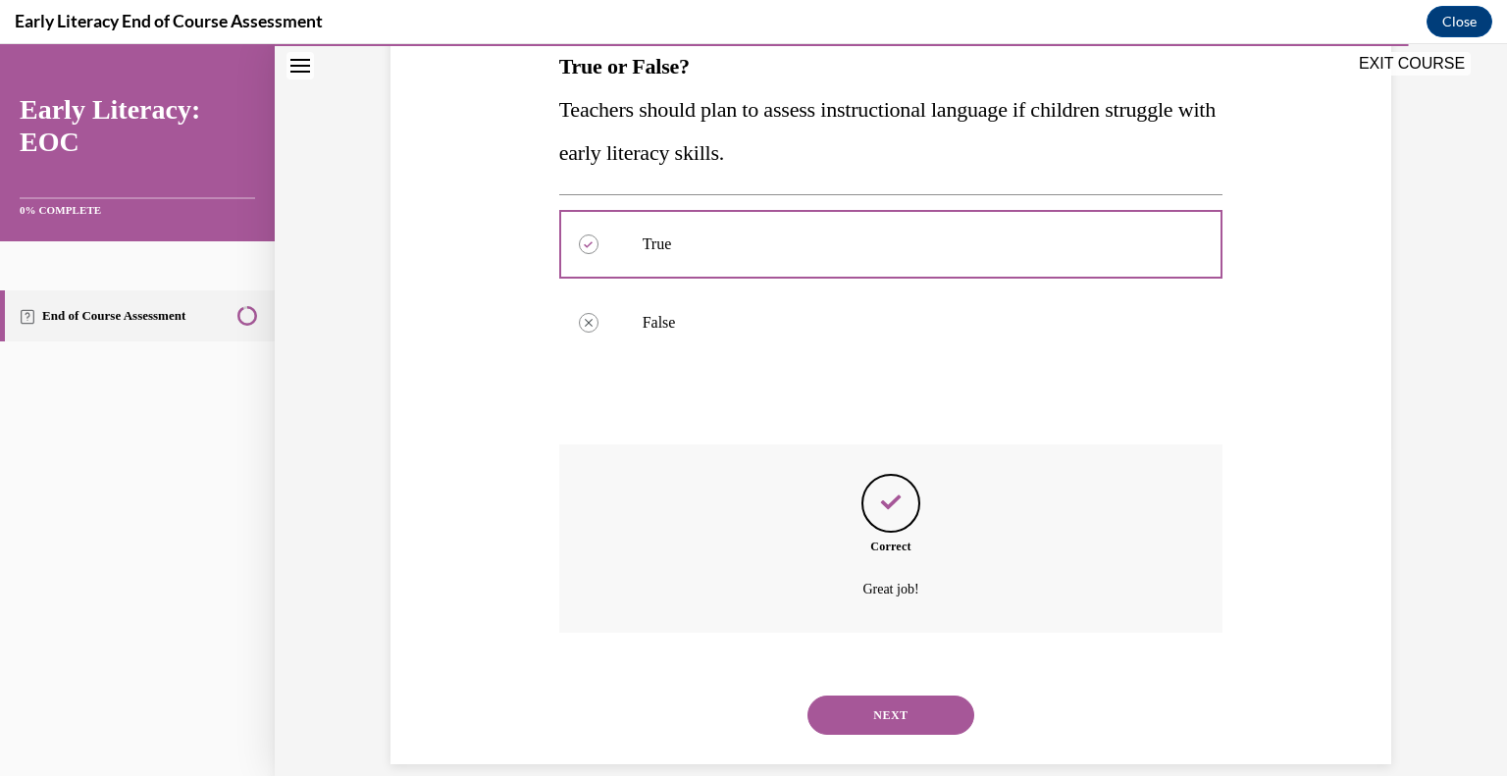
click at [897, 696] on button "NEXT" at bounding box center [891, 715] width 167 height 39
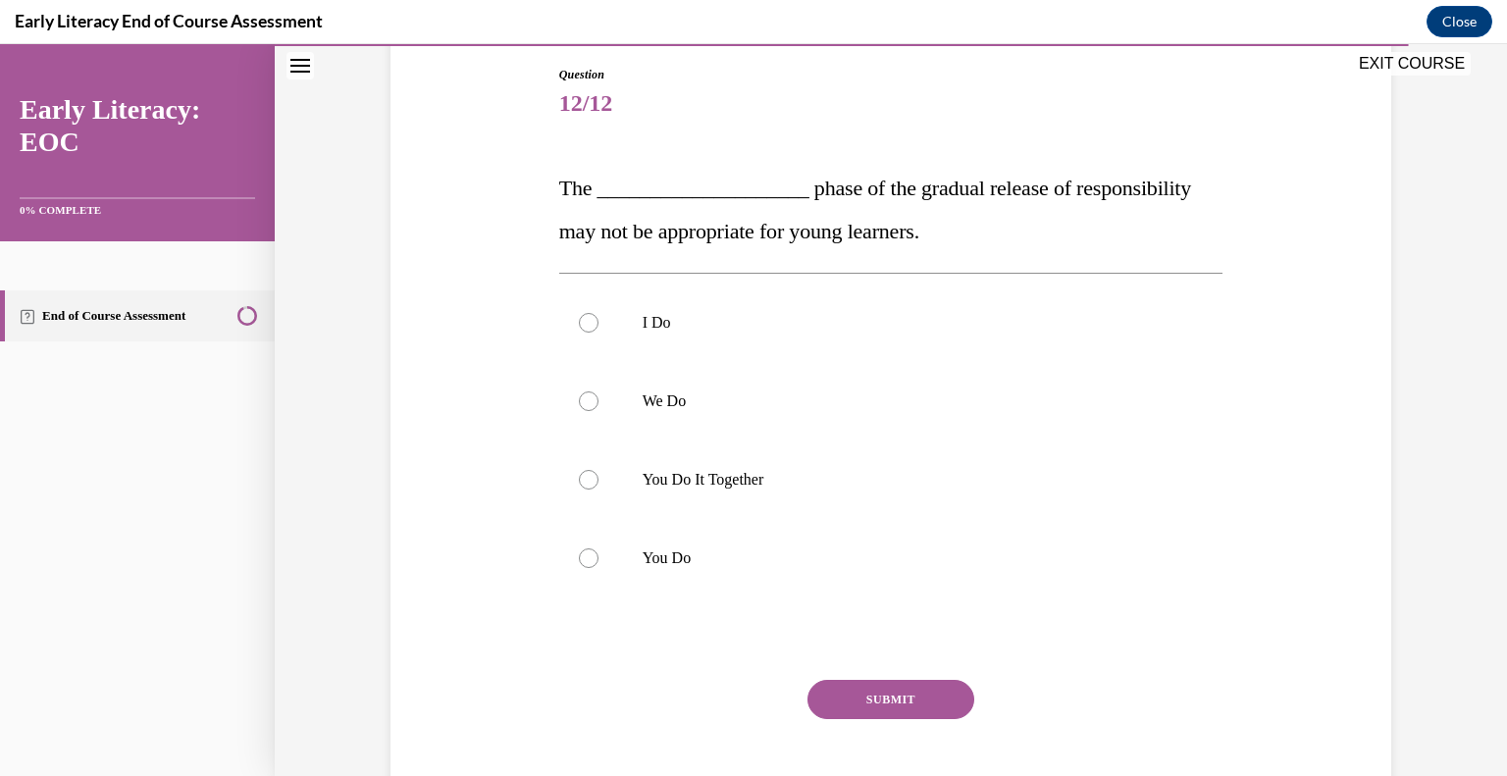
scroll to position [208, 0]
click at [660, 548] on p "You Do" at bounding box center [909, 558] width 532 height 20
click at [838, 688] on button "SUBMIT" at bounding box center [891, 698] width 167 height 39
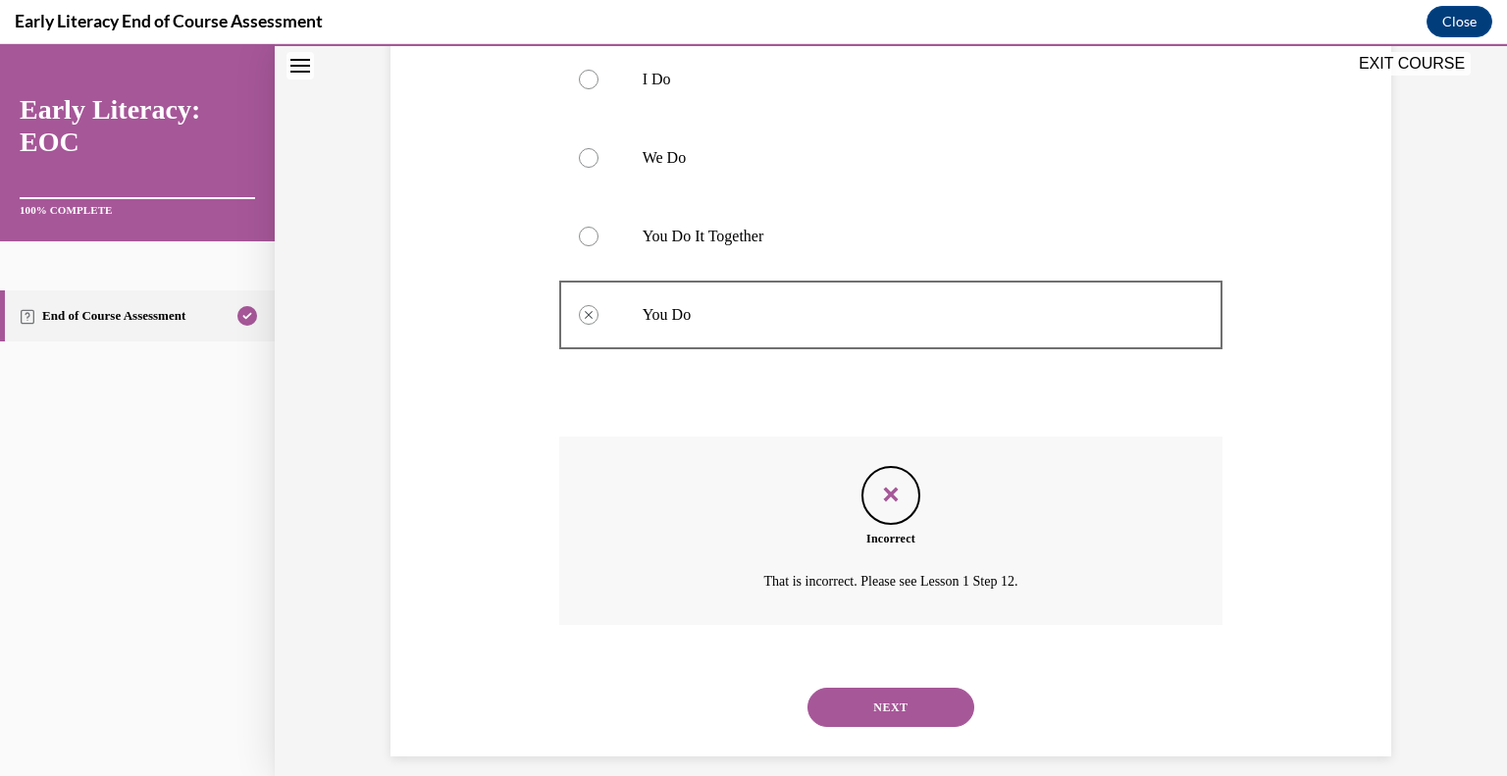
scroll to position [460, 0]
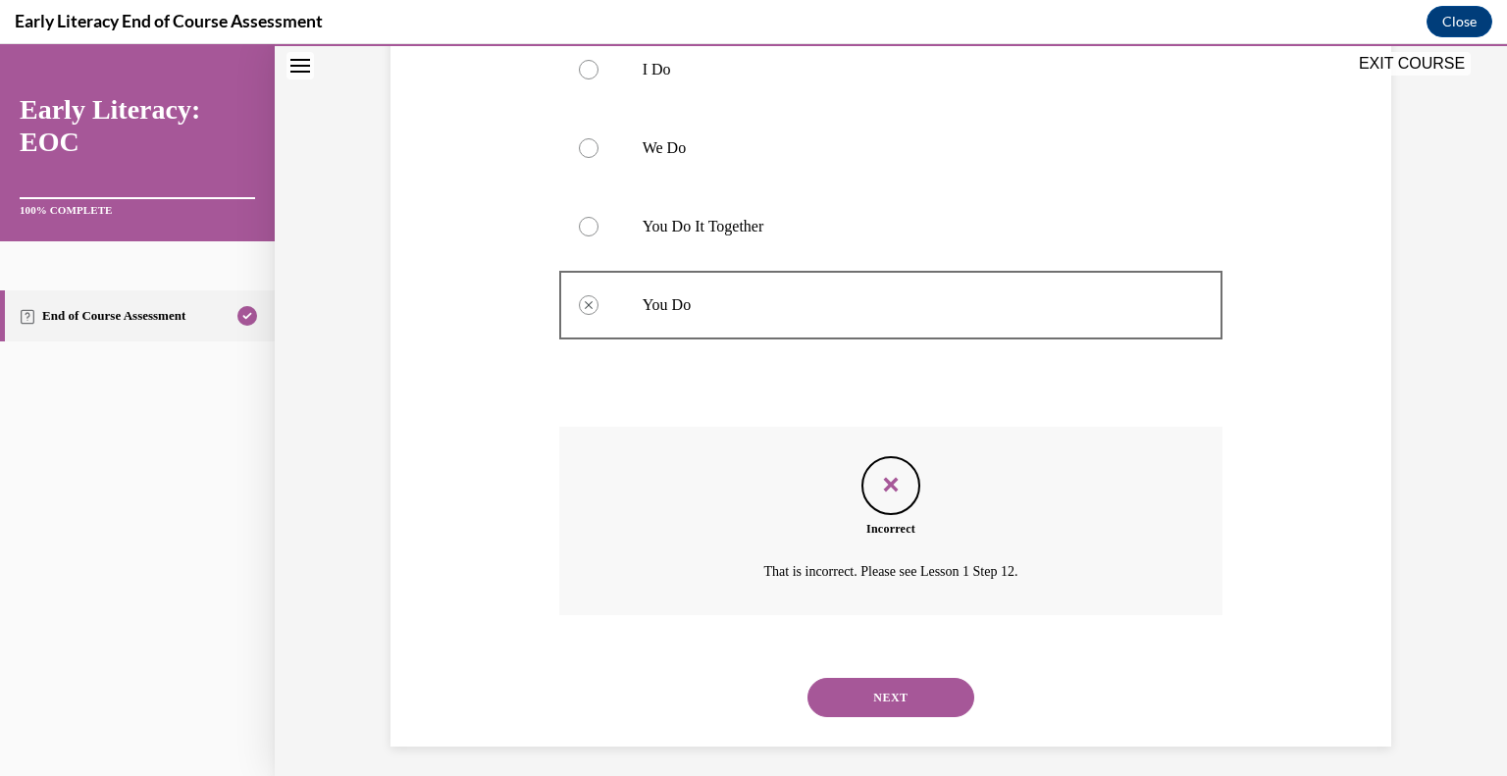
click at [714, 217] on p "You Do It Together" at bounding box center [909, 227] width 532 height 20
click at [888, 679] on button "NEXT" at bounding box center [891, 697] width 167 height 39
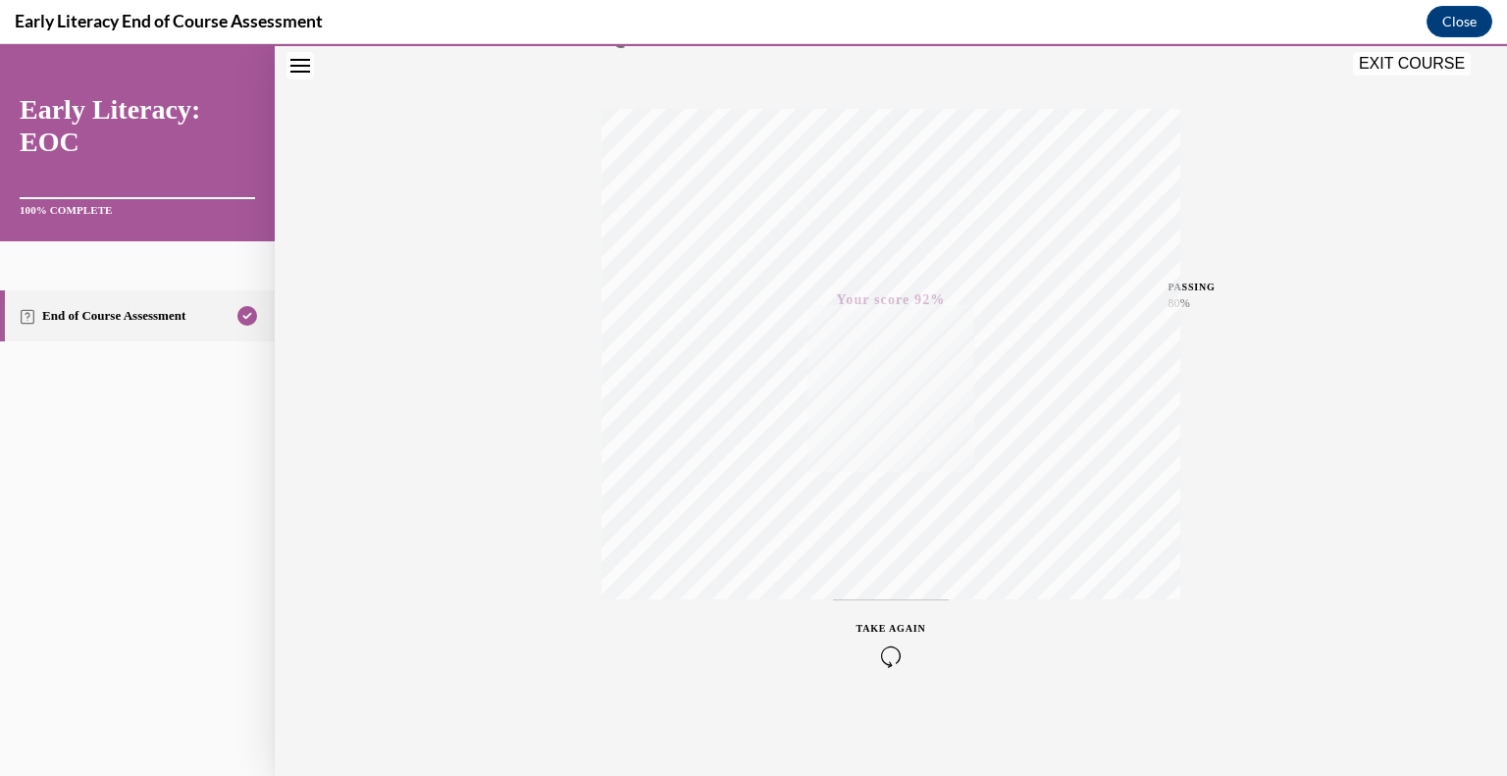
scroll to position [298, 0]
